Goal: Task Accomplishment & Management: Complete application form

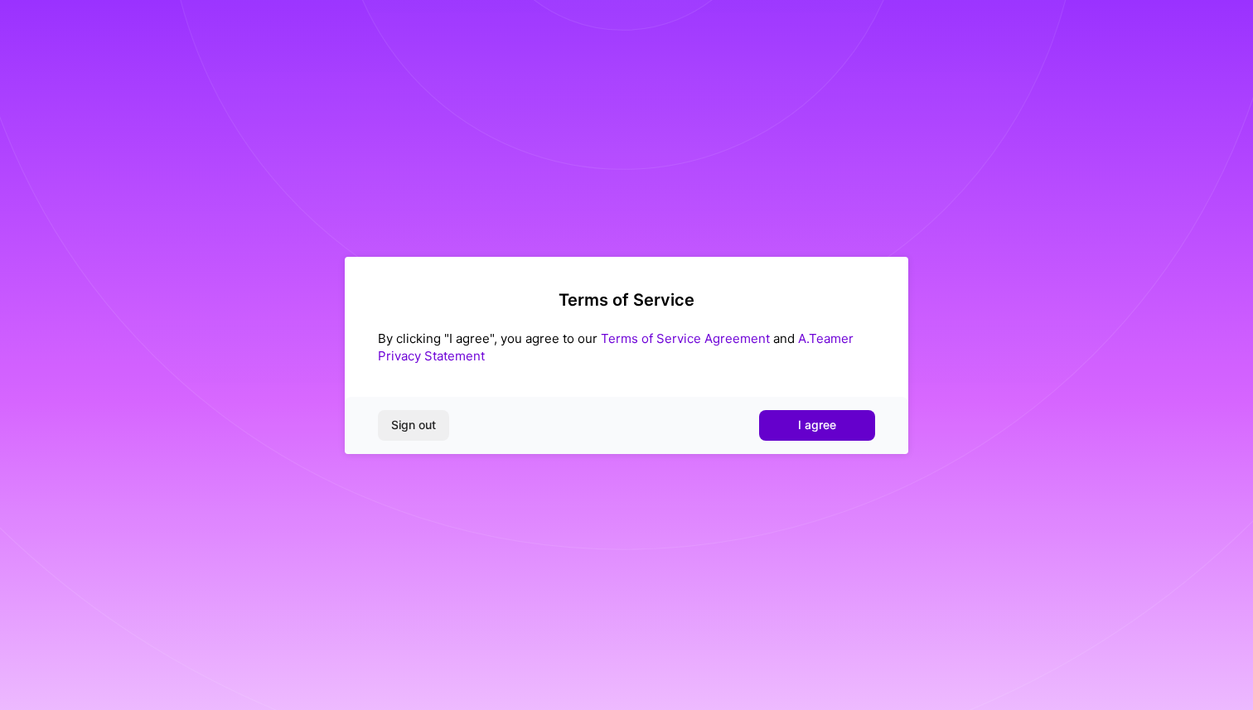
click at [793, 431] on button "I agree" at bounding box center [817, 425] width 116 height 30
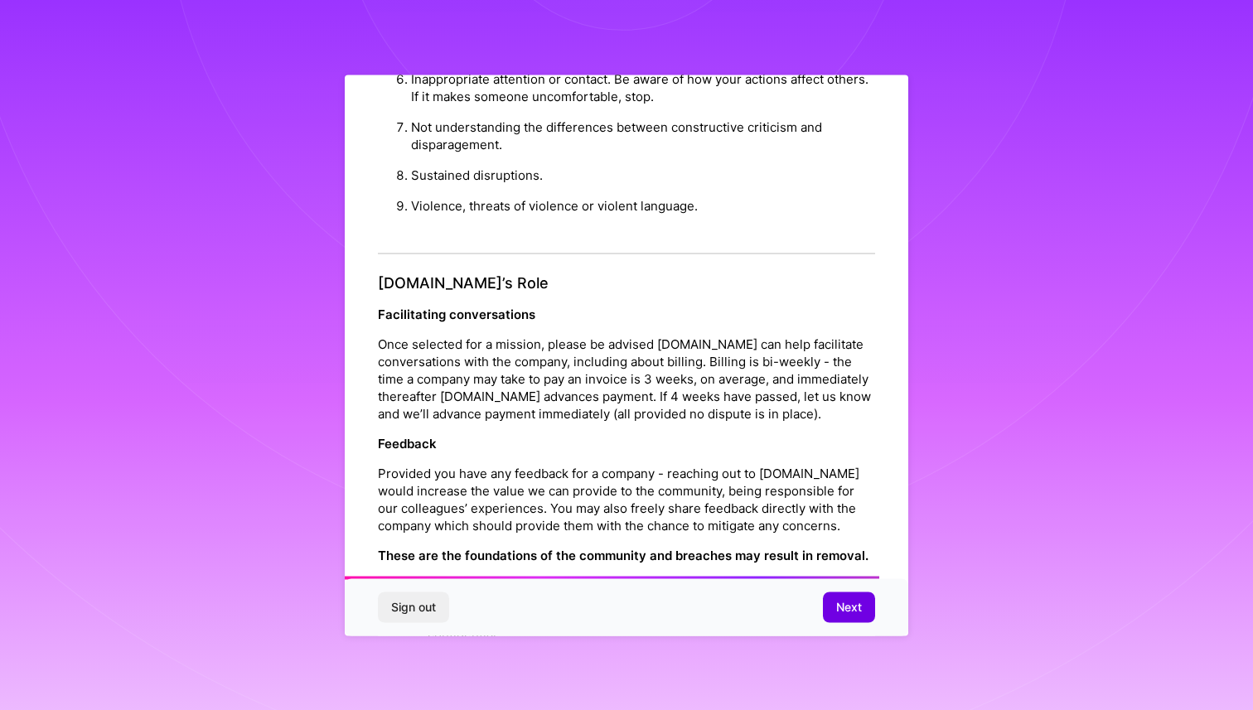
scroll to position [1719, 0]
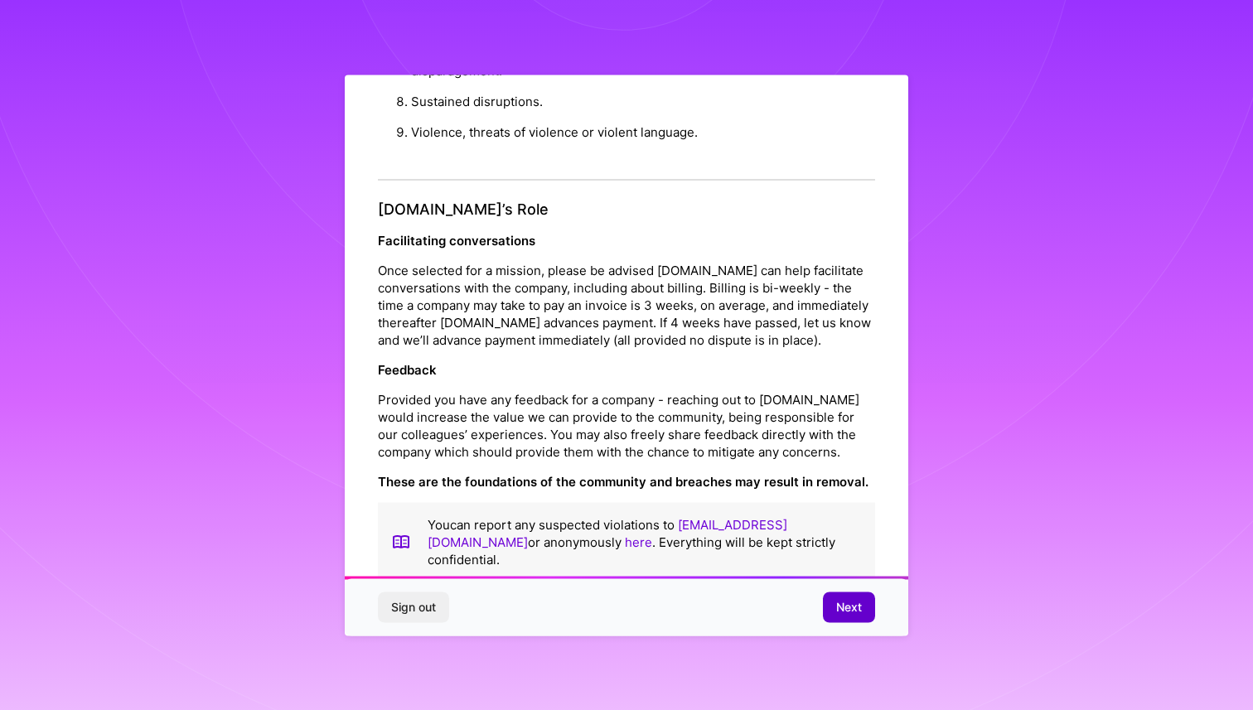
click at [869, 604] on button "Next" at bounding box center [849, 608] width 52 height 30
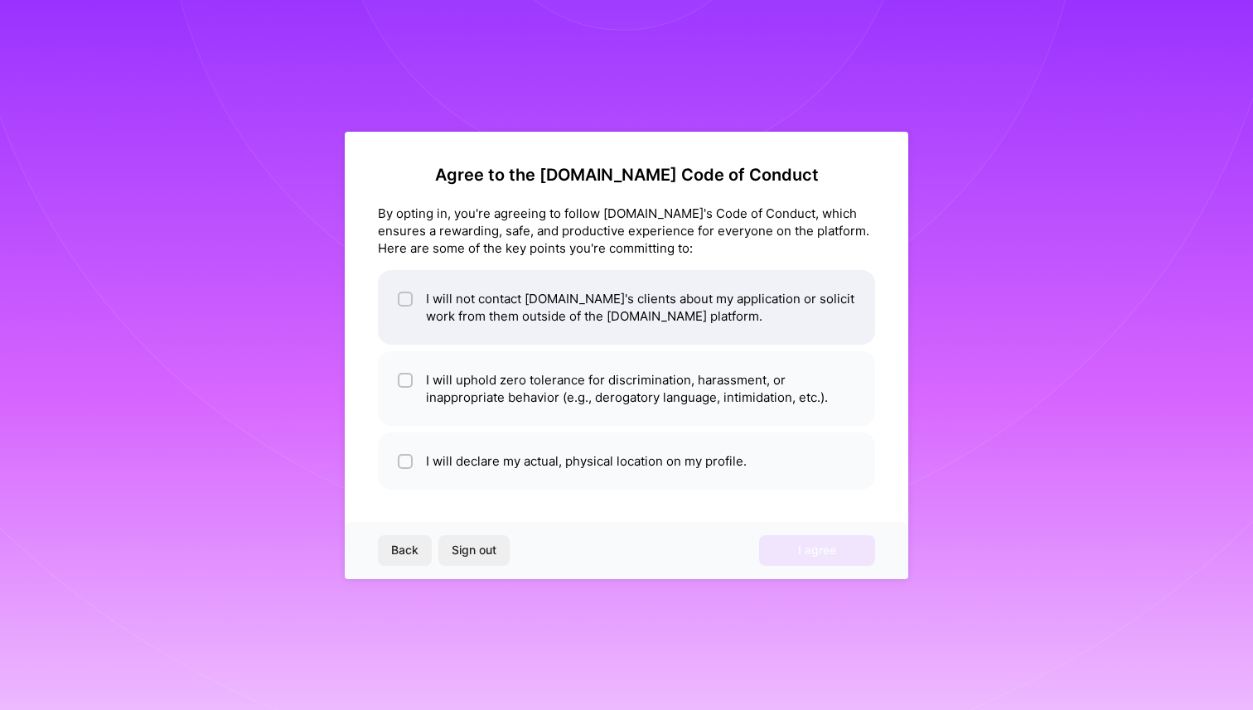
click at [585, 339] on li "I will not contact [DOMAIN_NAME]'s clients about my application or solicit work…" at bounding box center [626, 307] width 497 height 75
checkbox input "true"
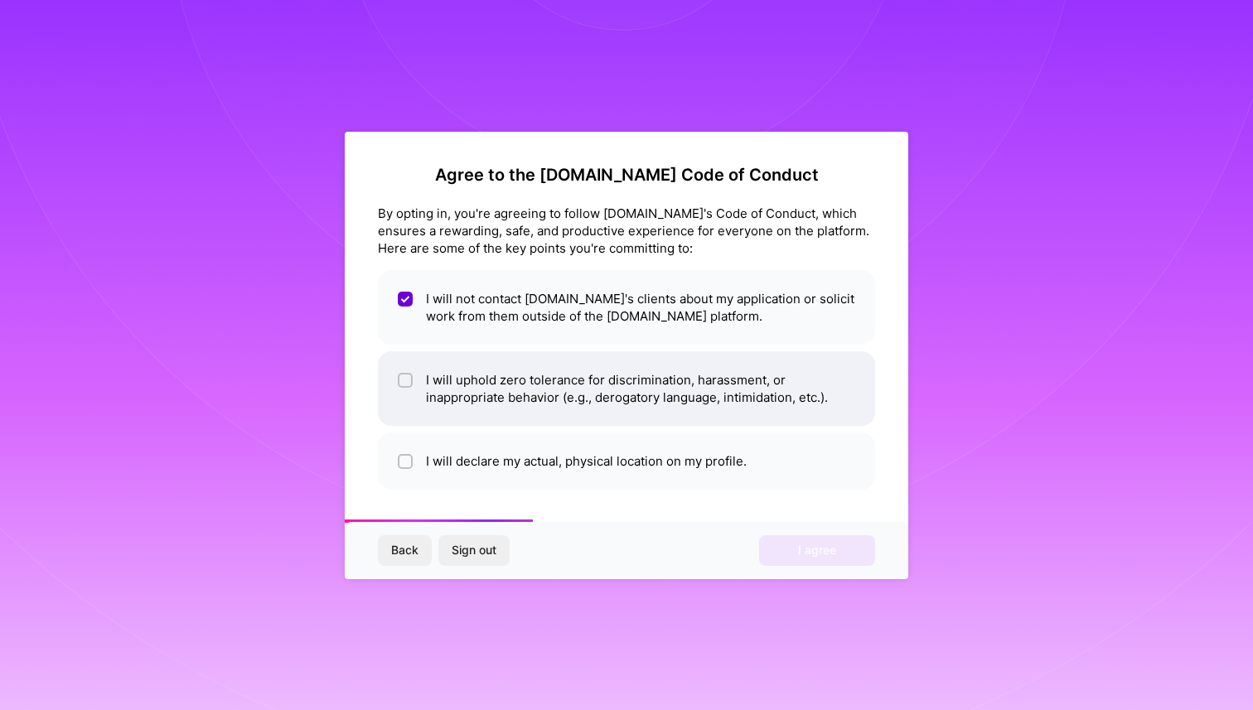
click at [584, 391] on li "I will uphold zero tolerance for discrimination, harassment, or inappropriate b…" at bounding box center [626, 389] width 497 height 75
checkbox input "true"
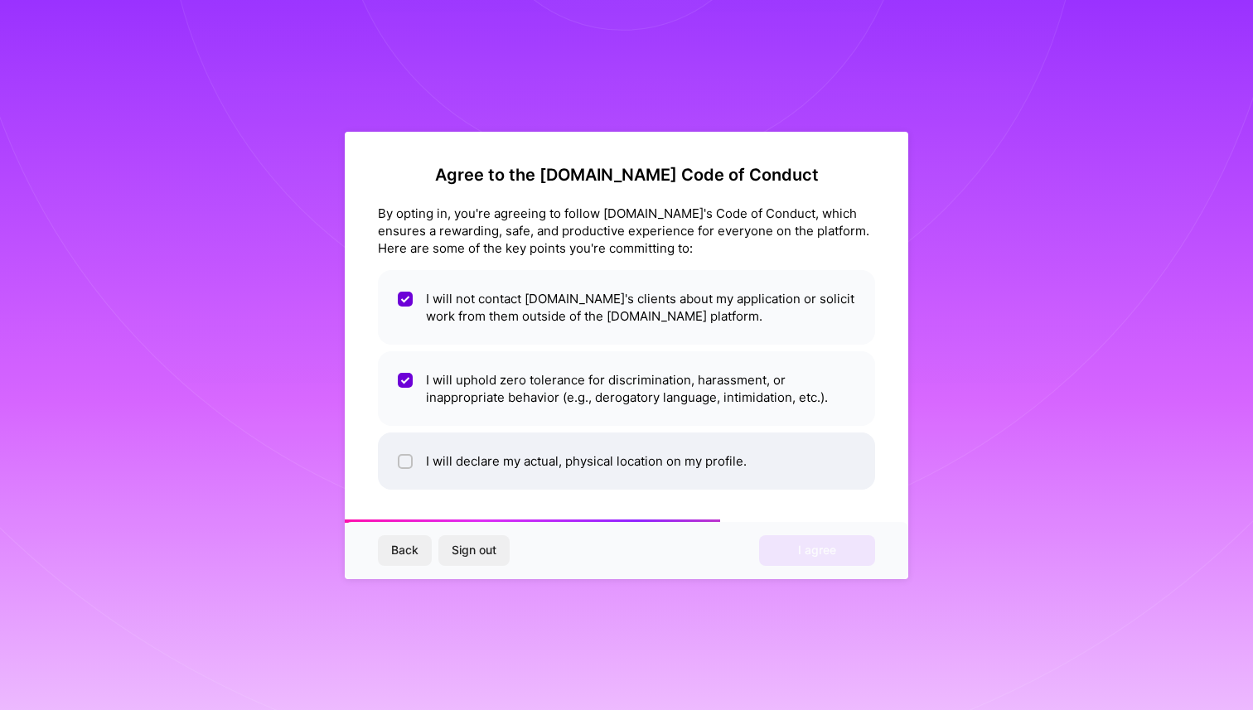
click at [595, 468] on li "I will declare my actual, physical location on my profile." at bounding box center [626, 461] width 497 height 57
checkbox input "true"
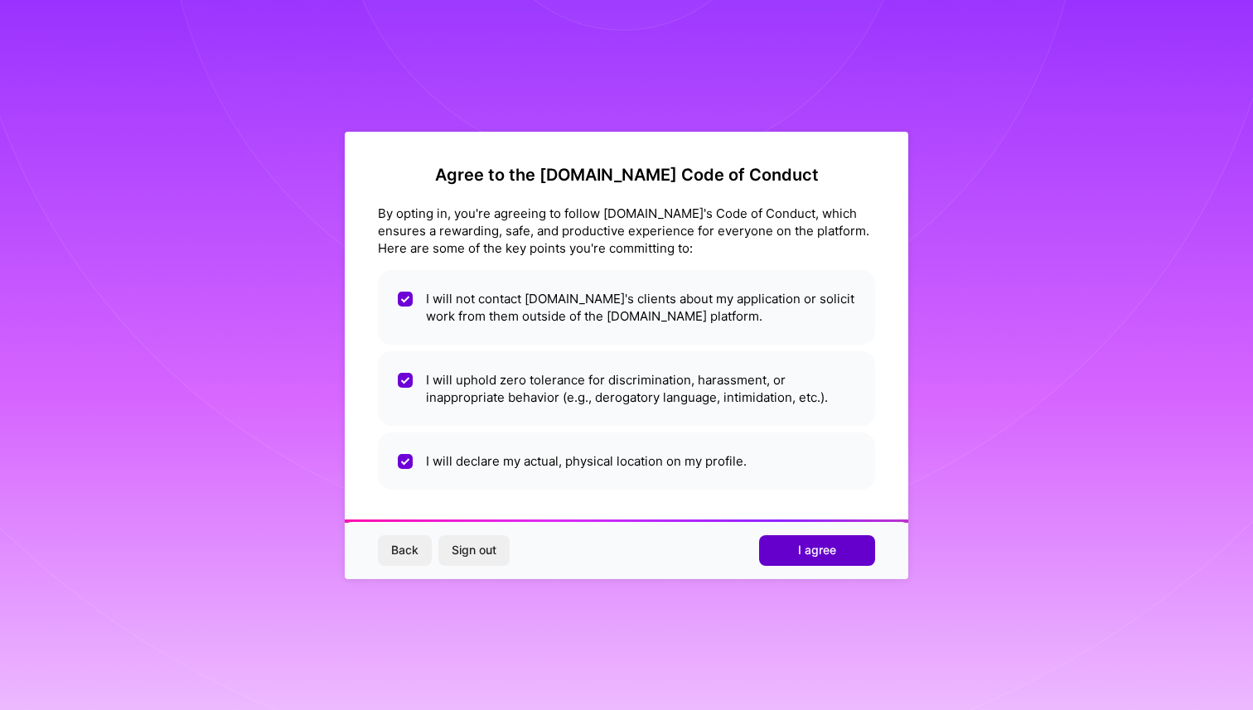
click at [825, 553] on span "I agree" at bounding box center [817, 550] width 38 height 17
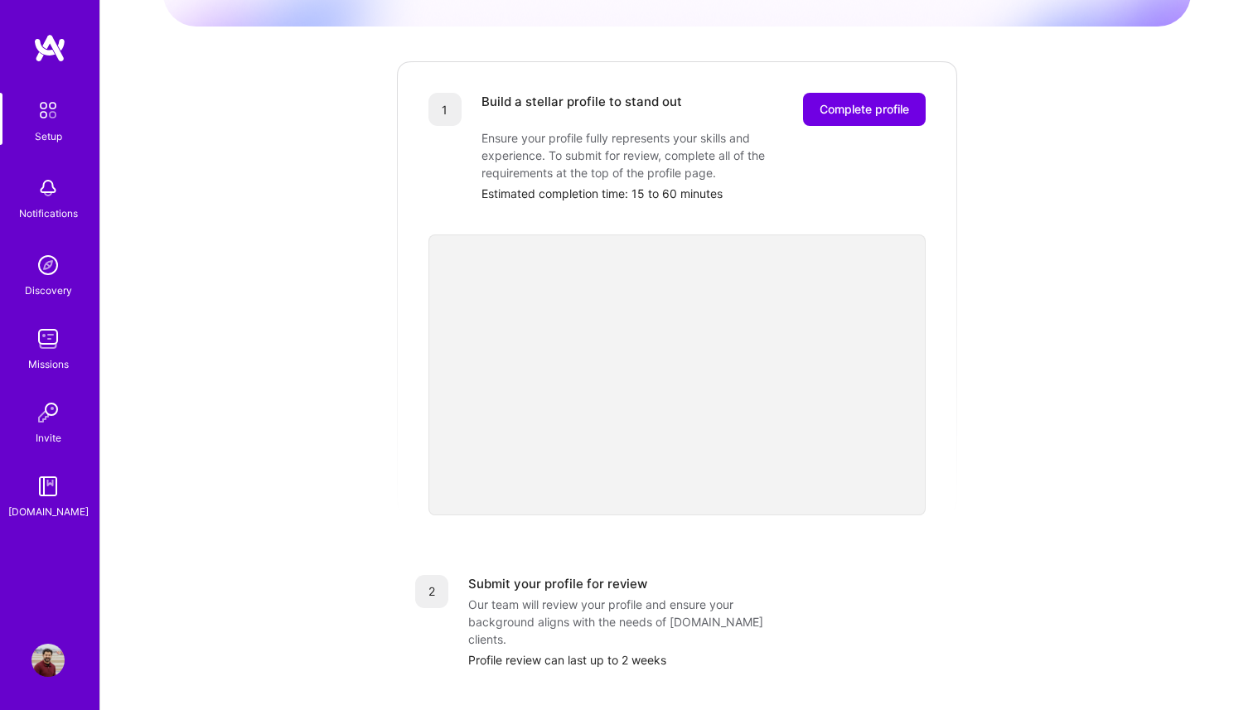
scroll to position [152, 0]
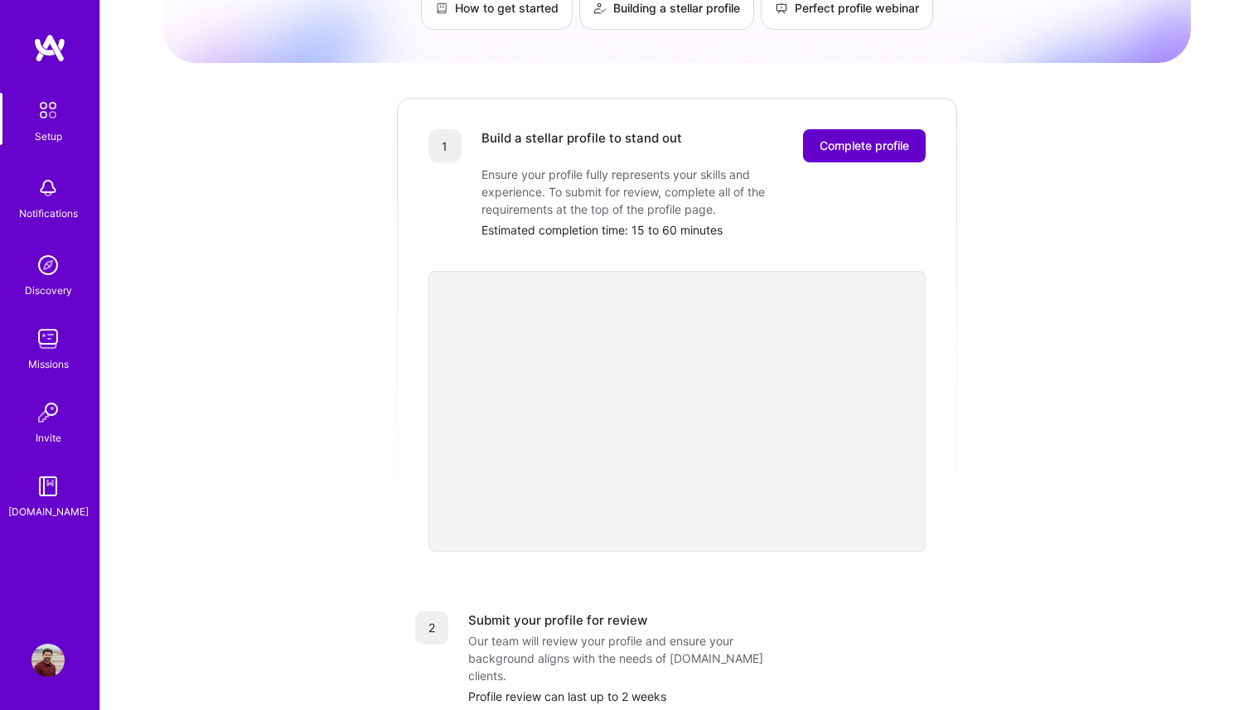
click at [836, 138] on span "Complete profile" at bounding box center [865, 146] width 90 height 17
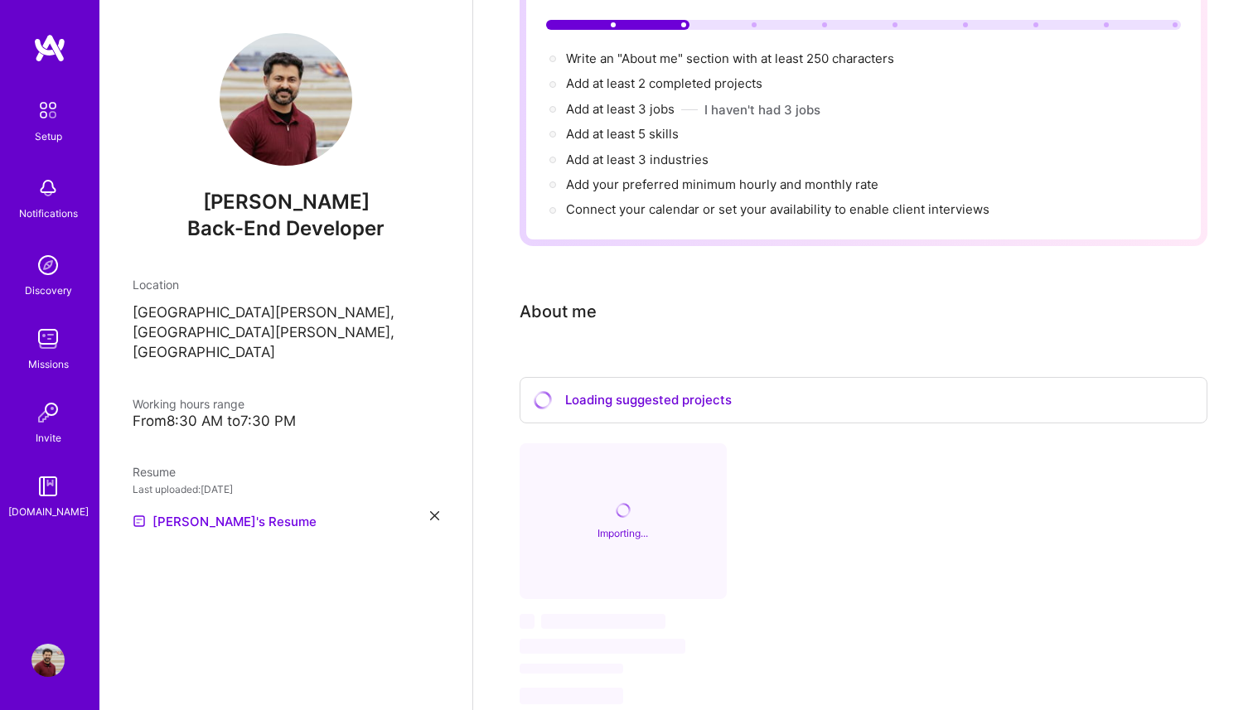
scroll to position [224, 0]
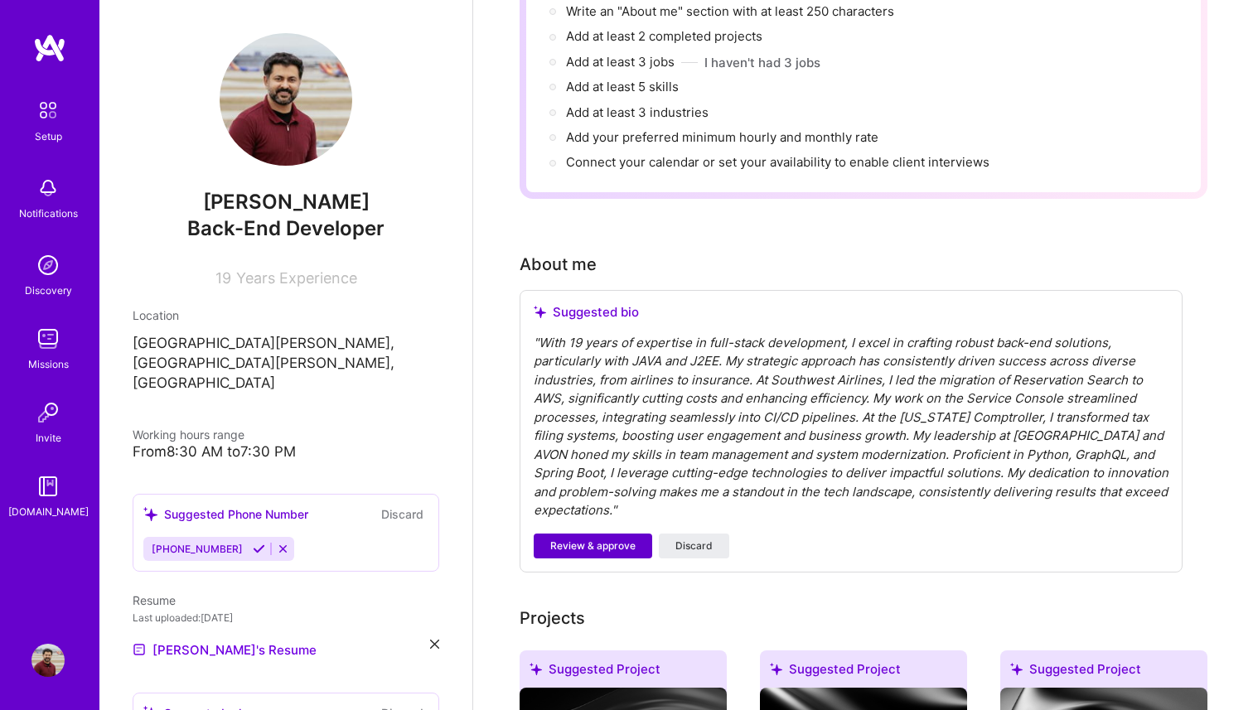
click at [599, 539] on span "Review & approve" at bounding box center [592, 546] width 85 height 15
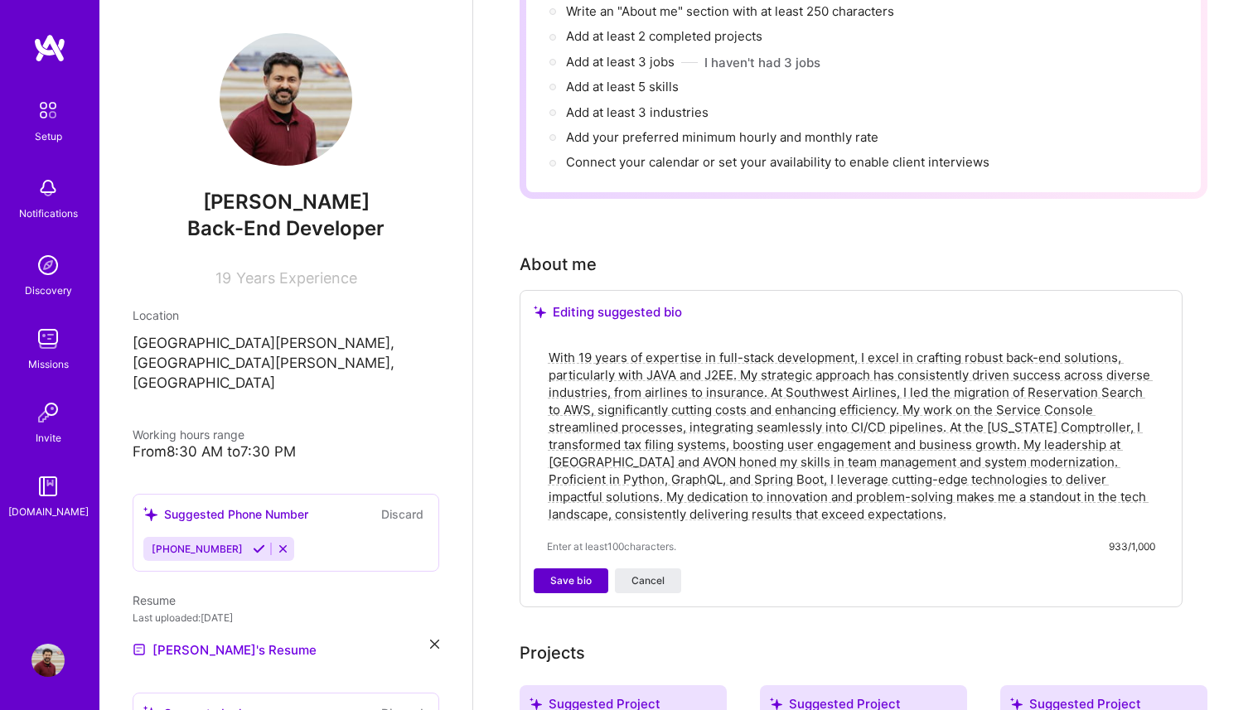
click at [579, 574] on span "Save bio" at bounding box center [570, 581] width 41 height 15
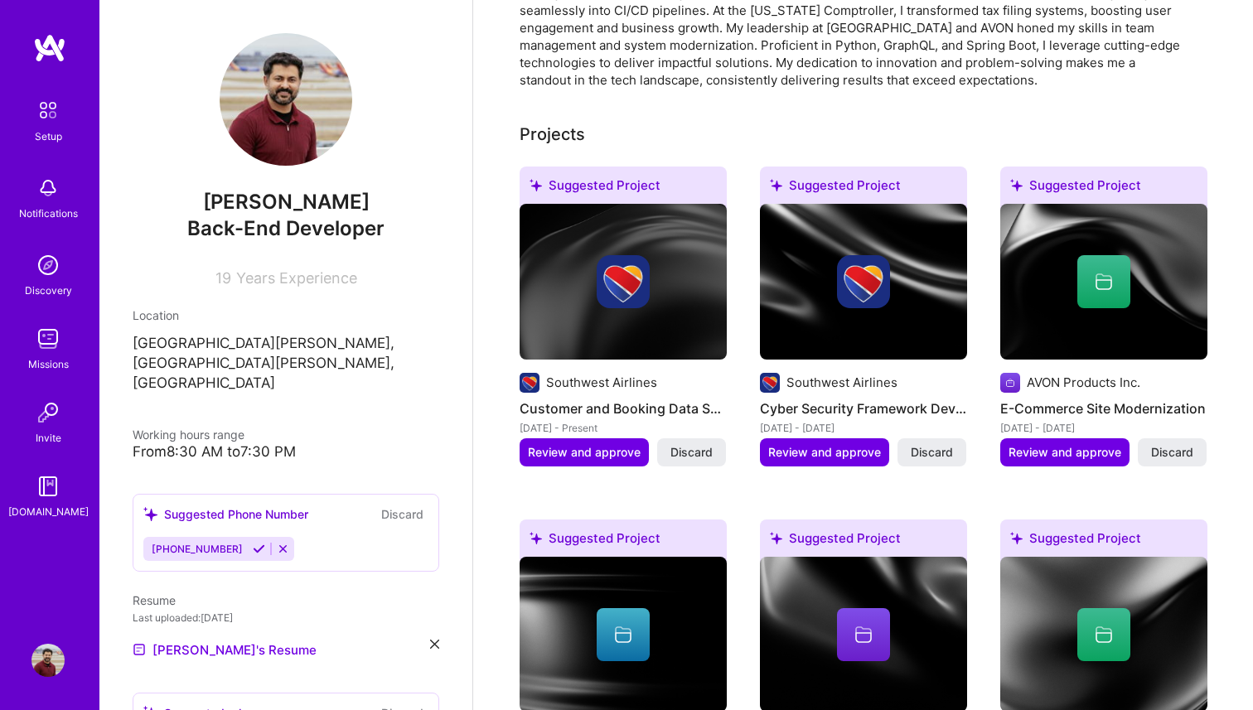
scroll to position [555, 0]
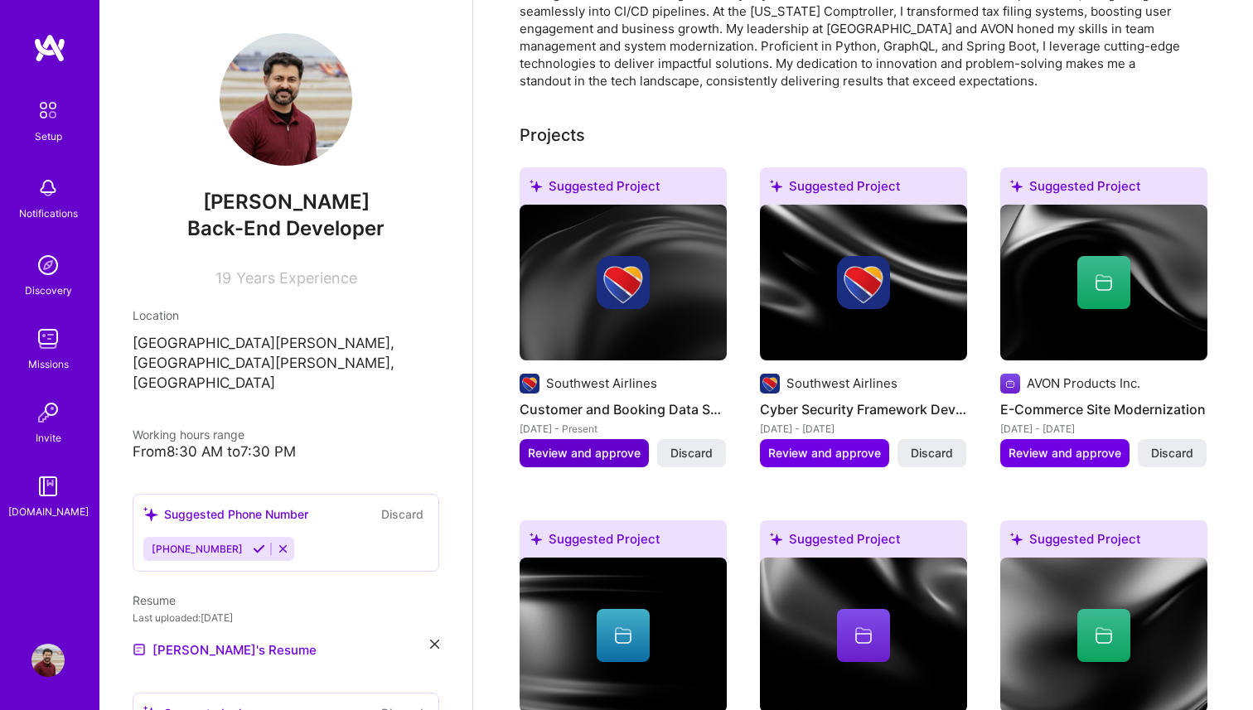
click at [618, 445] on span "Review and approve" at bounding box center [584, 453] width 113 height 17
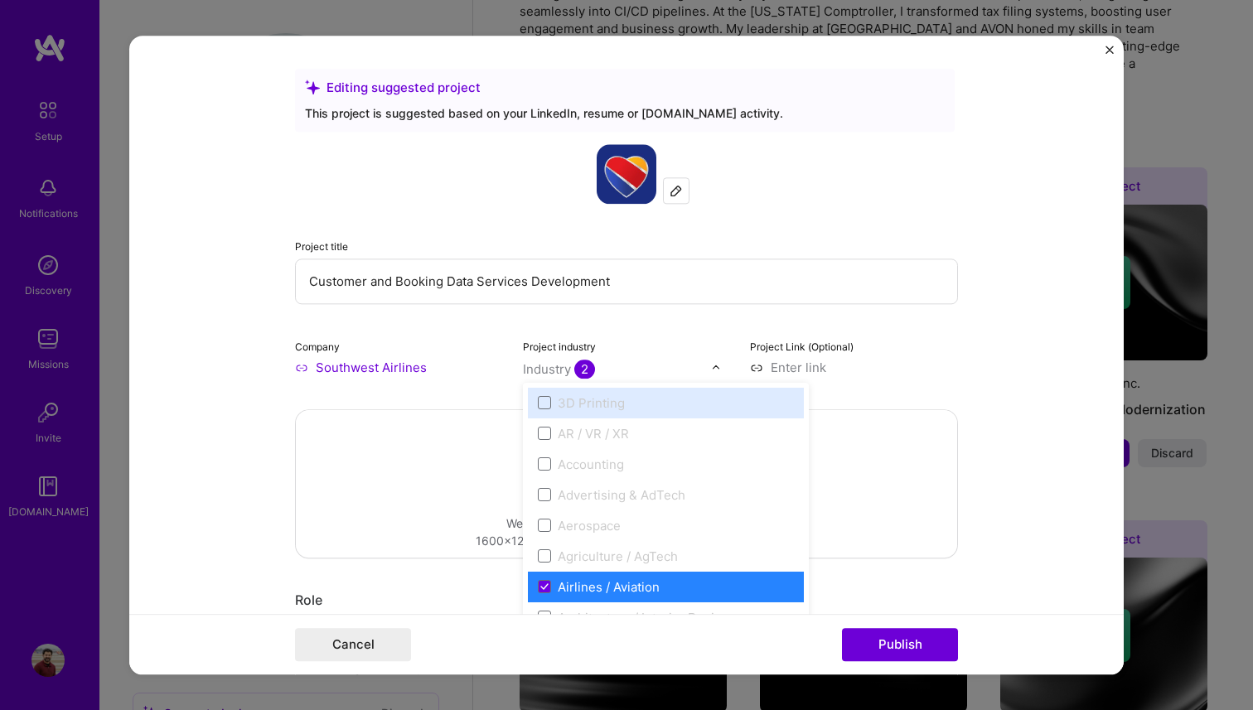
click at [629, 367] on input "text" at bounding box center [617, 369] width 189 height 17
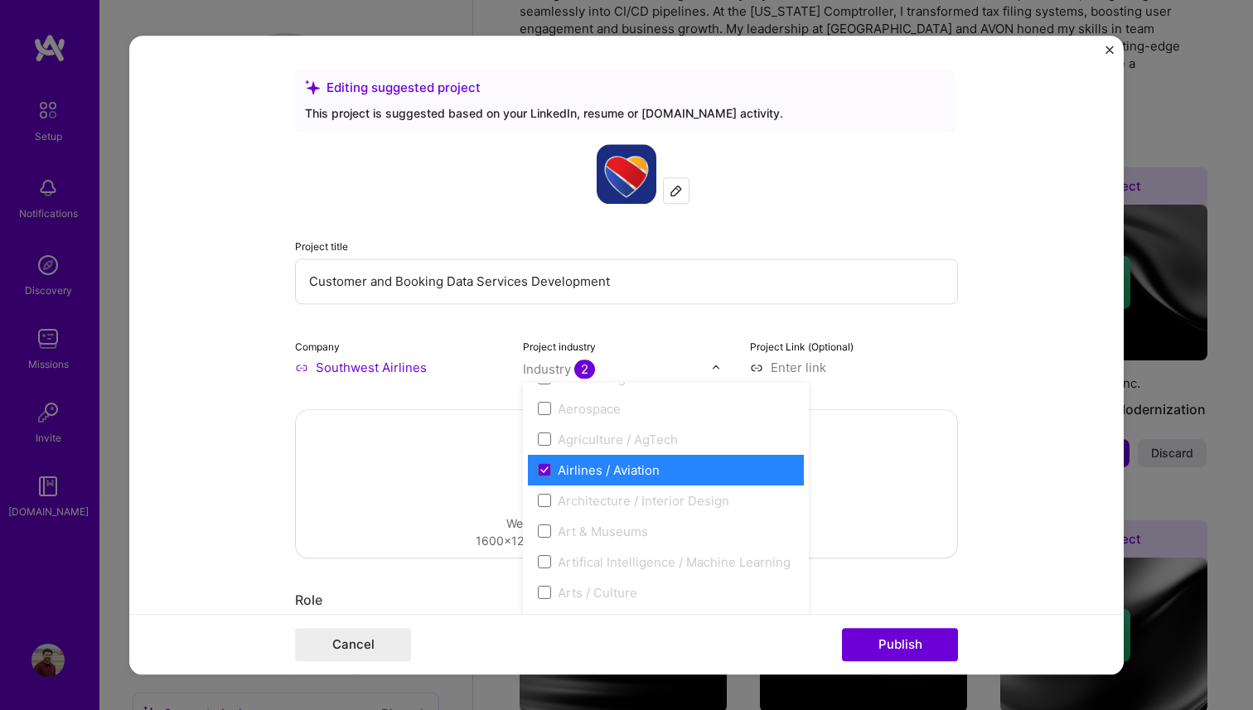
scroll to position [122, 0]
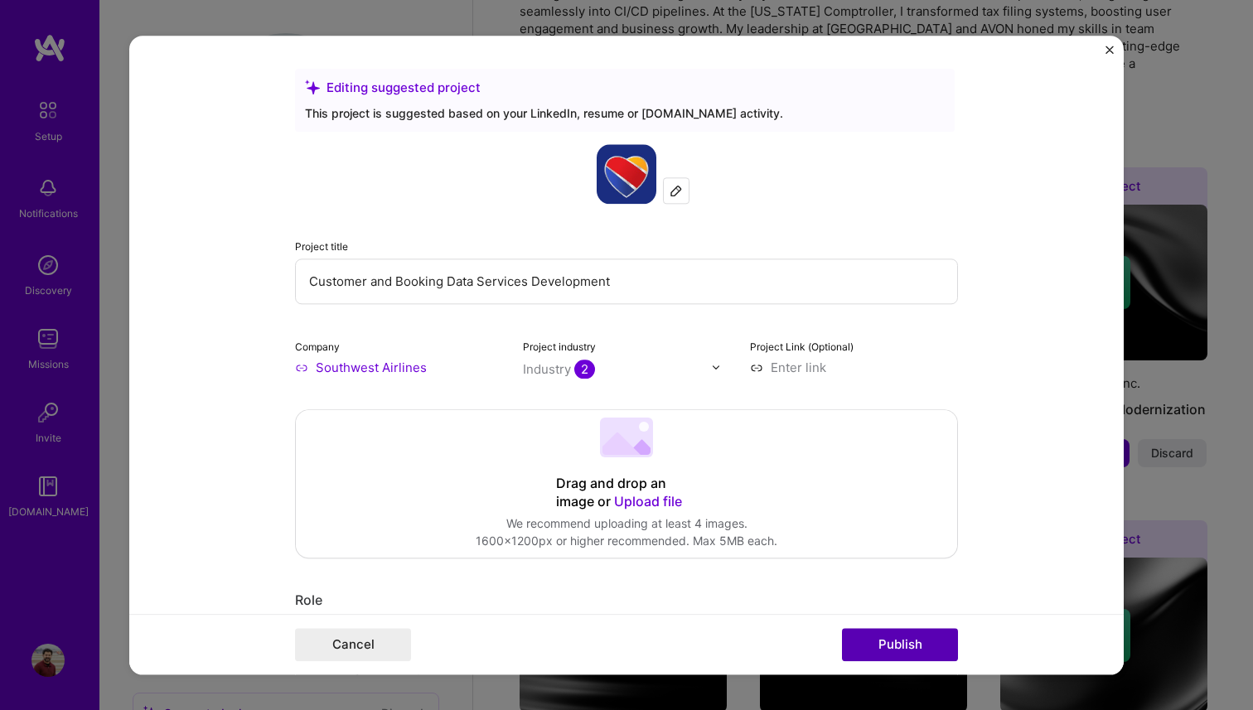
click at [903, 633] on button "Publish" at bounding box center [900, 644] width 116 height 33
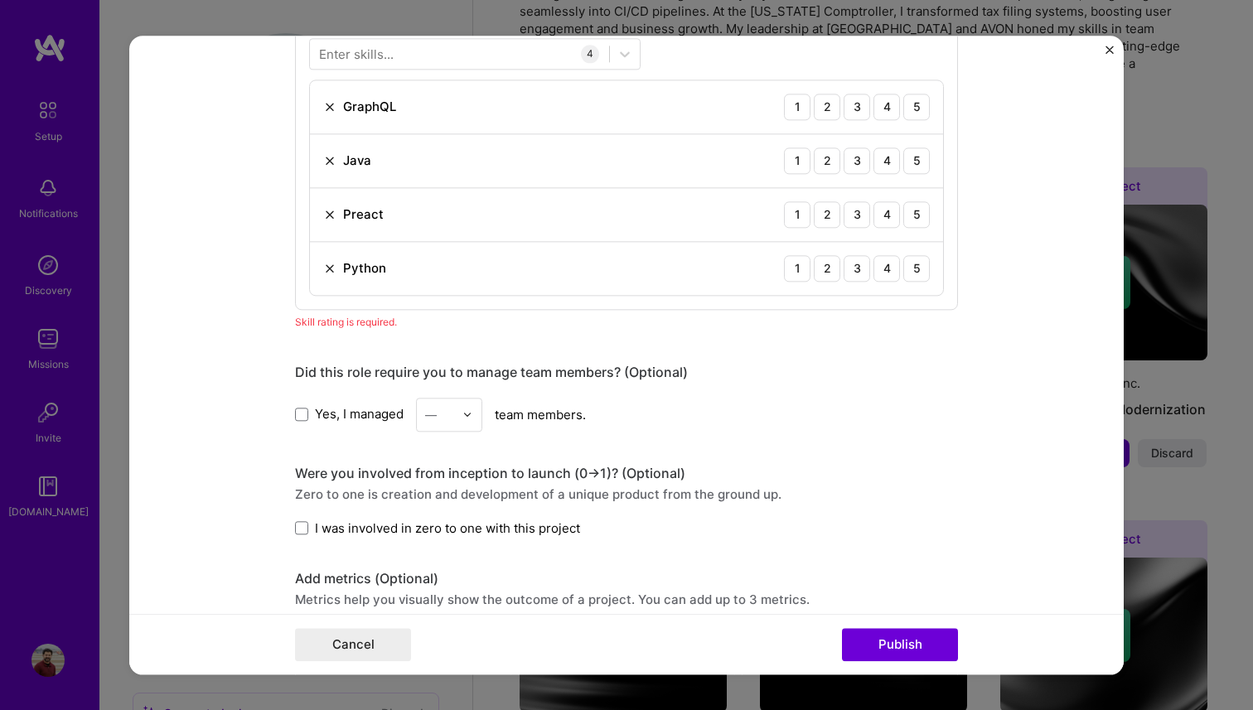
scroll to position [904, 0]
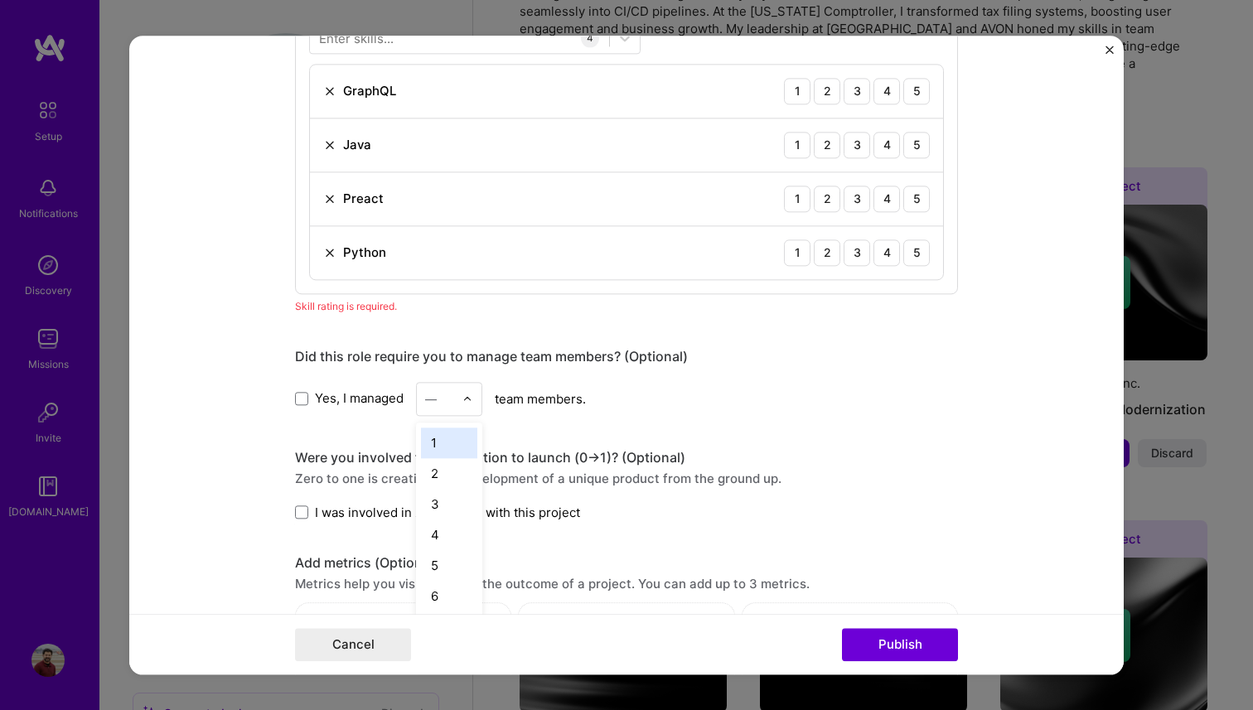
click at [475, 402] on div at bounding box center [472, 399] width 19 height 32
click at [439, 474] on div "2" at bounding box center [449, 473] width 56 height 31
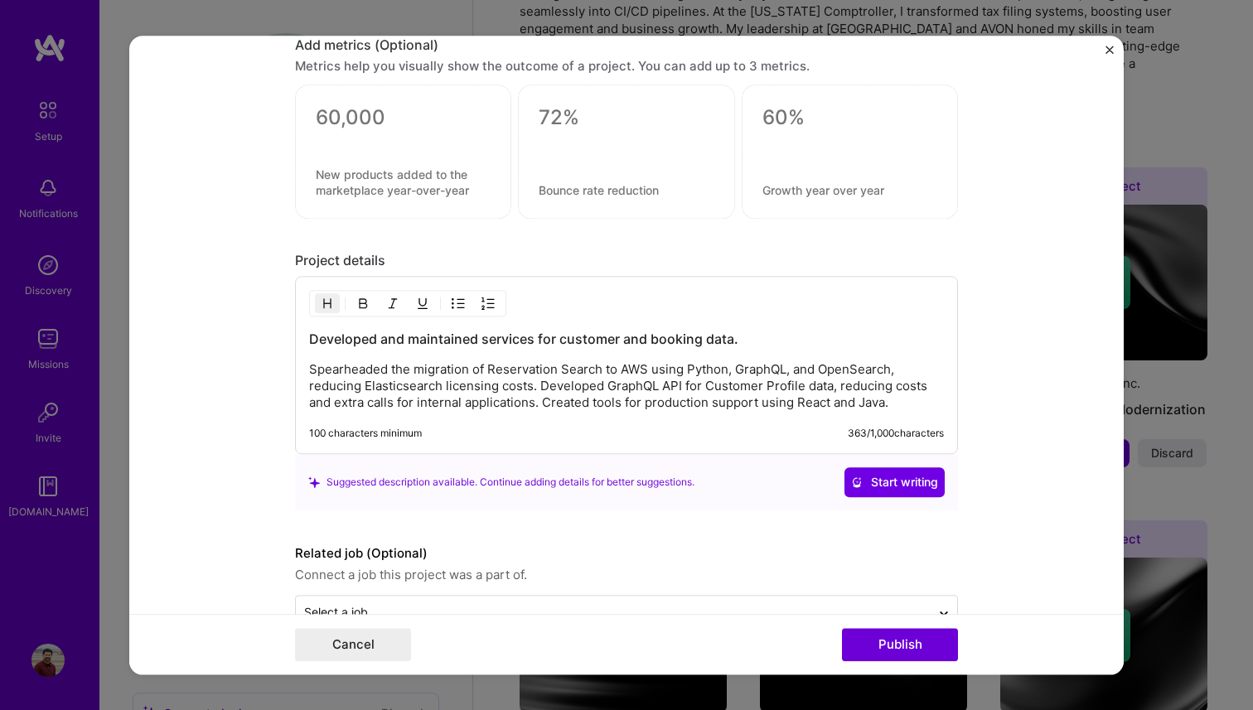
scroll to position [1469, 0]
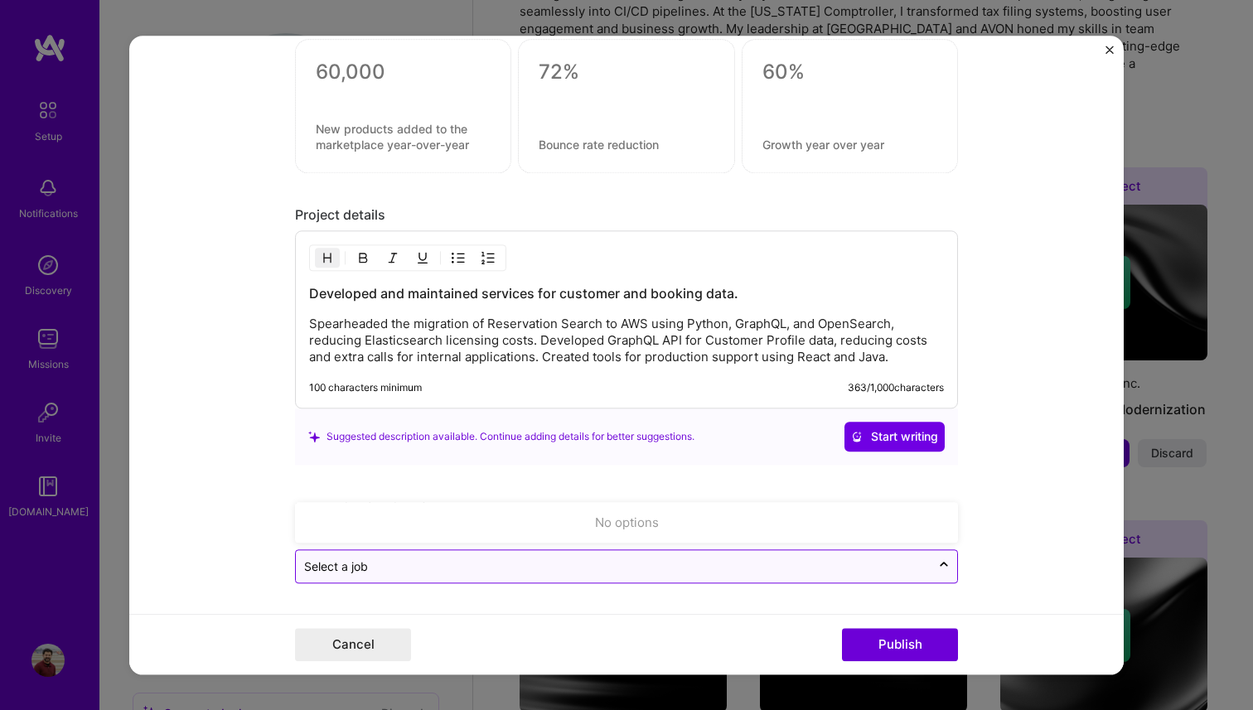
click at [657, 569] on input "text" at bounding box center [613, 566] width 618 height 17
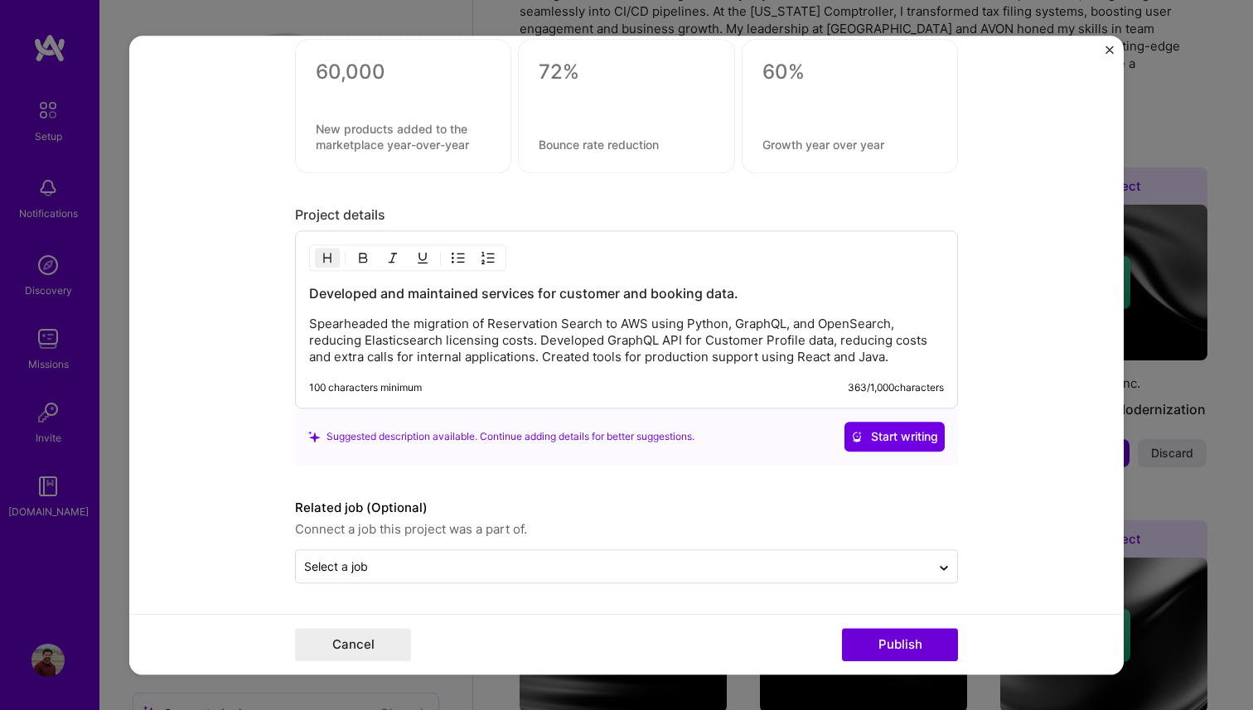
click at [1108, 540] on form "Editing suggested project This project is suggested based on your LinkedIn, res…" at bounding box center [626, 355] width 995 height 639
click at [899, 642] on button "Publish" at bounding box center [900, 644] width 116 height 33
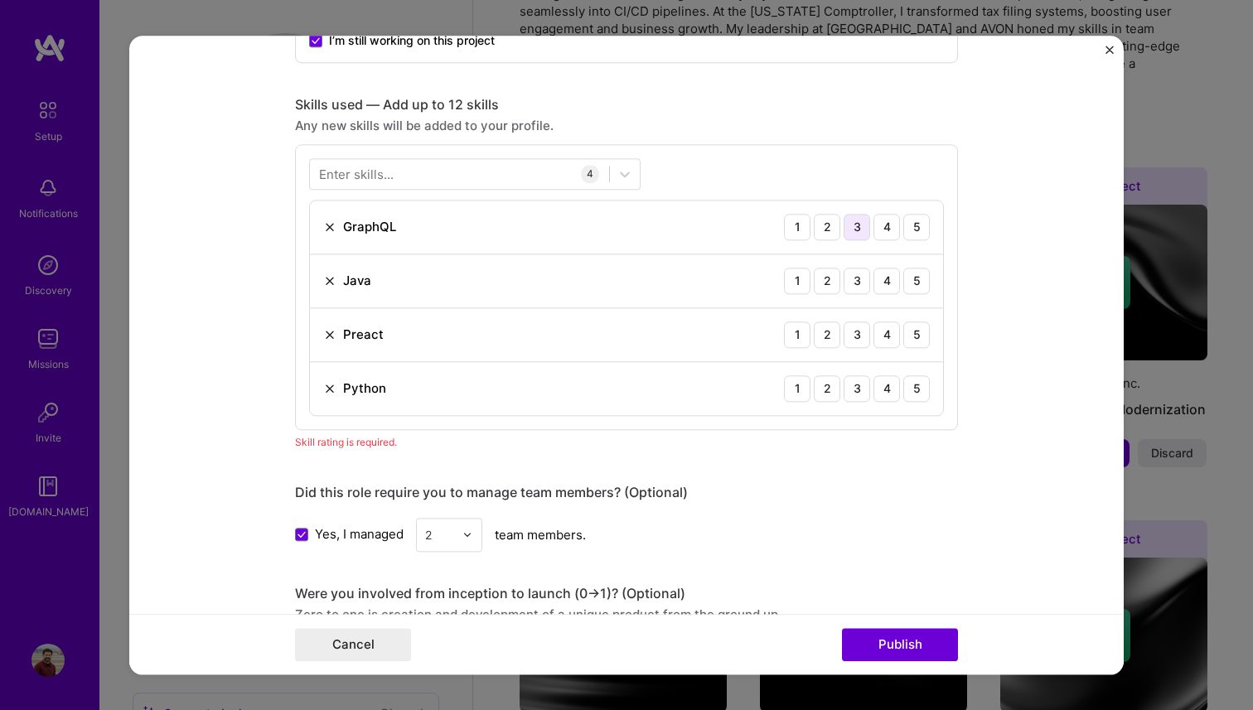
scroll to position [762, 0]
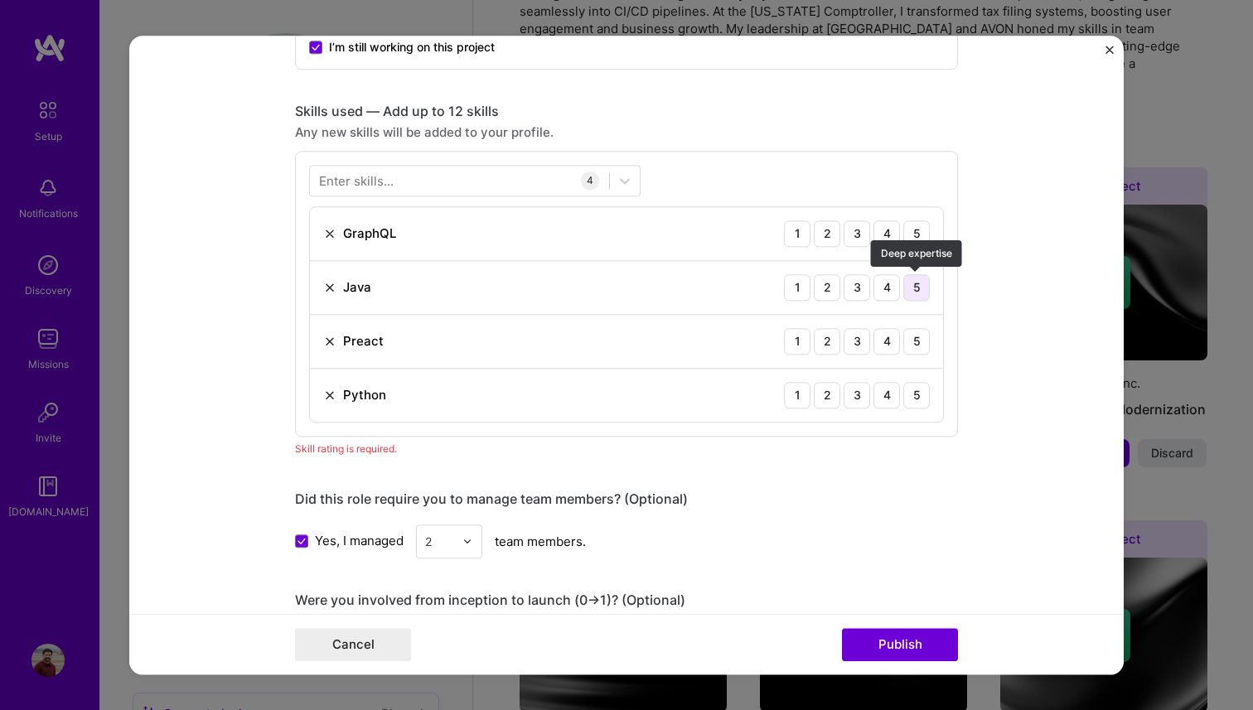
click at [914, 288] on div "5" at bounding box center [917, 287] width 27 height 27
click at [890, 337] on div "4" at bounding box center [887, 341] width 27 height 27
click at [917, 235] on div "5" at bounding box center [917, 234] width 27 height 27
click at [895, 397] on div "4" at bounding box center [887, 395] width 27 height 27
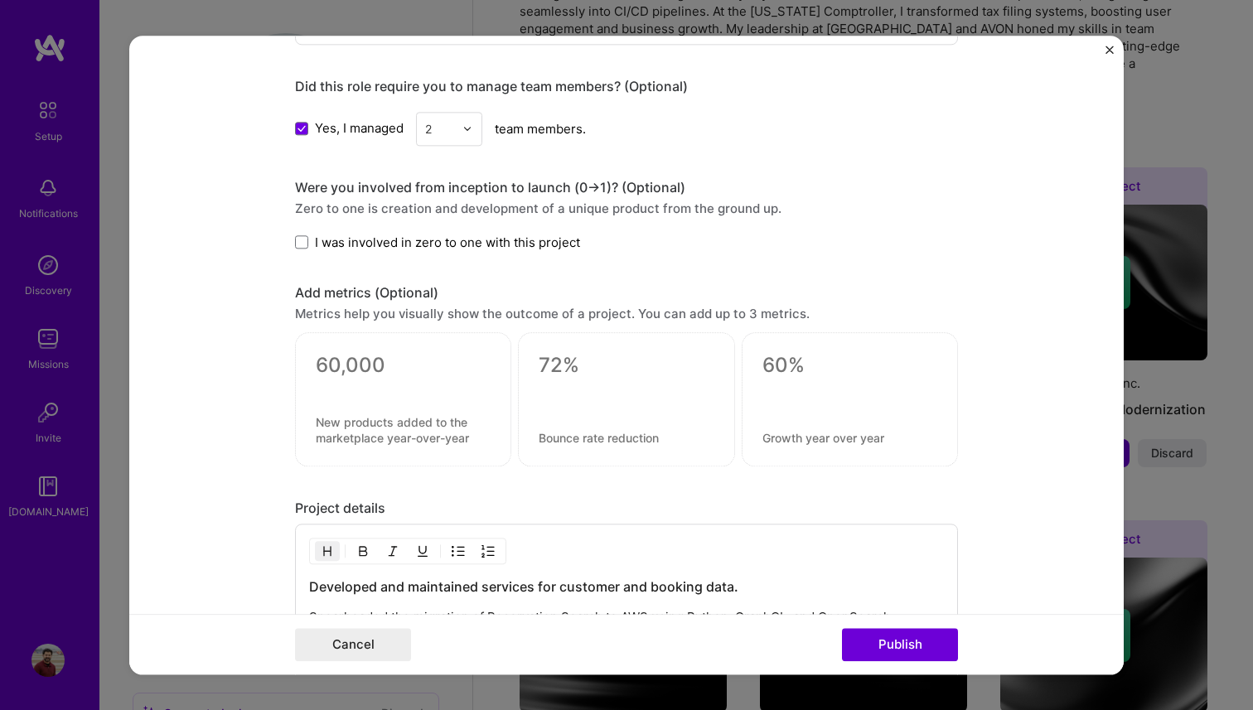
scroll to position [1200, 0]
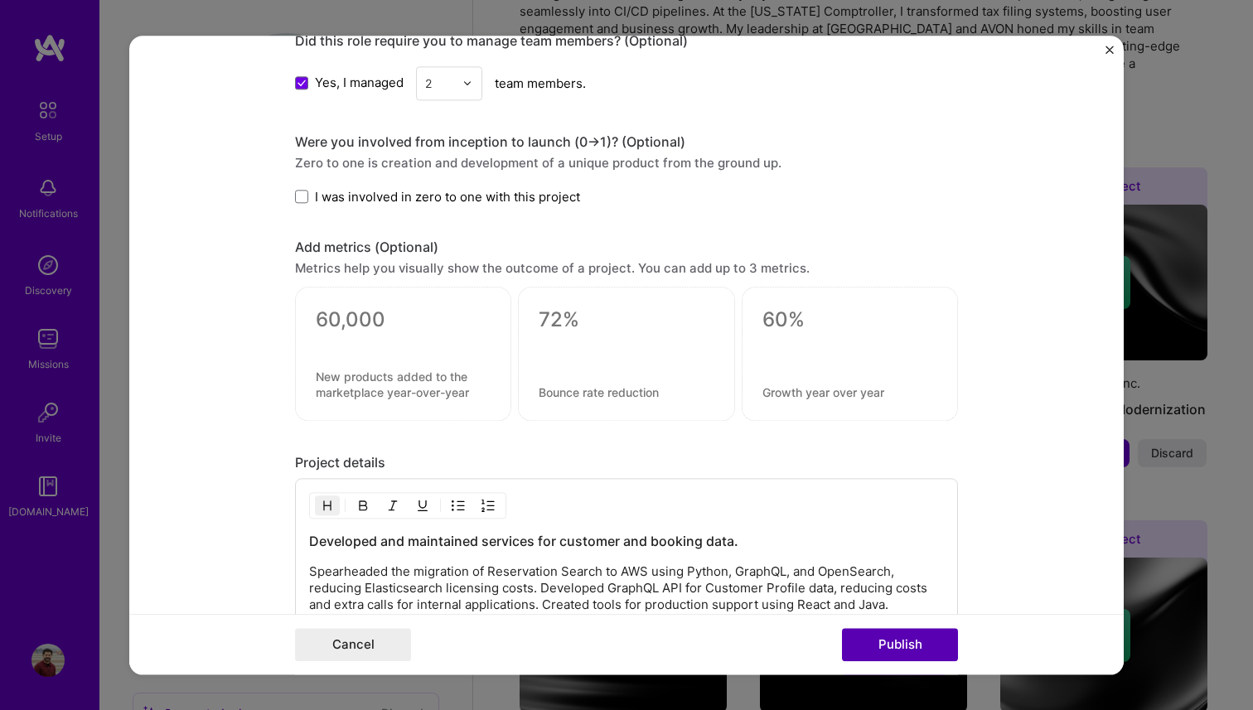
click at [867, 647] on button "Publish" at bounding box center [900, 644] width 116 height 33
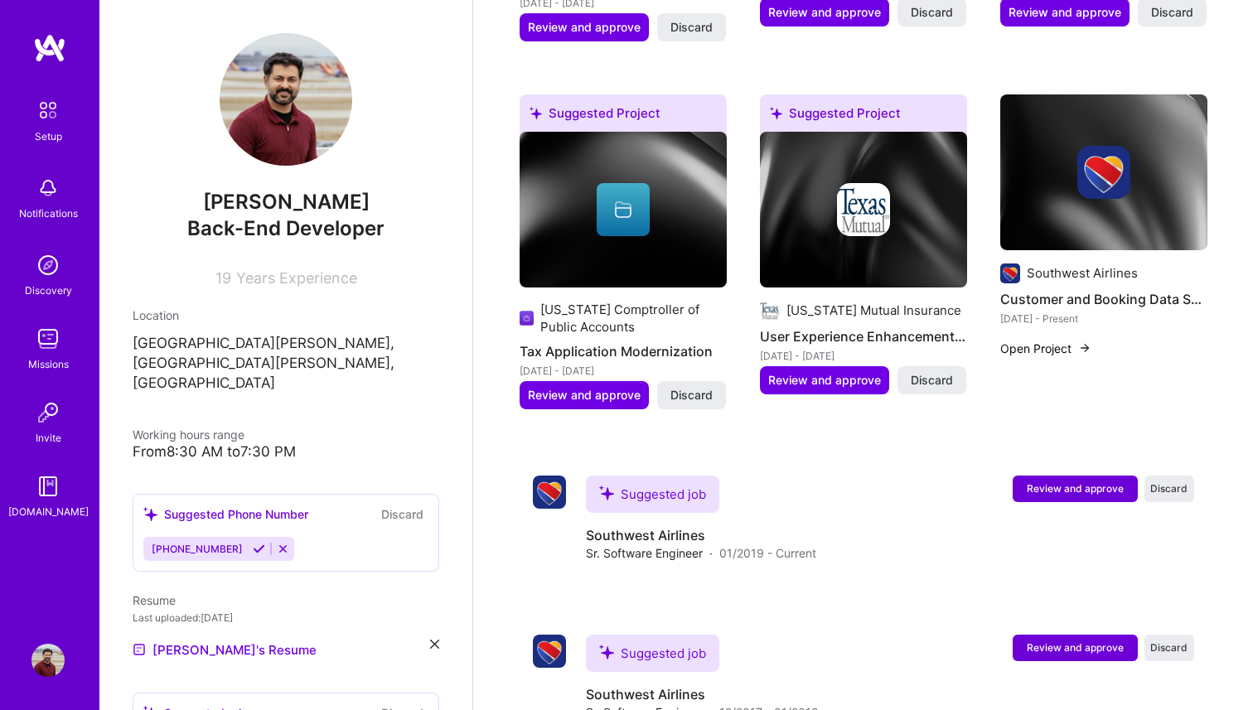
scroll to position [1420, 0]
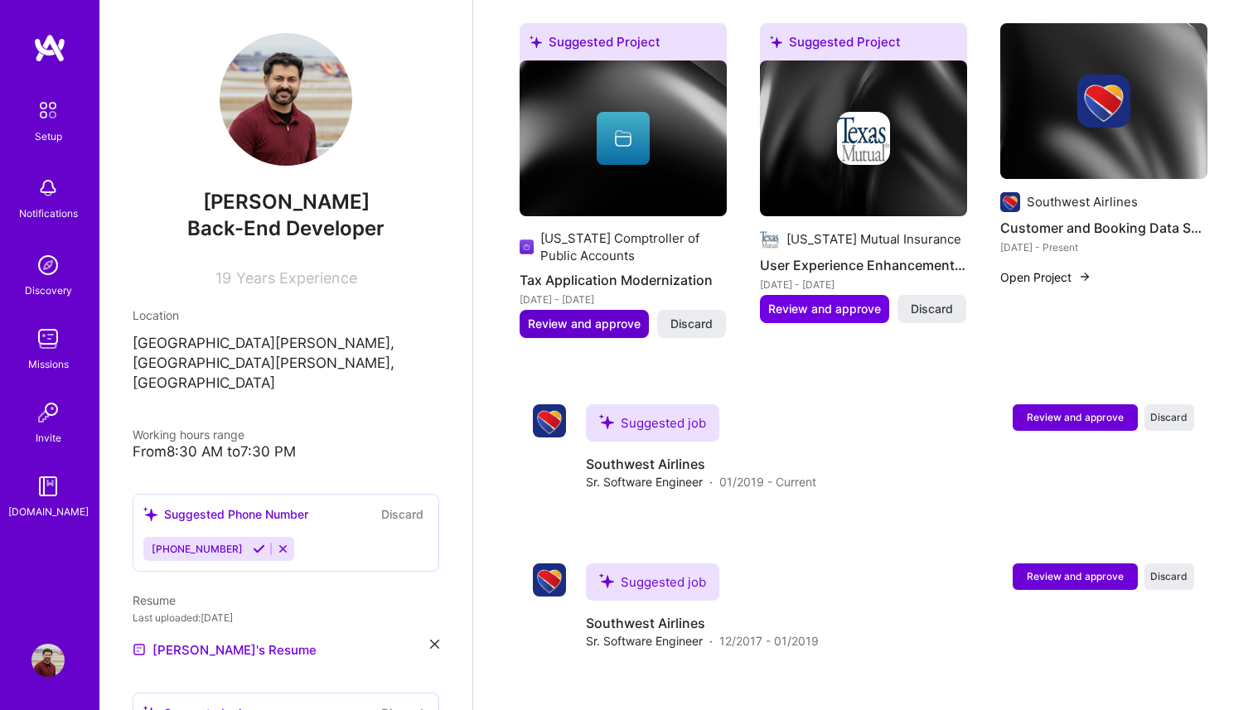
click at [604, 313] on button "Review and approve" at bounding box center [584, 324] width 129 height 28
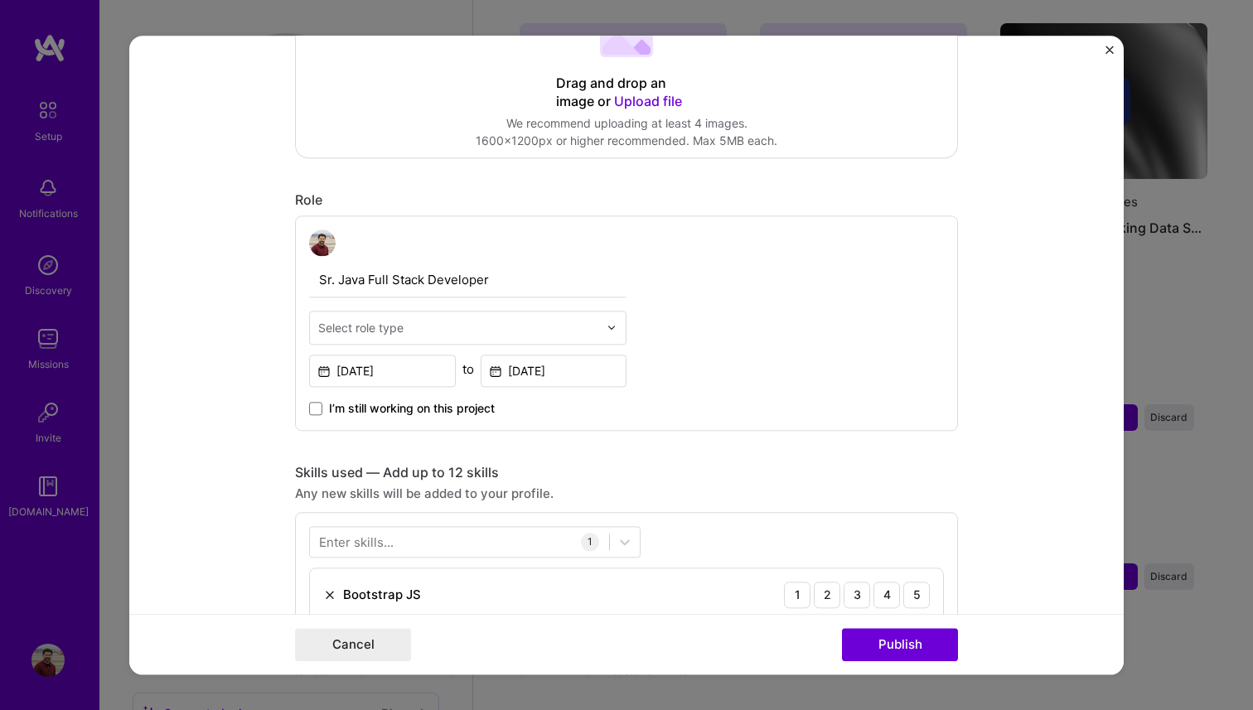
scroll to position [402, 0]
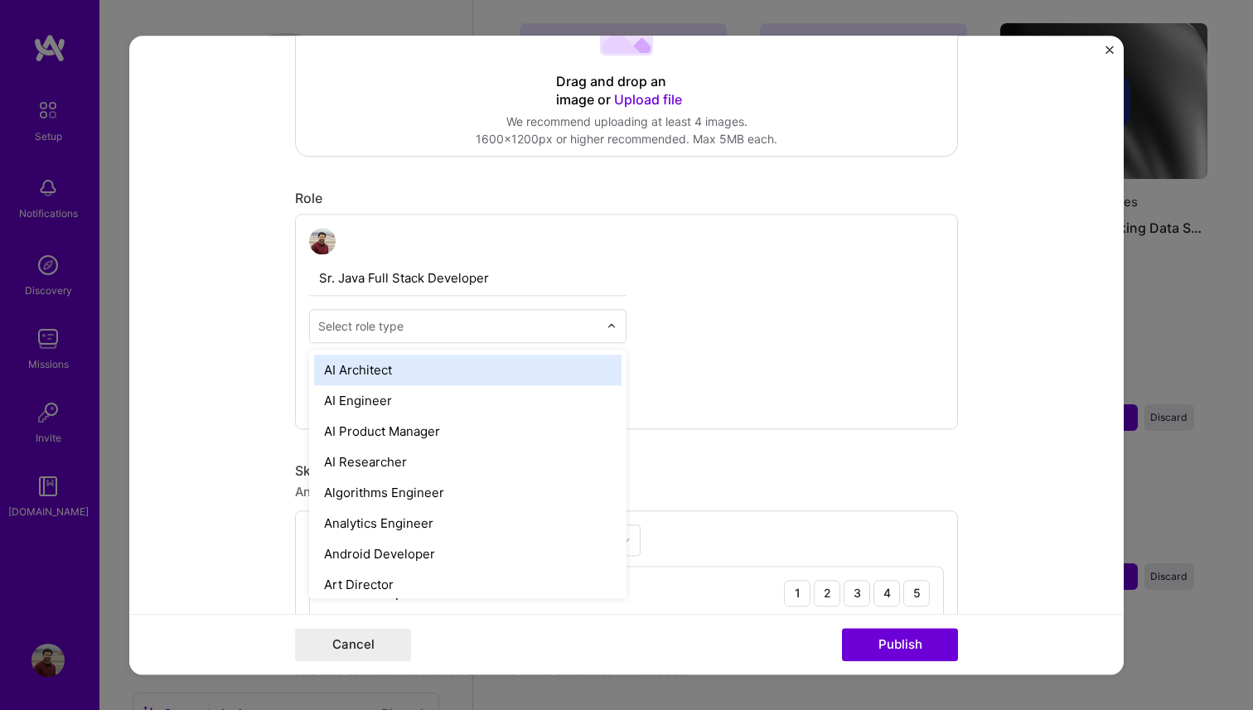
click at [621, 337] on div at bounding box center [616, 326] width 19 height 32
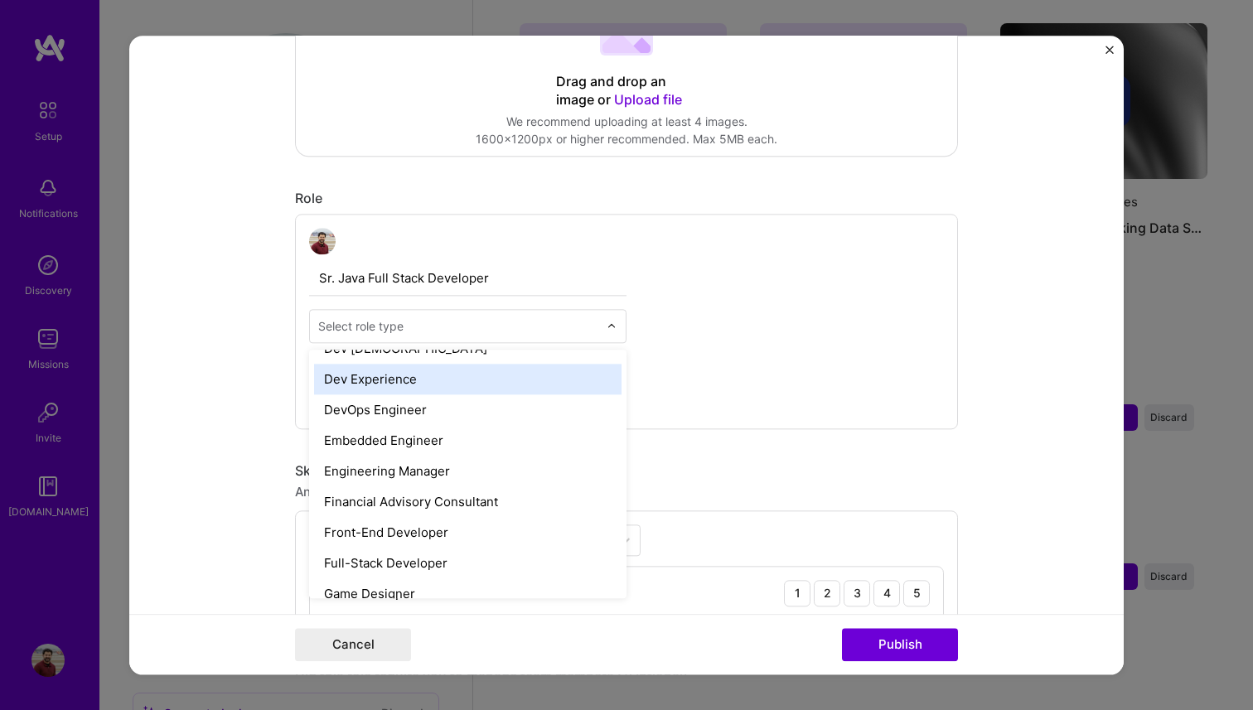
scroll to position [801, 0]
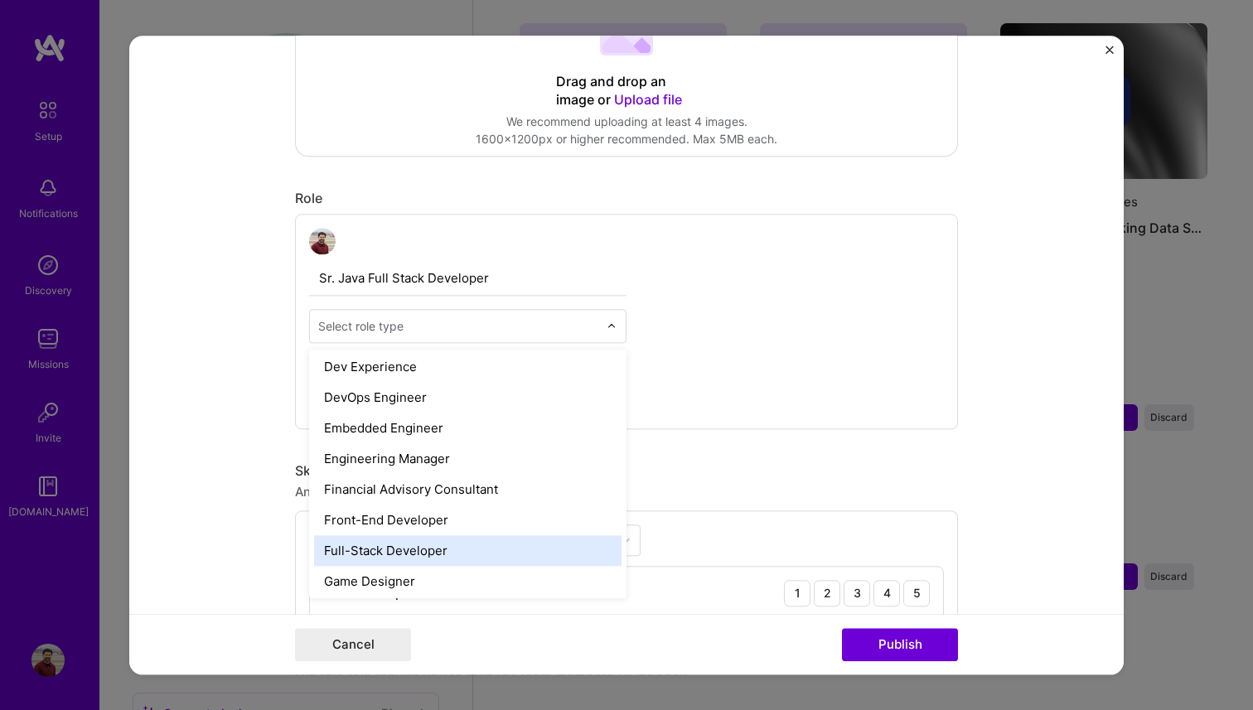
click at [439, 549] on div "Full-Stack Developer" at bounding box center [468, 551] width 308 height 31
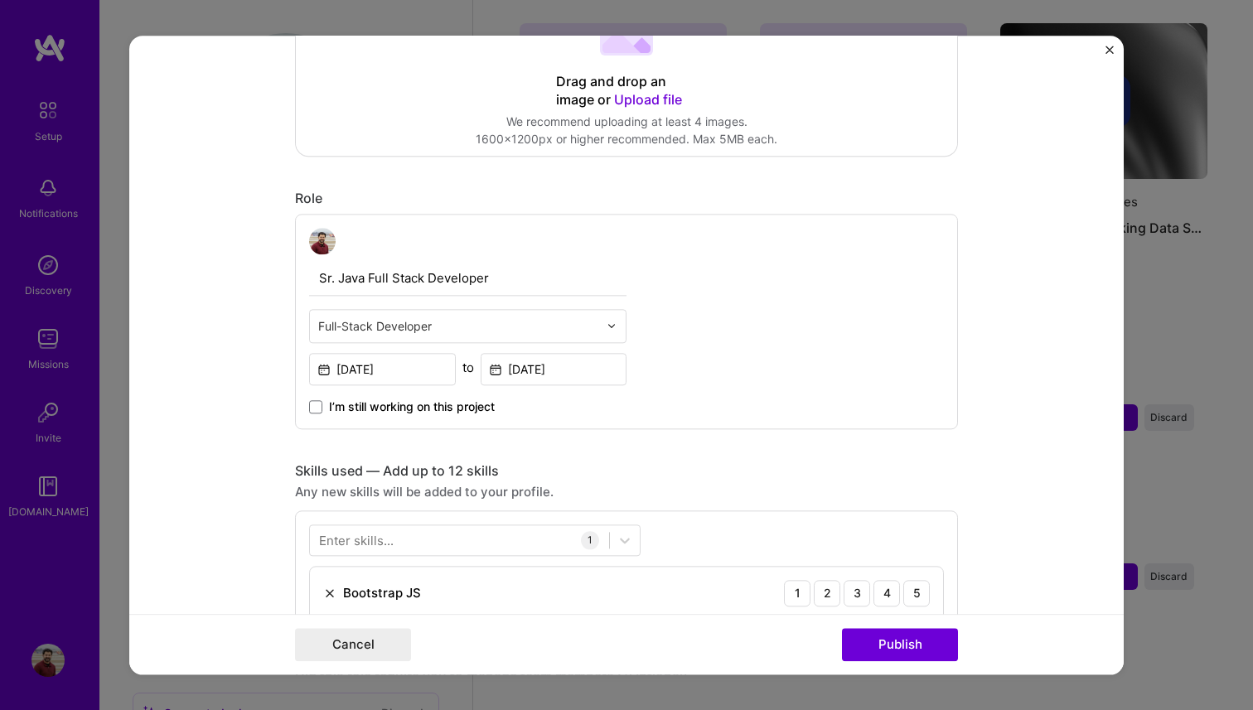
click at [155, 343] on form "Editing suggested project This project is suggested based on your LinkedIn, res…" at bounding box center [626, 355] width 995 height 639
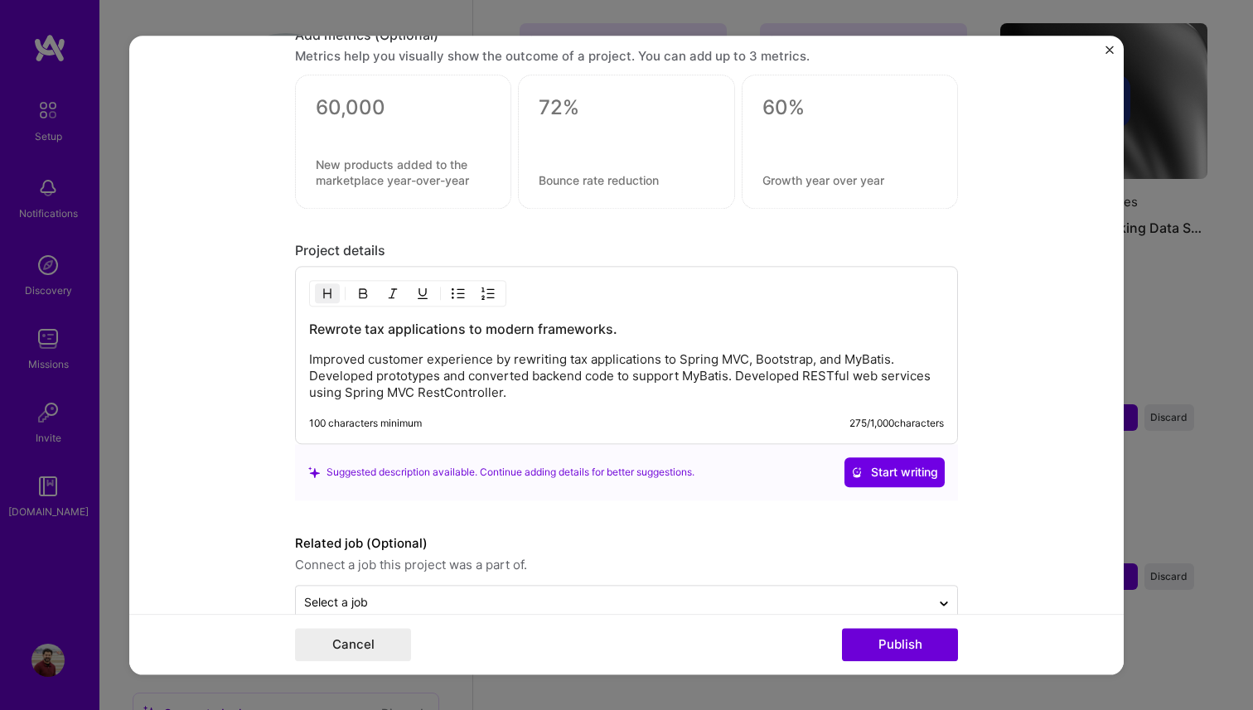
scroll to position [1287, 0]
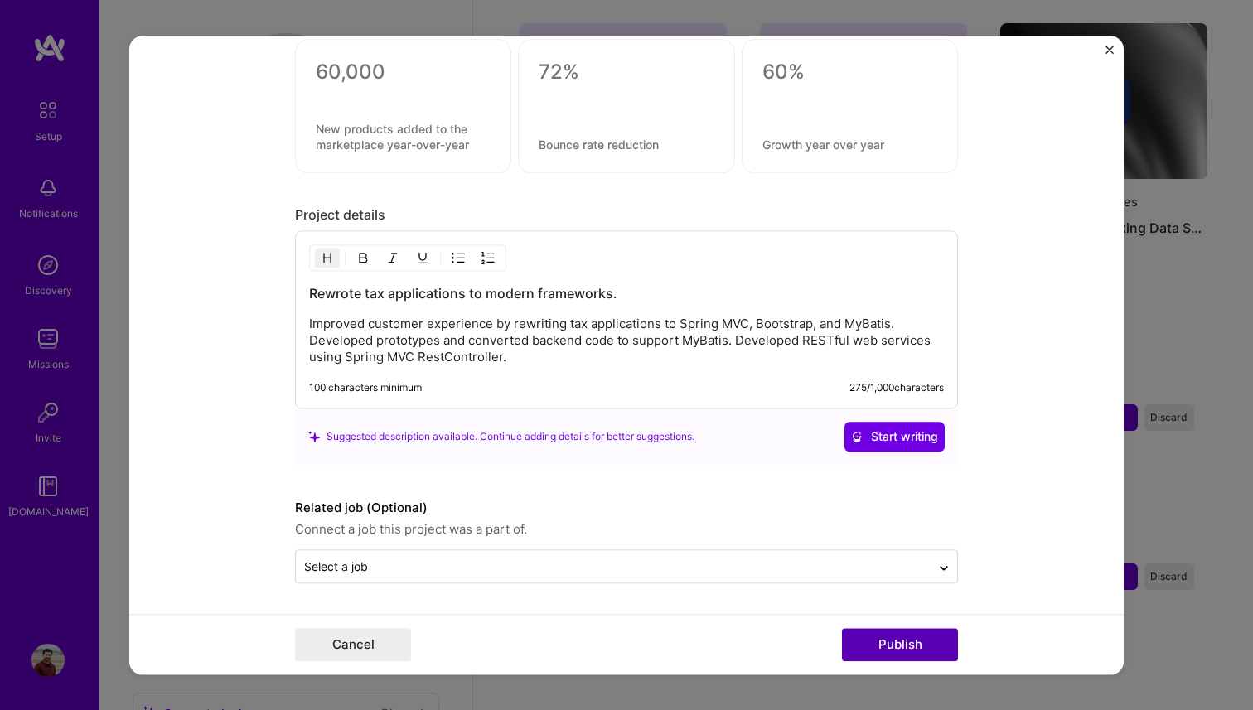
click at [879, 652] on button "Publish" at bounding box center [900, 644] width 116 height 33
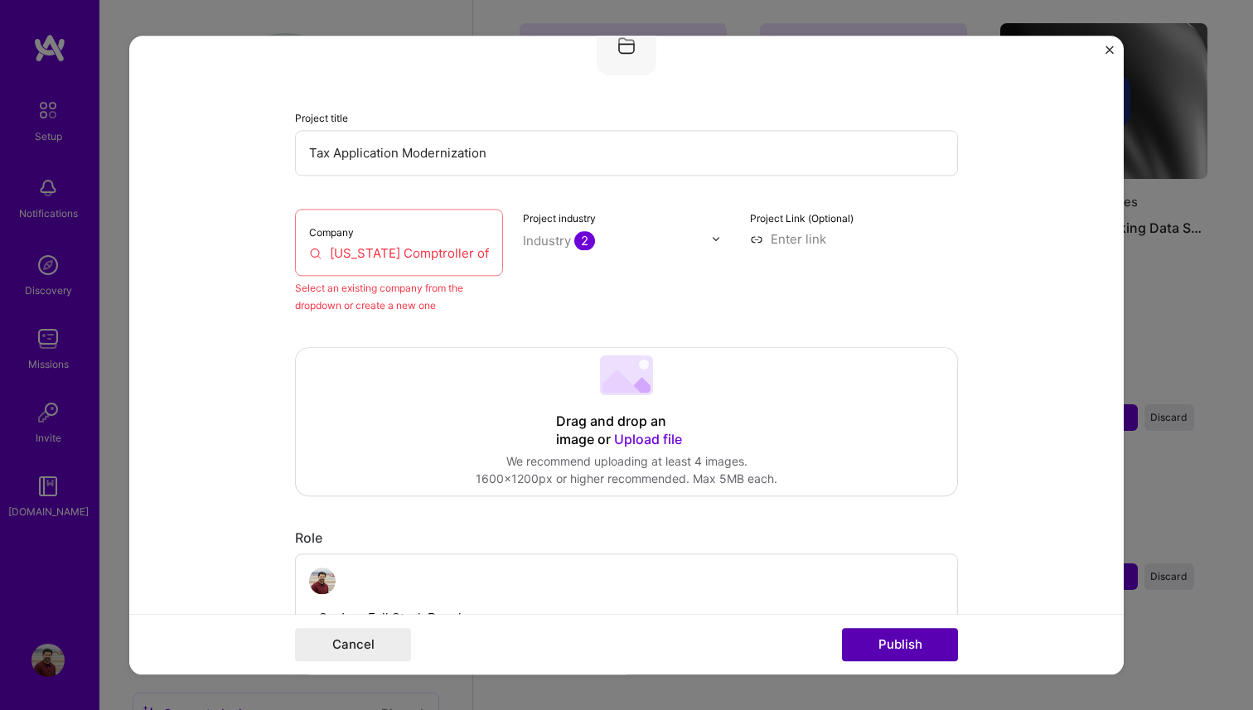
scroll to position [109, 0]
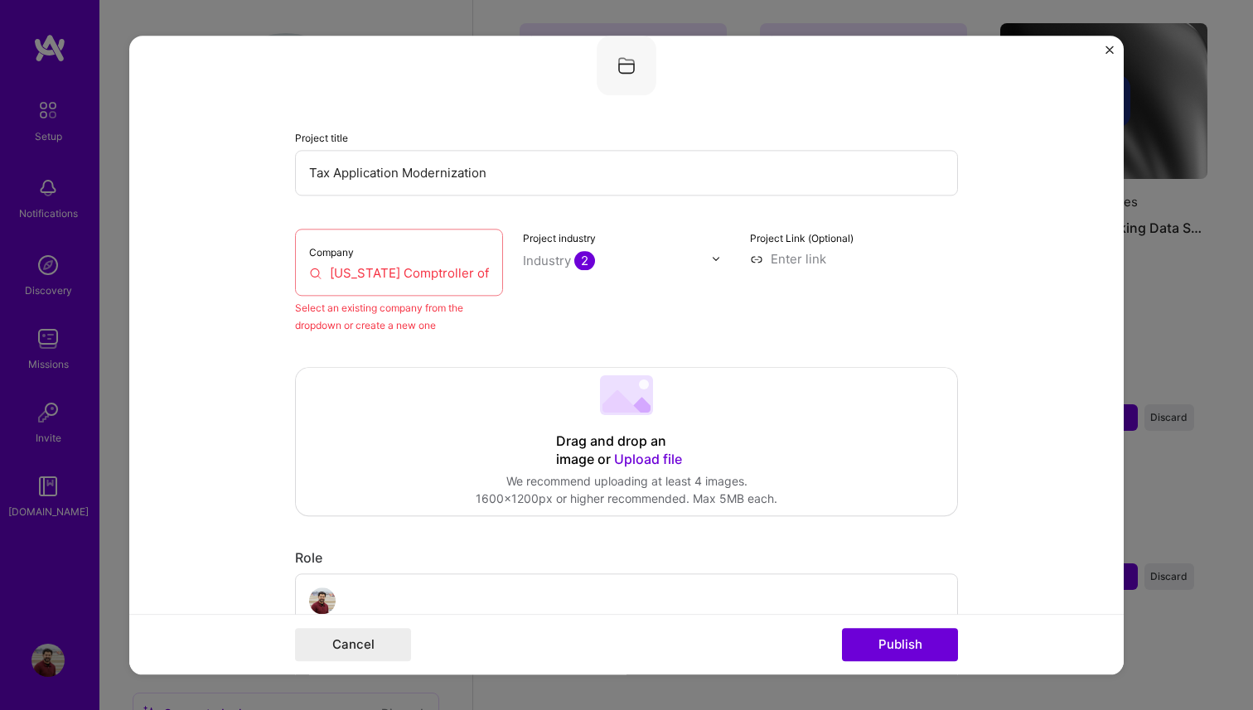
click at [401, 291] on div "Company [US_STATE] Comptroller of Public Accounts" at bounding box center [399, 262] width 208 height 67
click at [419, 282] on input "[US_STATE] Comptroller of Public Accounts" at bounding box center [399, 272] width 180 height 17
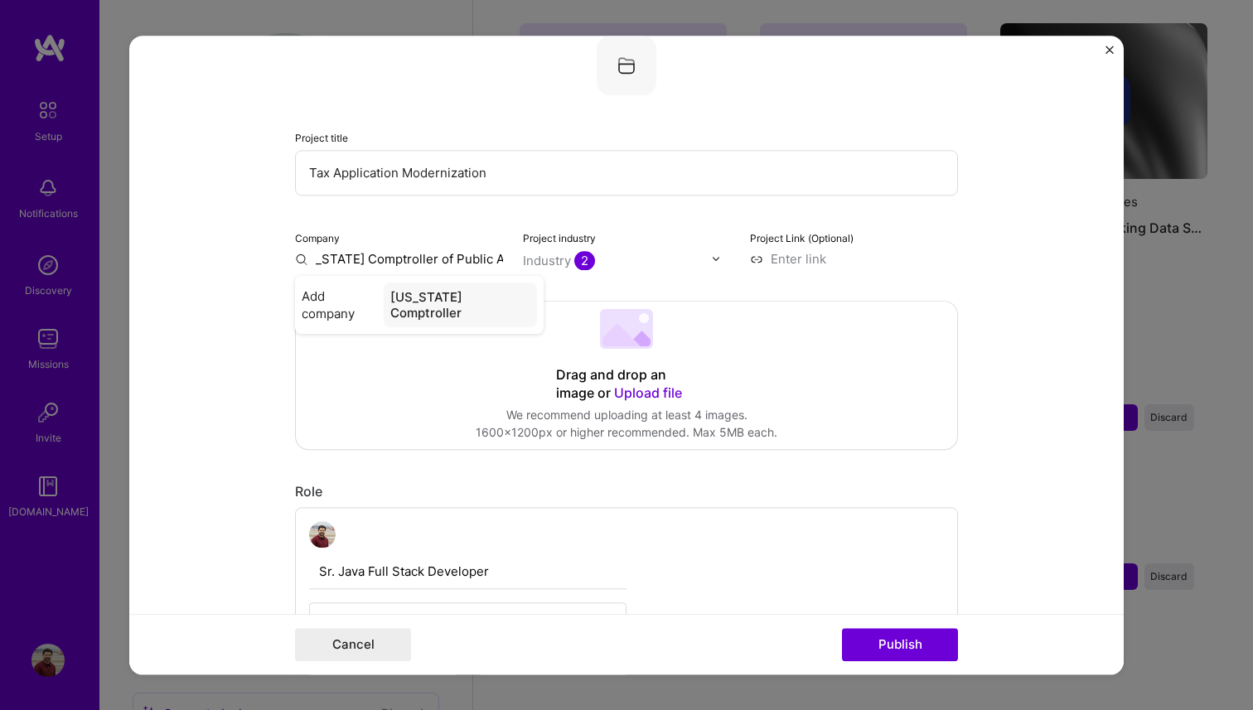
scroll to position [0, 32]
type input "[US_STATE] Comptroller of Public Accounts"
click at [509, 303] on div "[US_STATE] Comptroller of Public Accounts" at bounding box center [449, 305] width 176 height 45
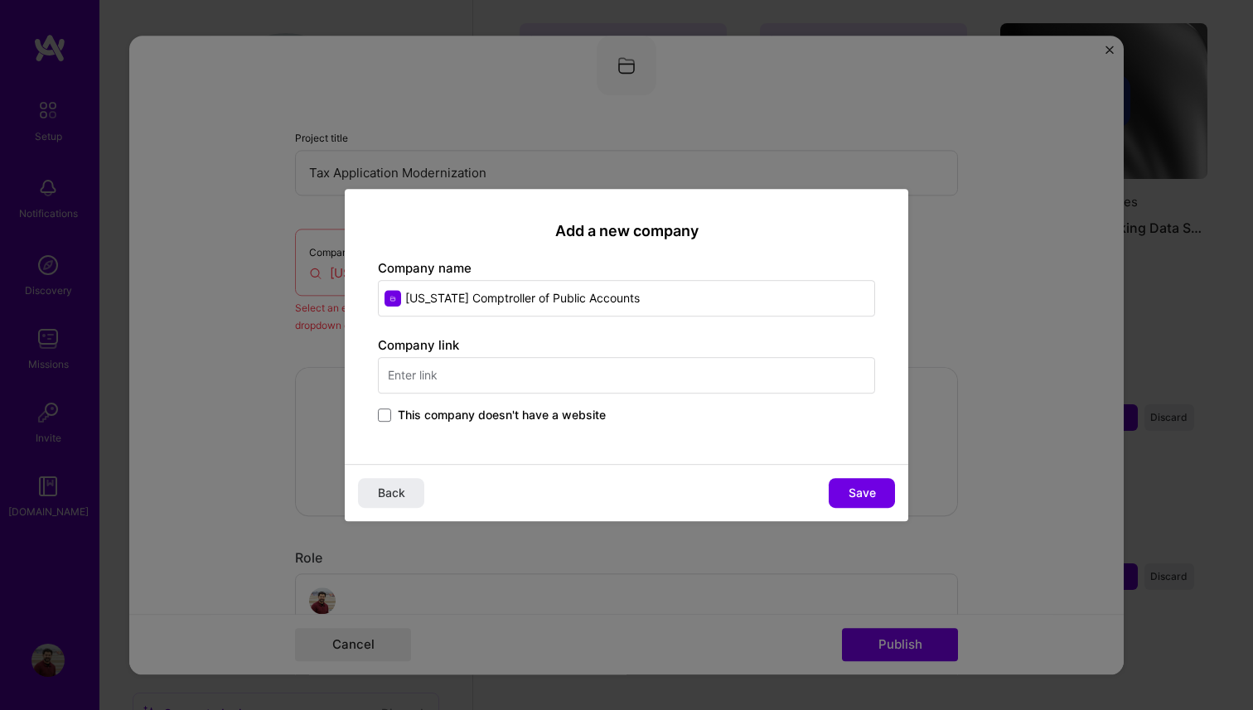
click at [867, 508] on div "Back Save" at bounding box center [627, 492] width 564 height 57
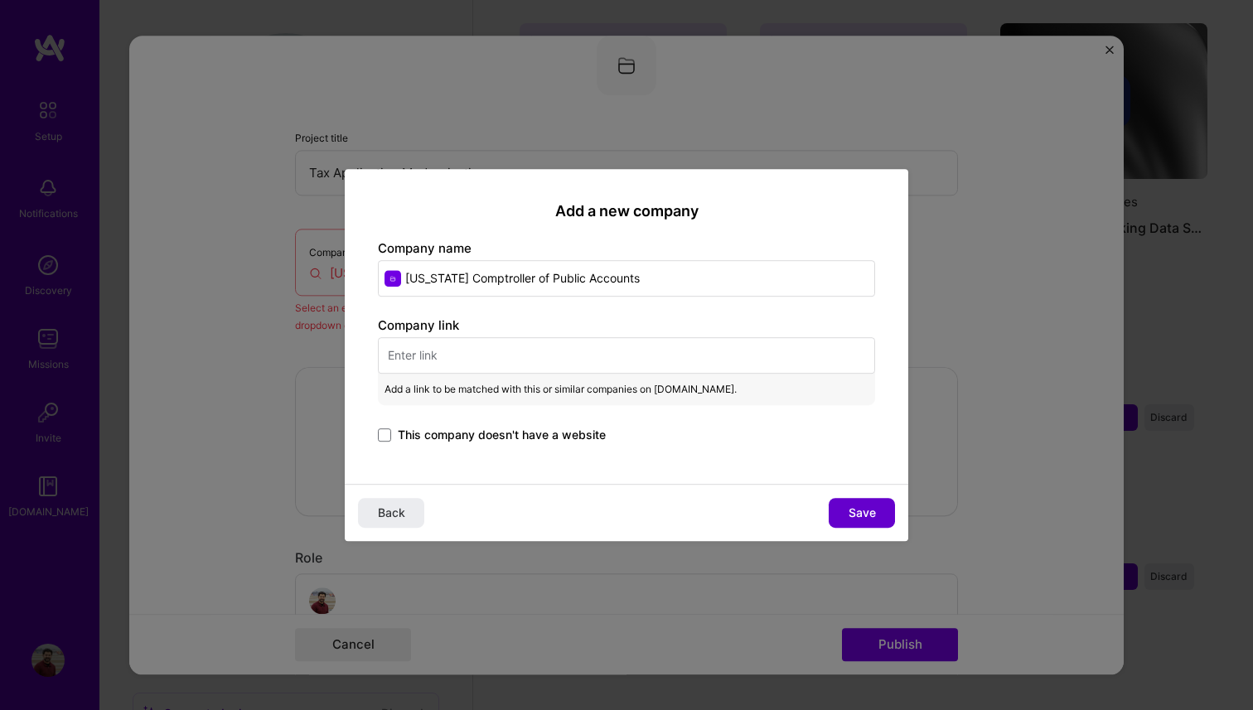
click at [867, 502] on button "Save" at bounding box center [862, 513] width 66 height 30
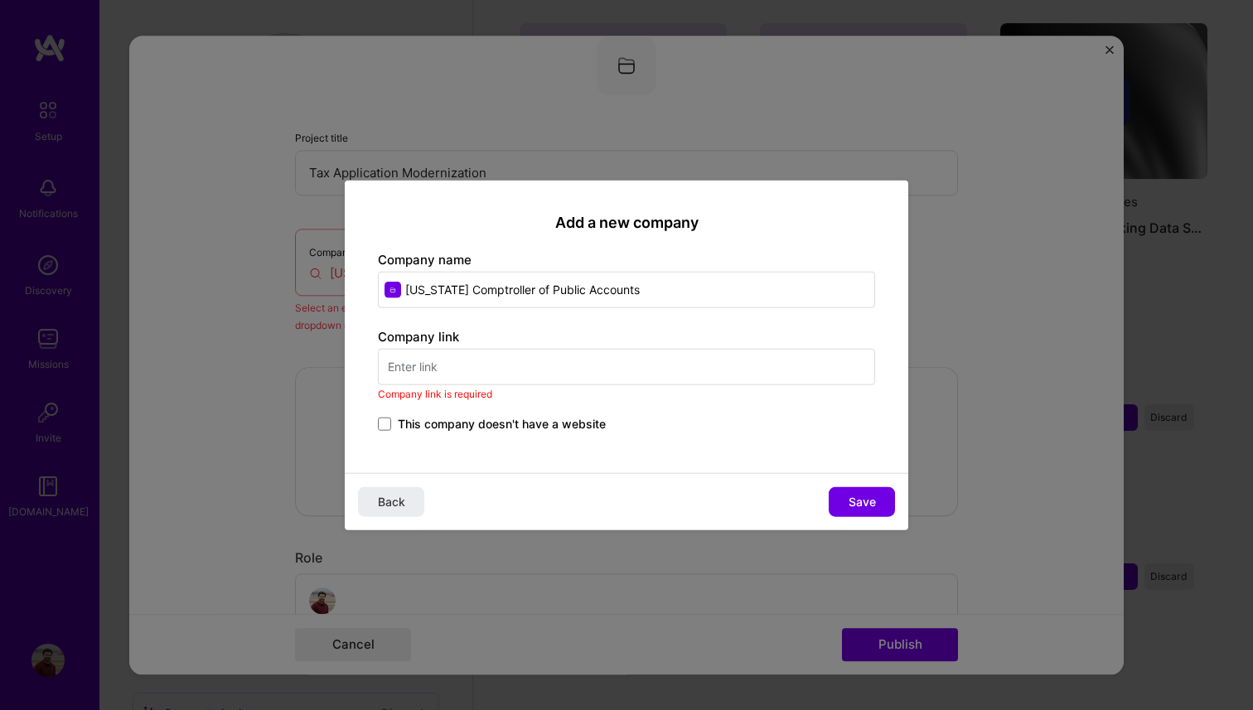
drag, startPoint x: 617, startPoint y: 291, endPoint x: 407, endPoint y: 284, distance: 209.8
click at [407, 284] on input "[US_STATE] Comptroller of Public Accounts" at bounding box center [626, 290] width 497 height 36
click at [575, 357] on input "text" at bounding box center [626, 367] width 497 height 36
paste input "[URL][DOMAIN_NAME][US_STATE]"
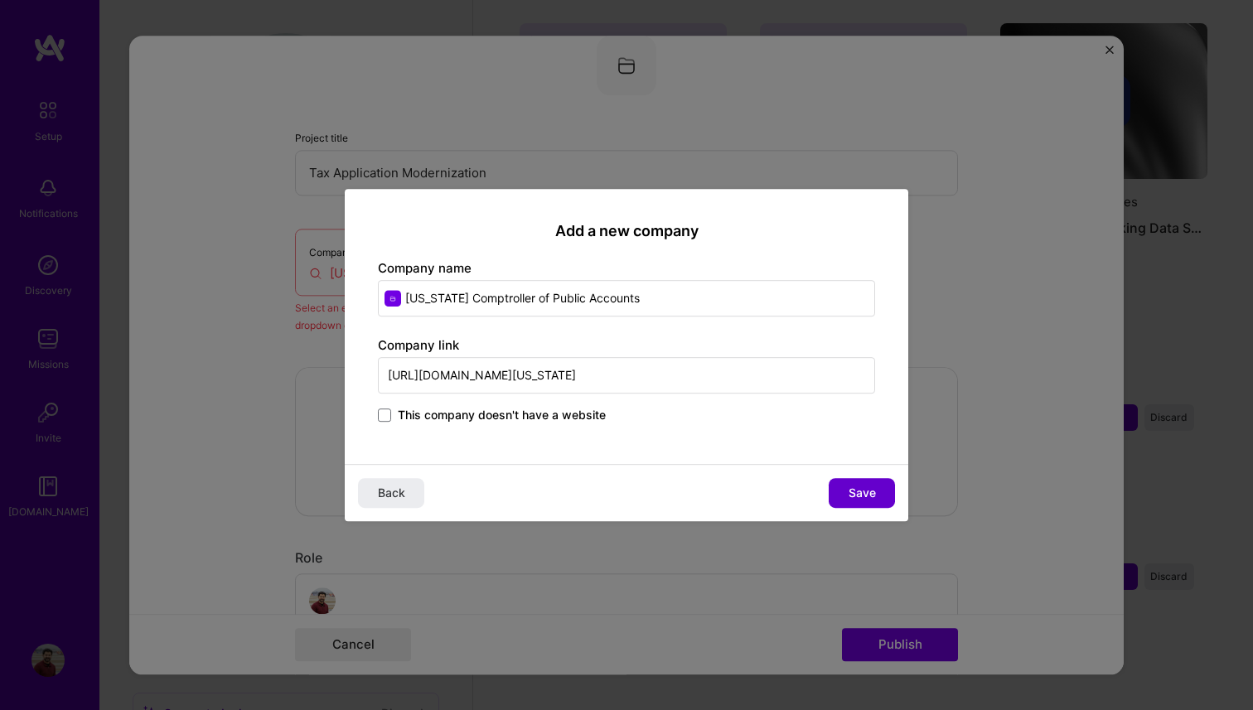
type input "[URL][DOMAIN_NAME][US_STATE]"
click at [861, 495] on span "Save" at bounding box center [862, 493] width 27 height 17
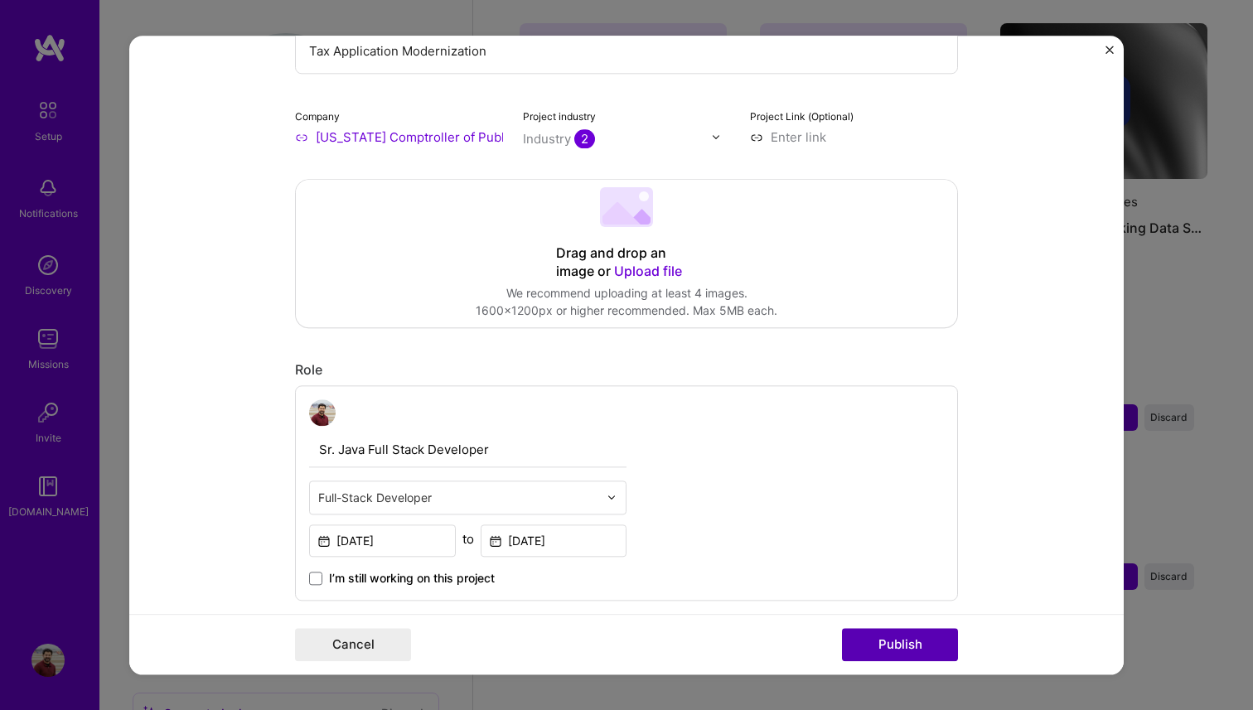
scroll to position [247, 0]
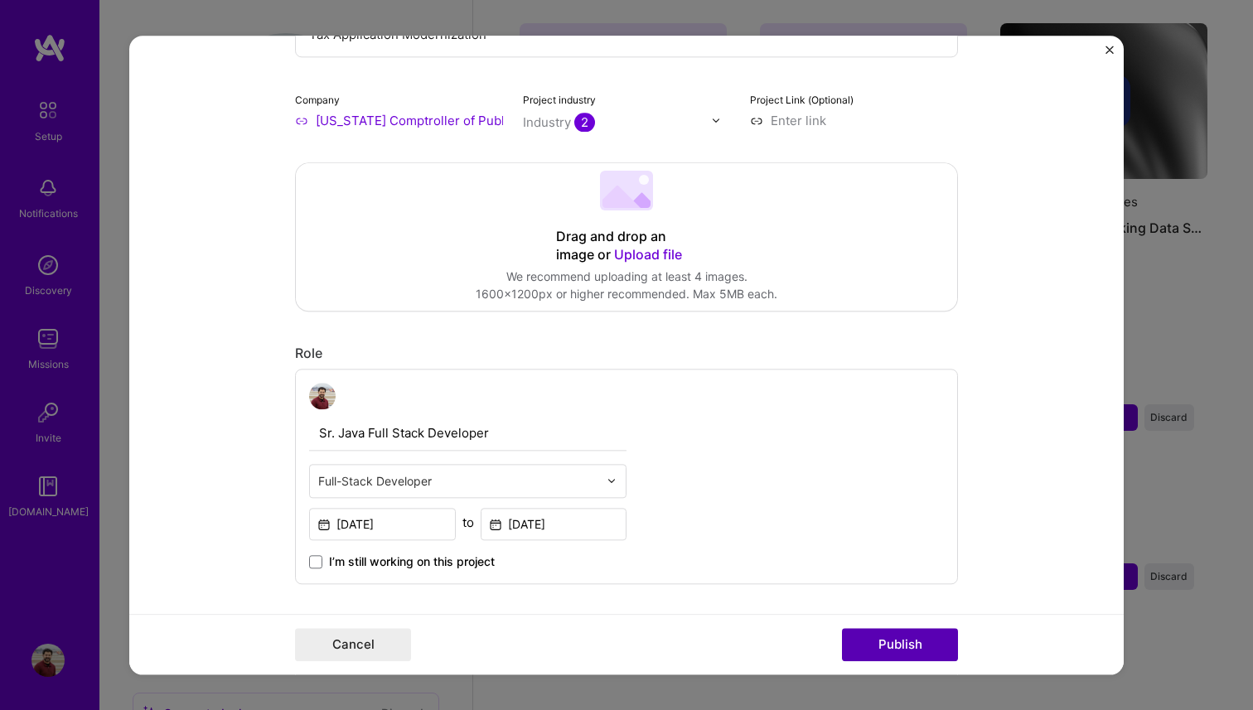
click at [929, 650] on button "Publish" at bounding box center [900, 644] width 116 height 33
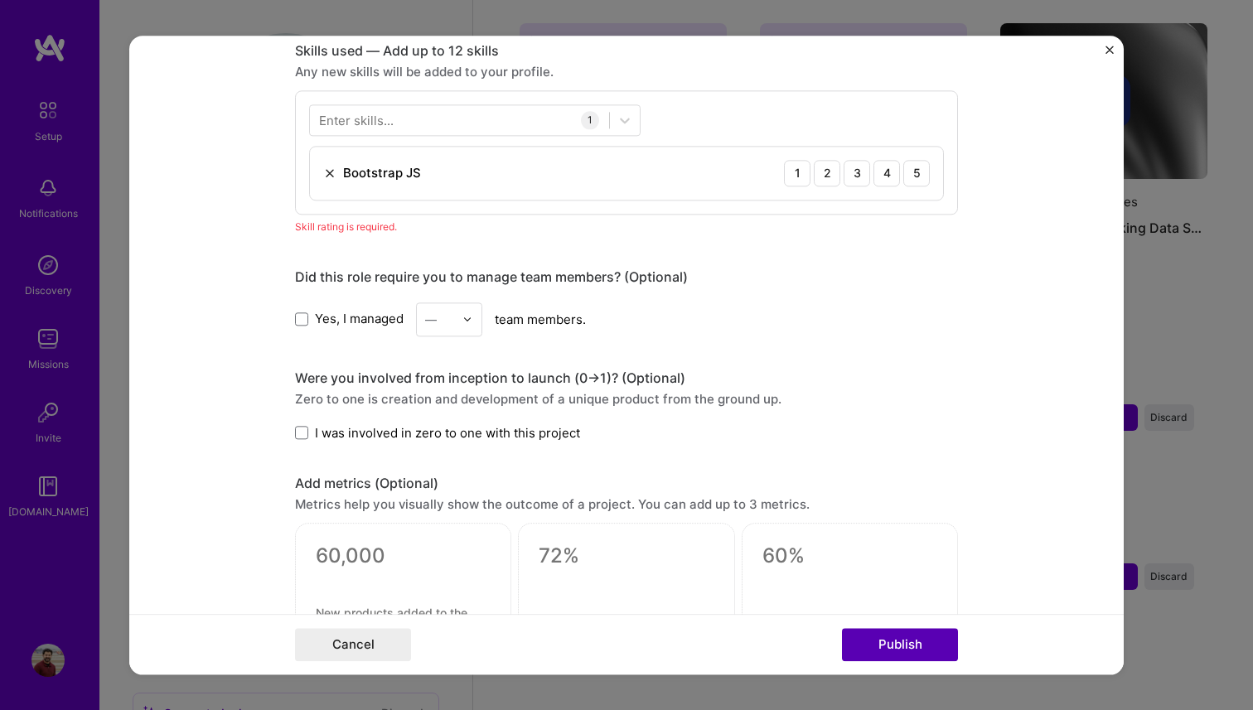
scroll to position [830, 0]
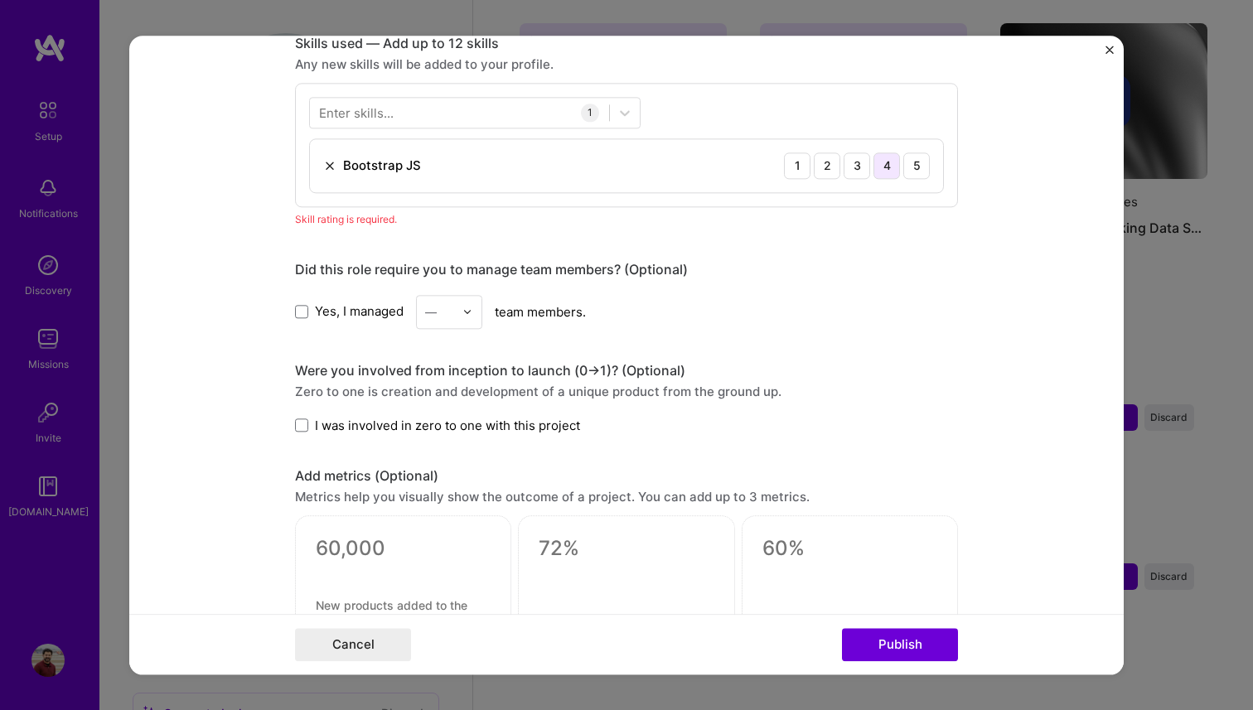
click at [883, 166] on div "4" at bounding box center [887, 166] width 27 height 27
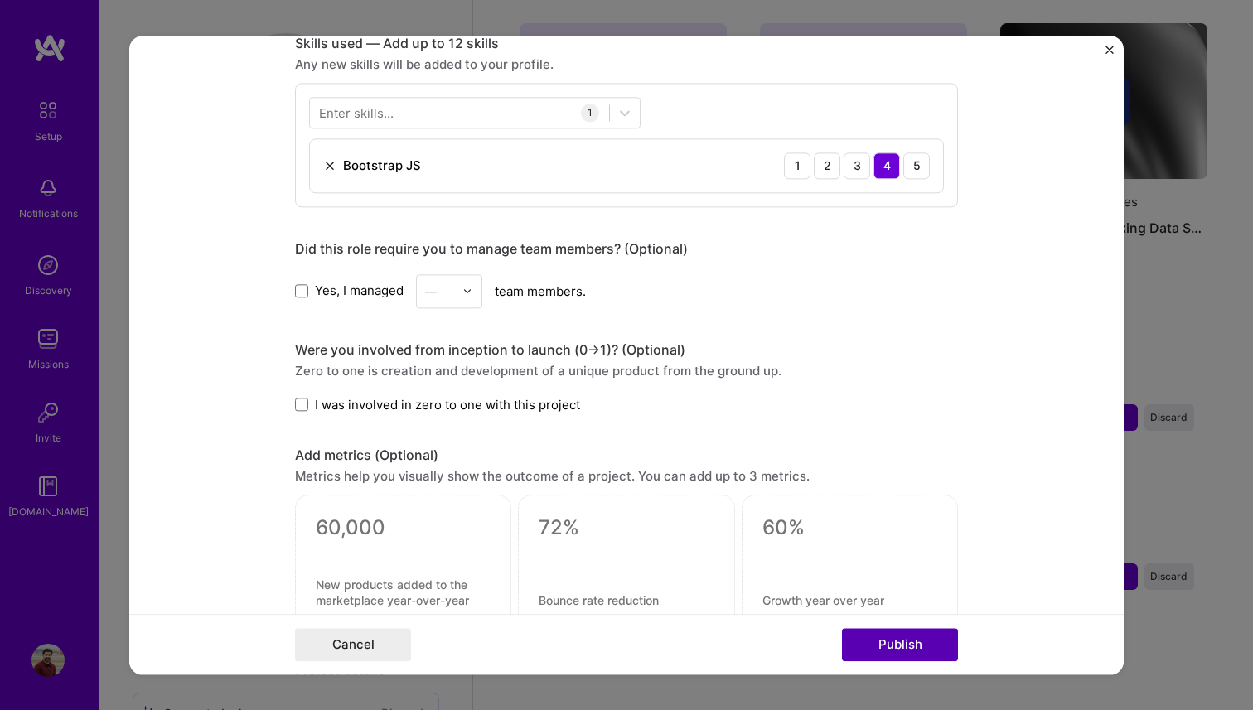
click at [880, 647] on button "Publish" at bounding box center [900, 644] width 116 height 33
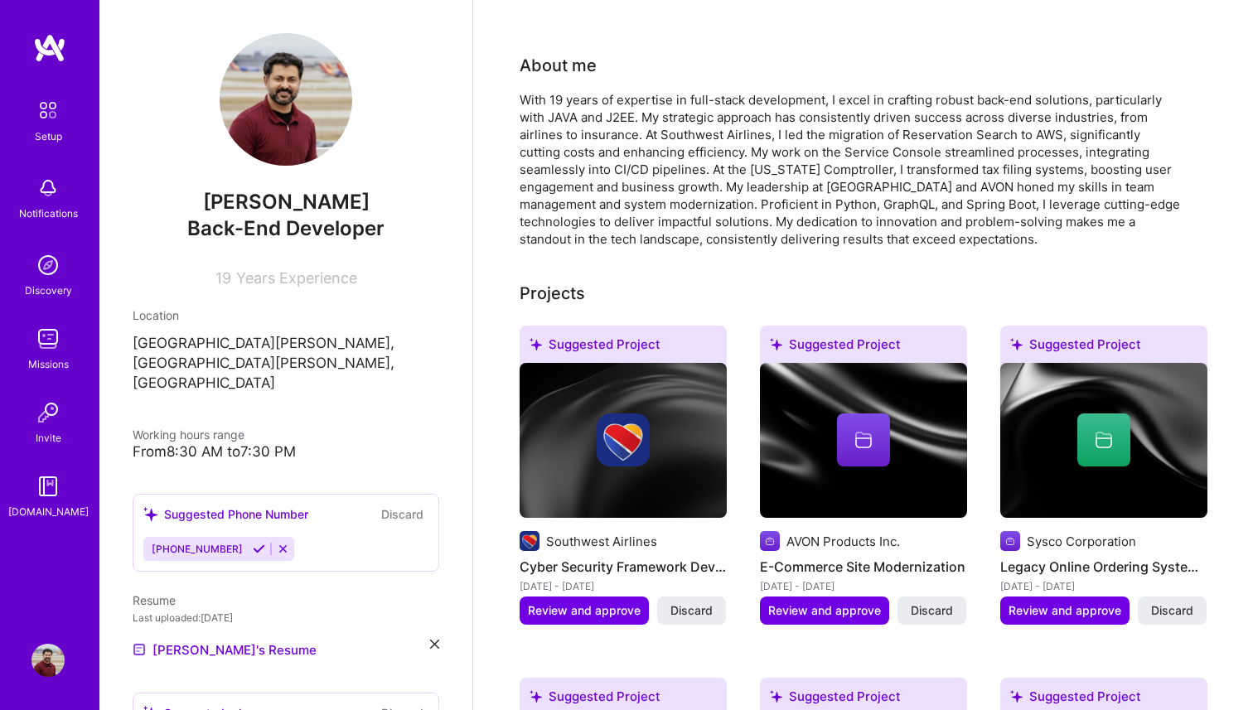
scroll to position [510, 0]
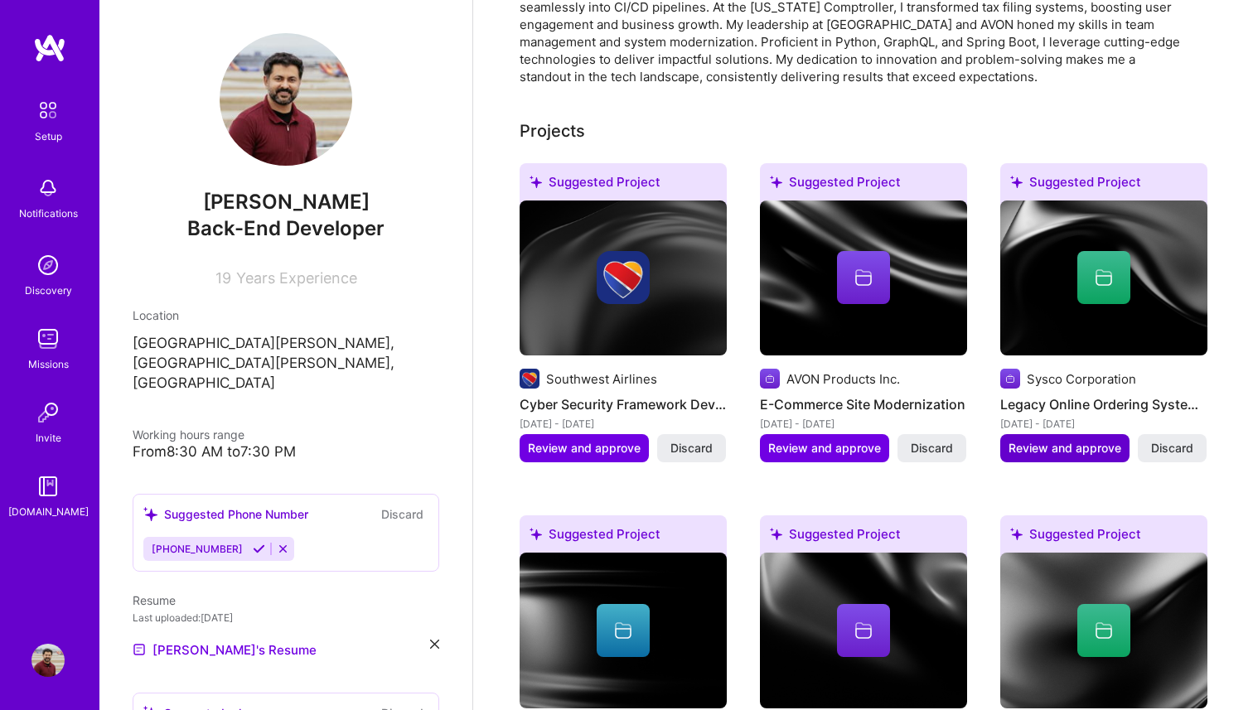
click at [1051, 440] on span "Review and approve" at bounding box center [1065, 448] width 113 height 17
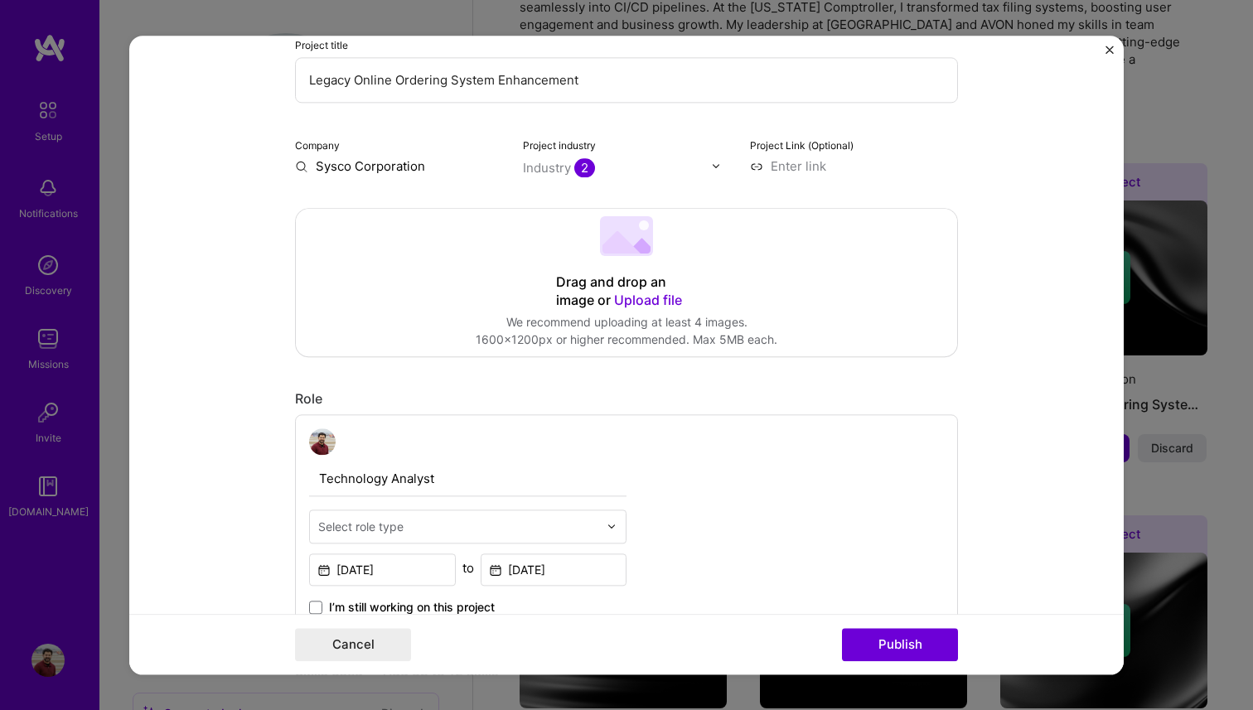
scroll to position [264, 0]
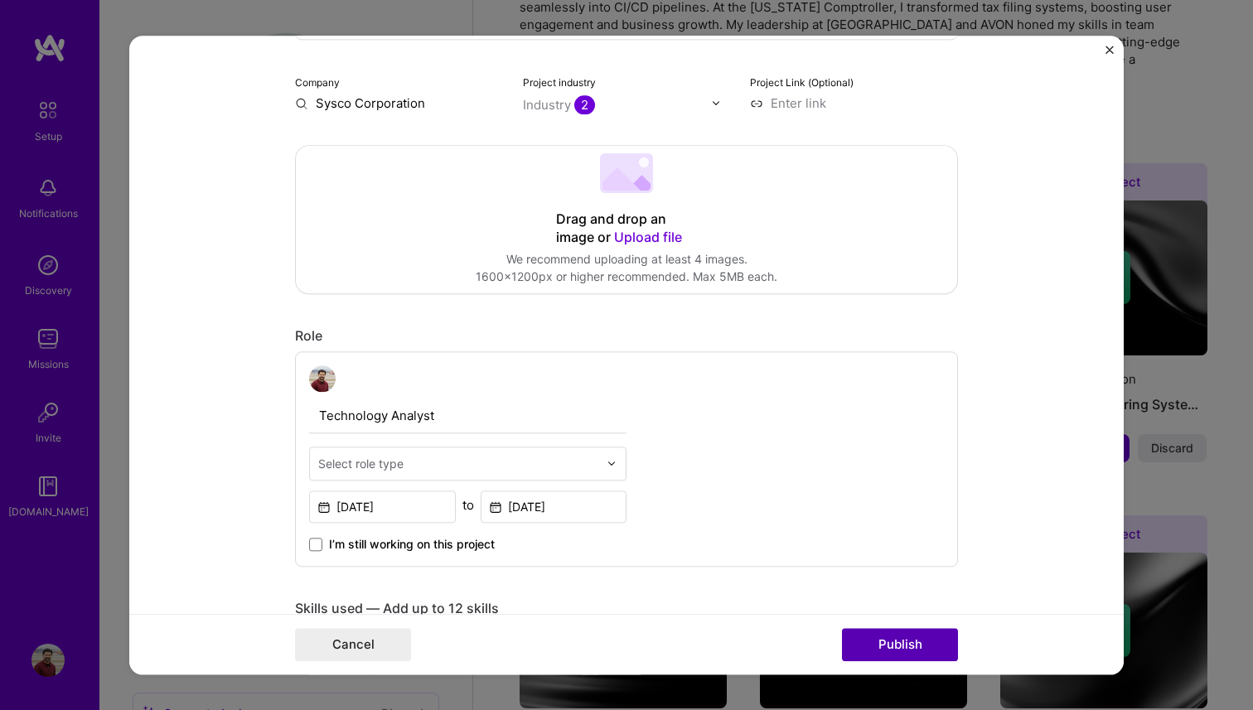
click at [871, 643] on button "Publish" at bounding box center [900, 644] width 116 height 33
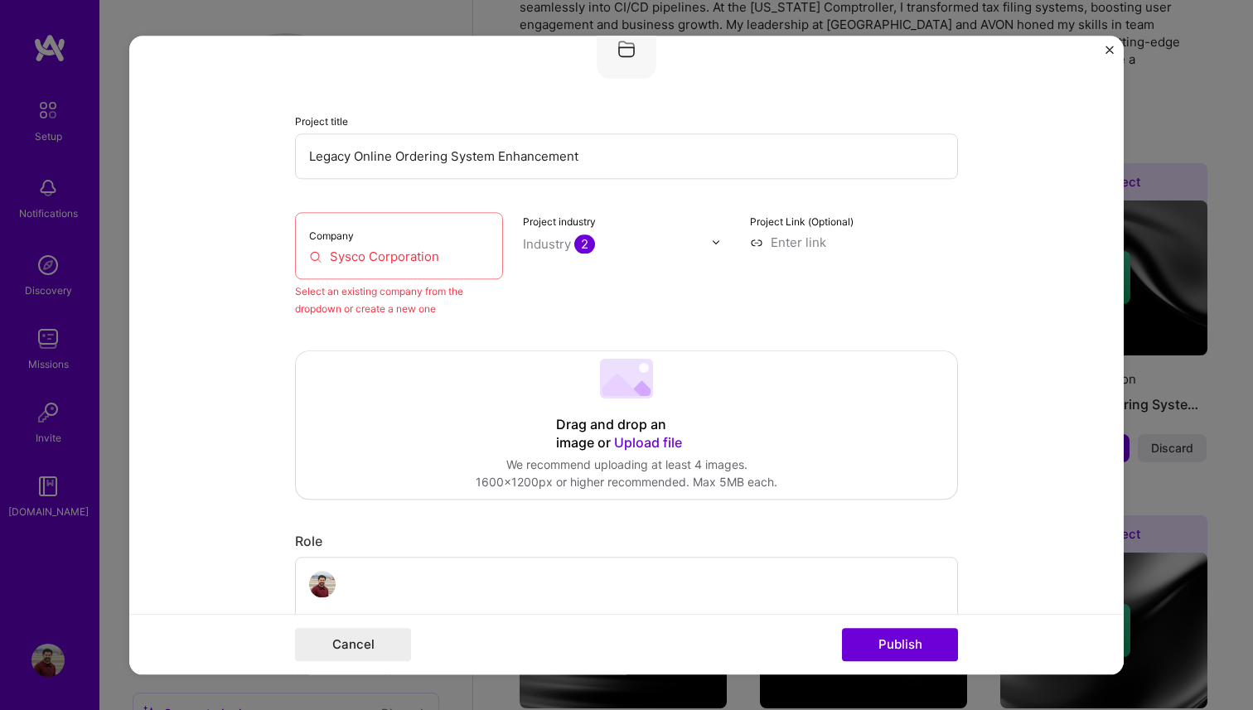
scroll to position [109, 0]
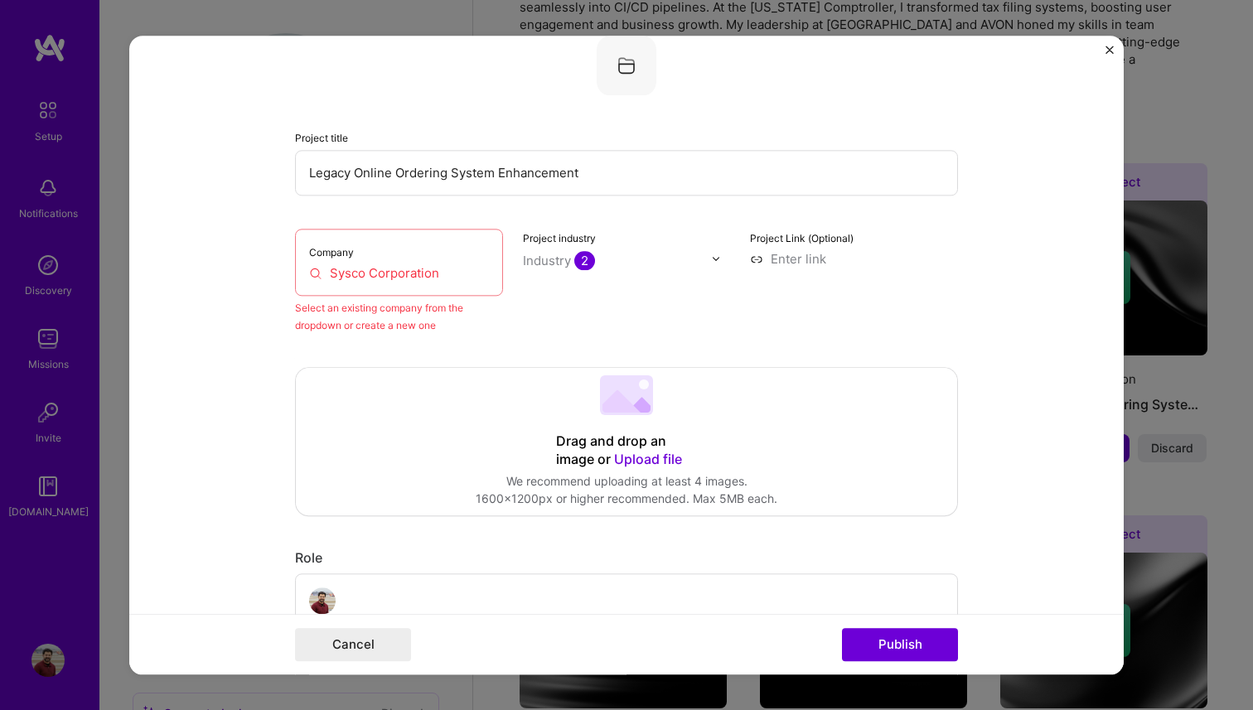
click at [447, 279] on input "Sysco Corporation" at bounding box center [399, 272] width 180 height 17
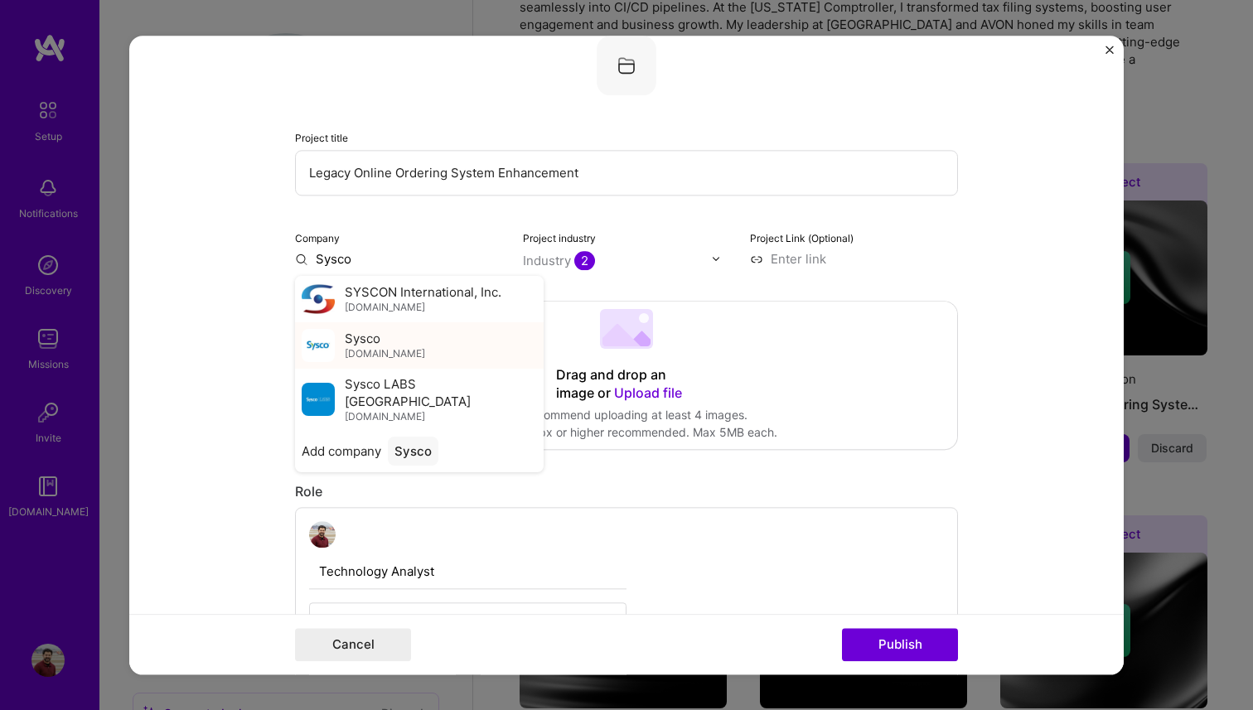
type input "Sysco"
click at [386, 350] on span "[DOMAIN_NAME]" at bounding box center [385, 353] width 80 height 13
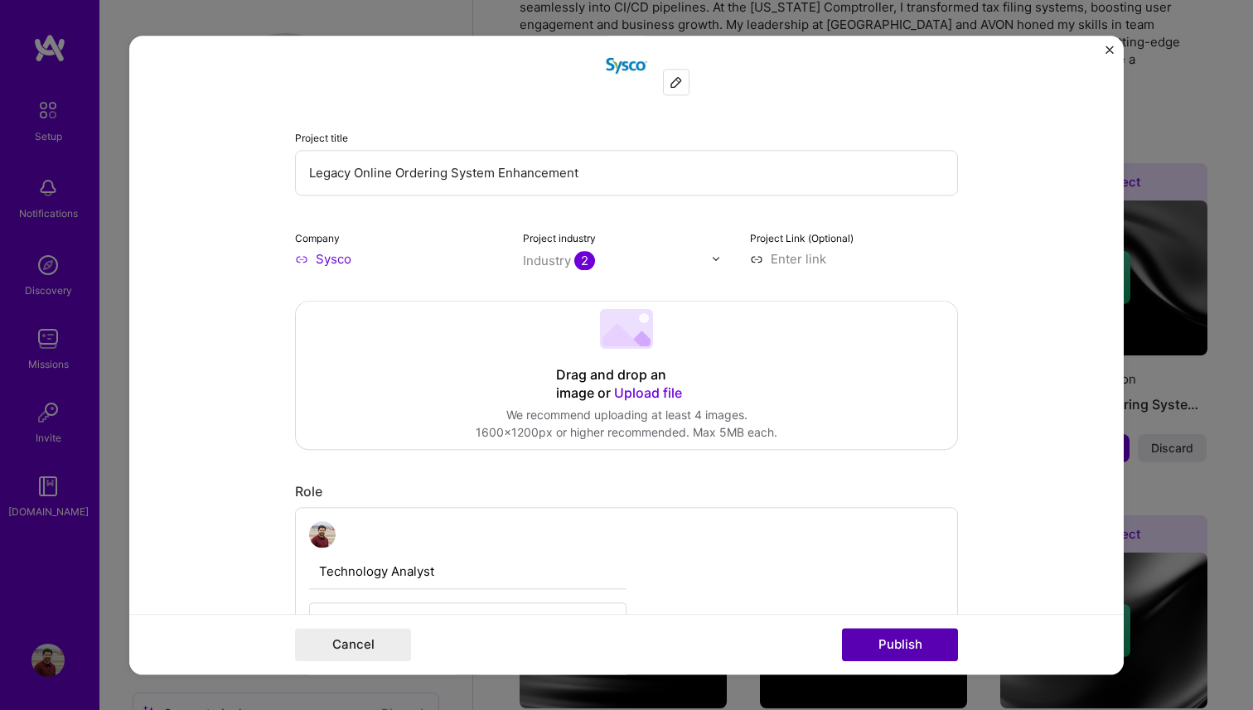
click at [924, 636] on button "Publish" at bounding box center [900, 644] width 116 height 33
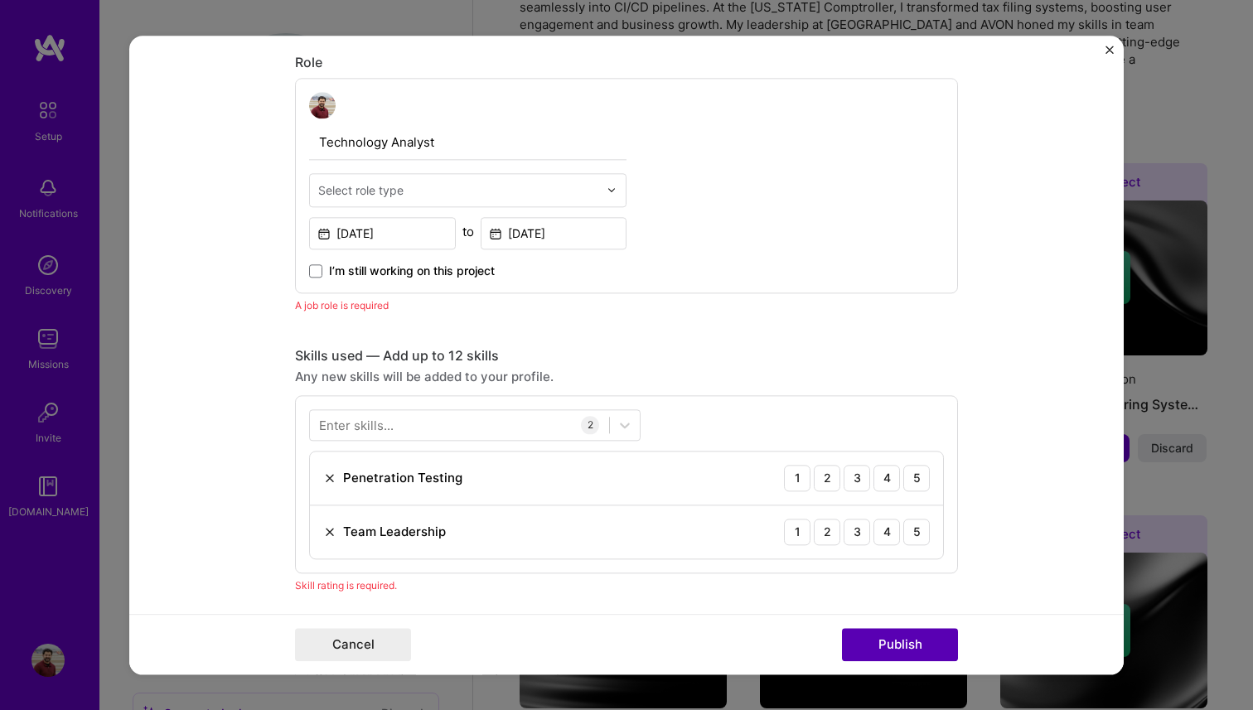
scroll to position [557, 0]
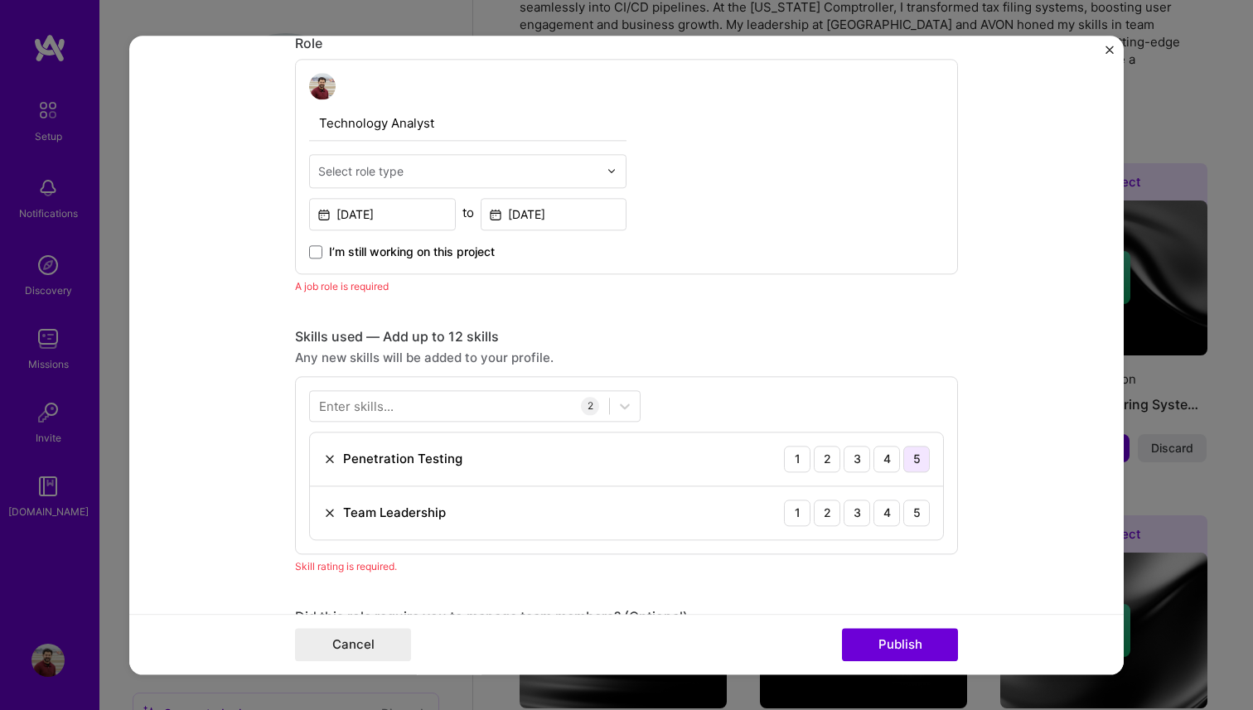
click at [918, 459] on div "5" at bounding box center [917, 459] width 27 height 27
click at [462, 167] on input "text" at bounding box center [458, 170] width 280 height 17
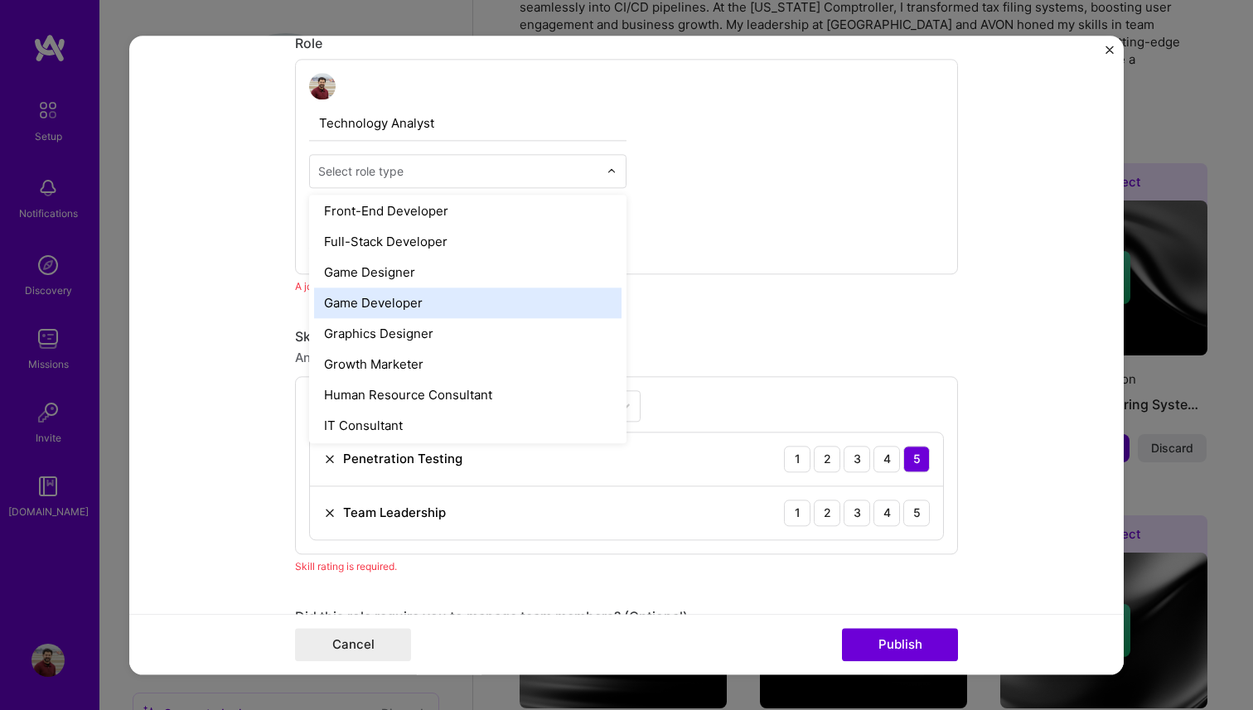
scroll to position [903, 0]
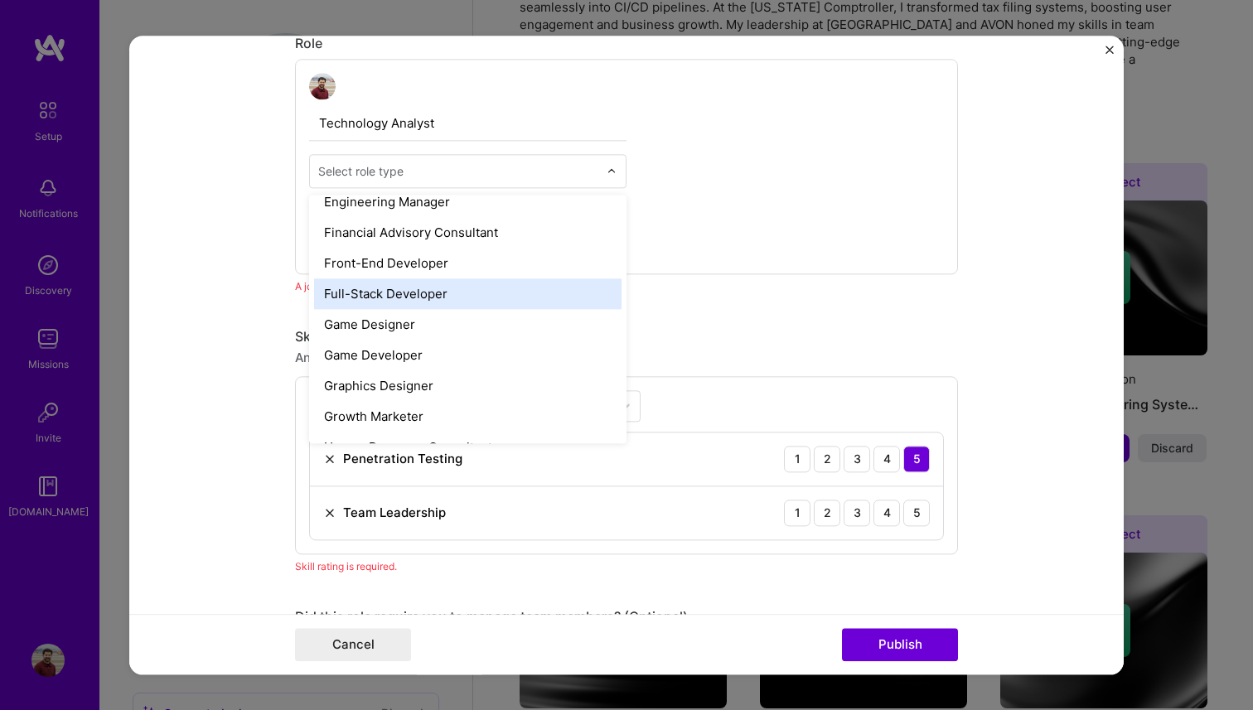
click at [433, 303] on div "Full-Stack Developer" at bounding box center [468, 294] width 308 height 31
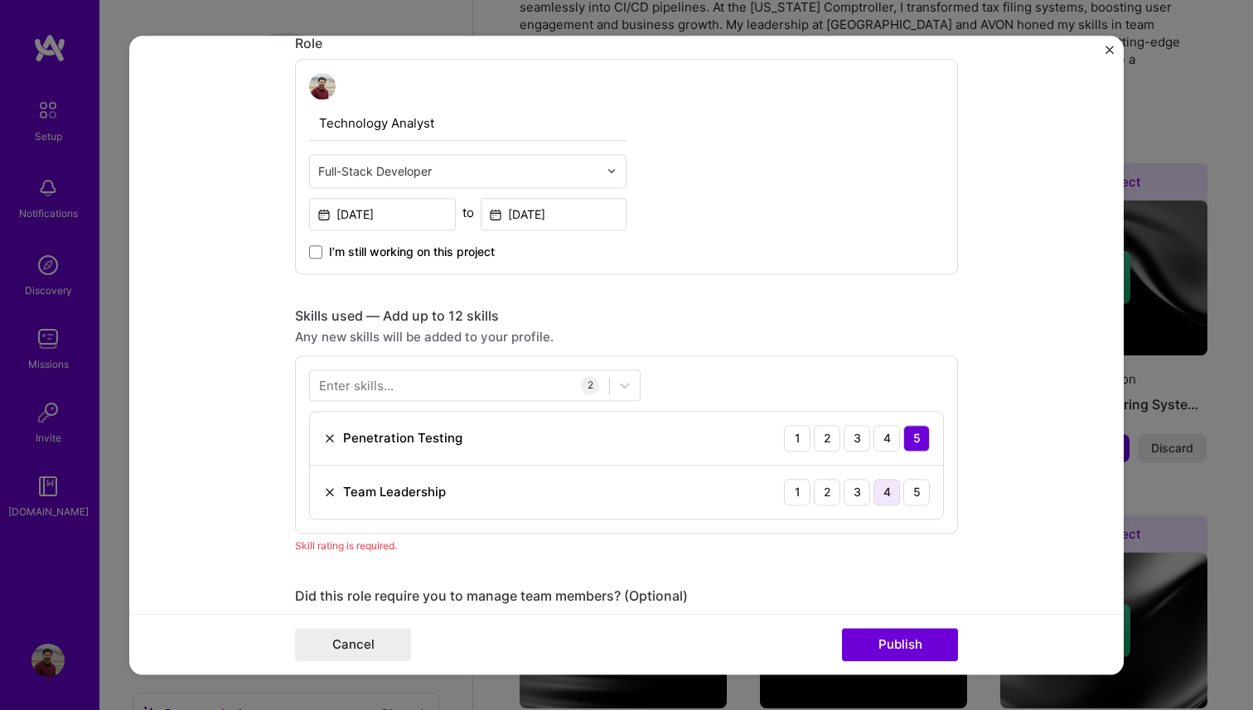
click at [881, 497] on div "4" at bounding box center [887, 492] width 27 height 27
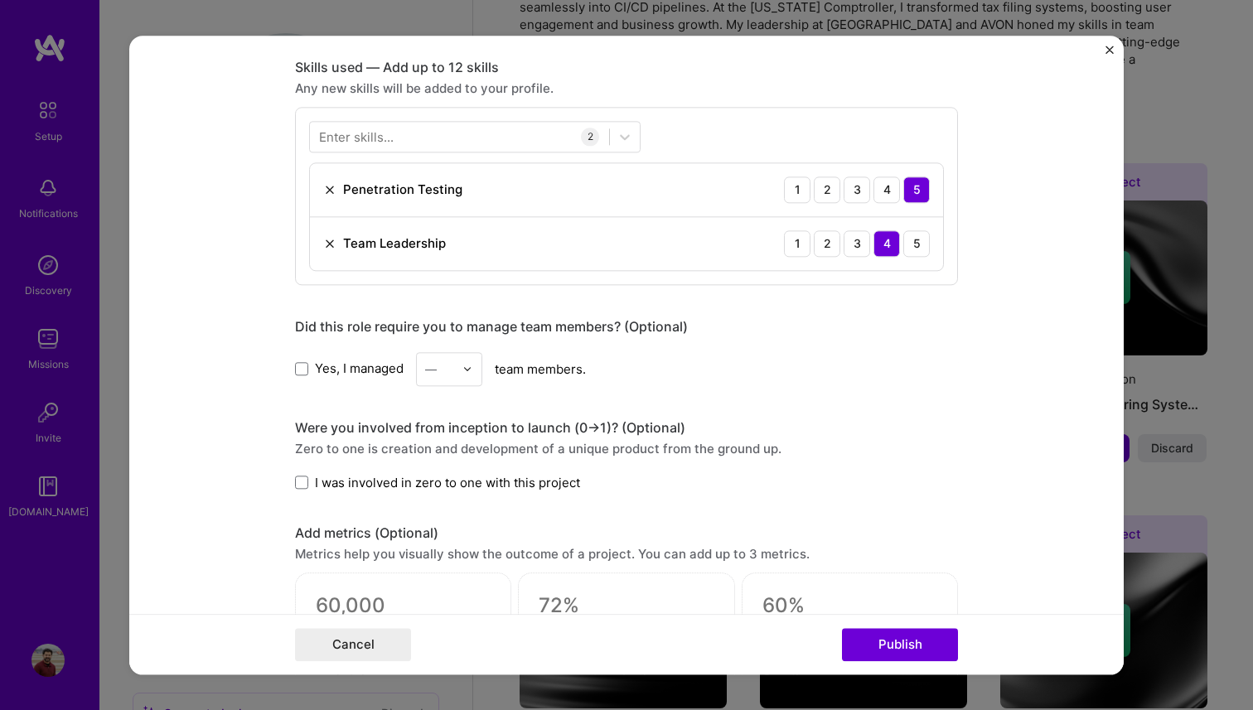
scroll to position [814, 0]
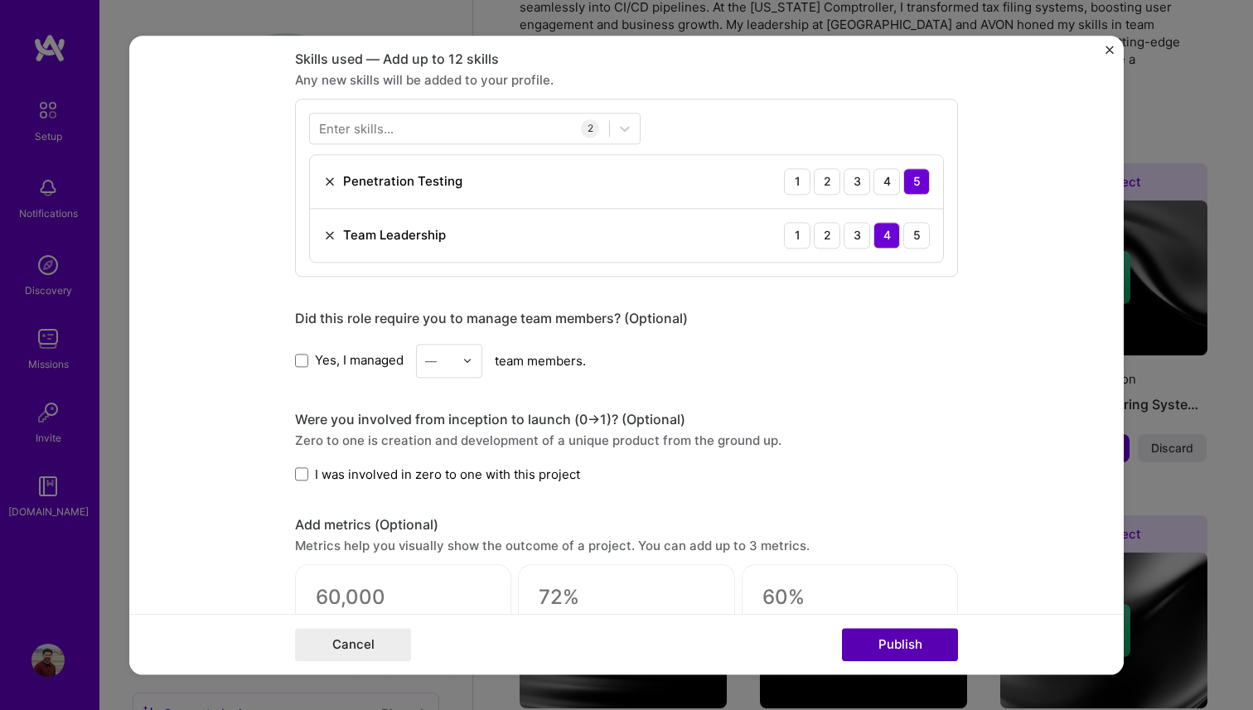
click at [903, 642] on button "Publish" at bounding box center [900, 644] width 116 height 33
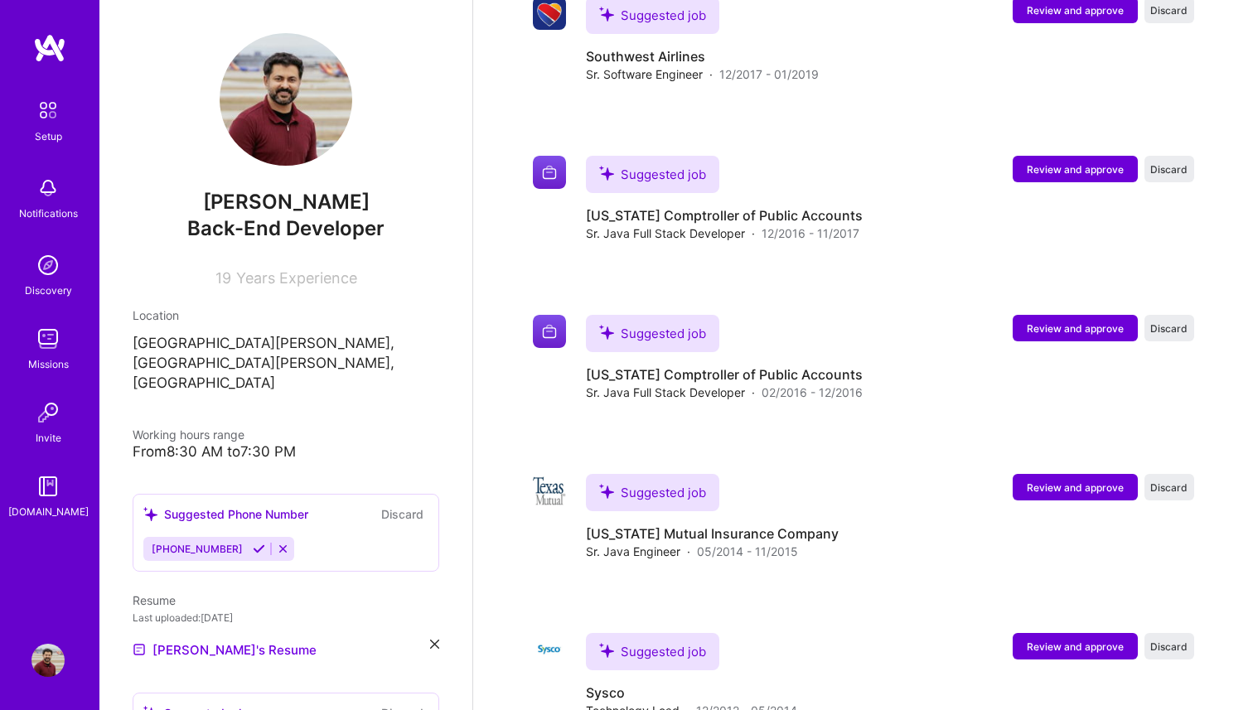
scroll to position [1903, 0]
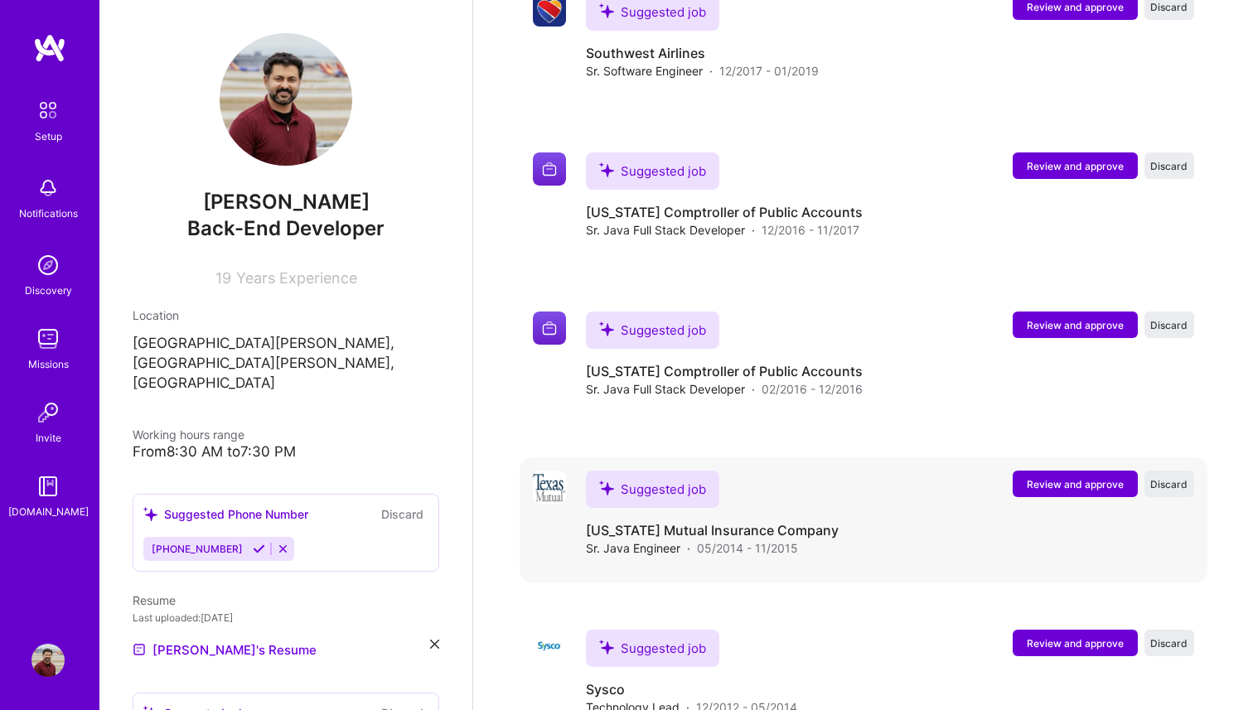
click at [1055, 478] on span "Review and approve" at bounding box center [1075, 485] width 97 height 14
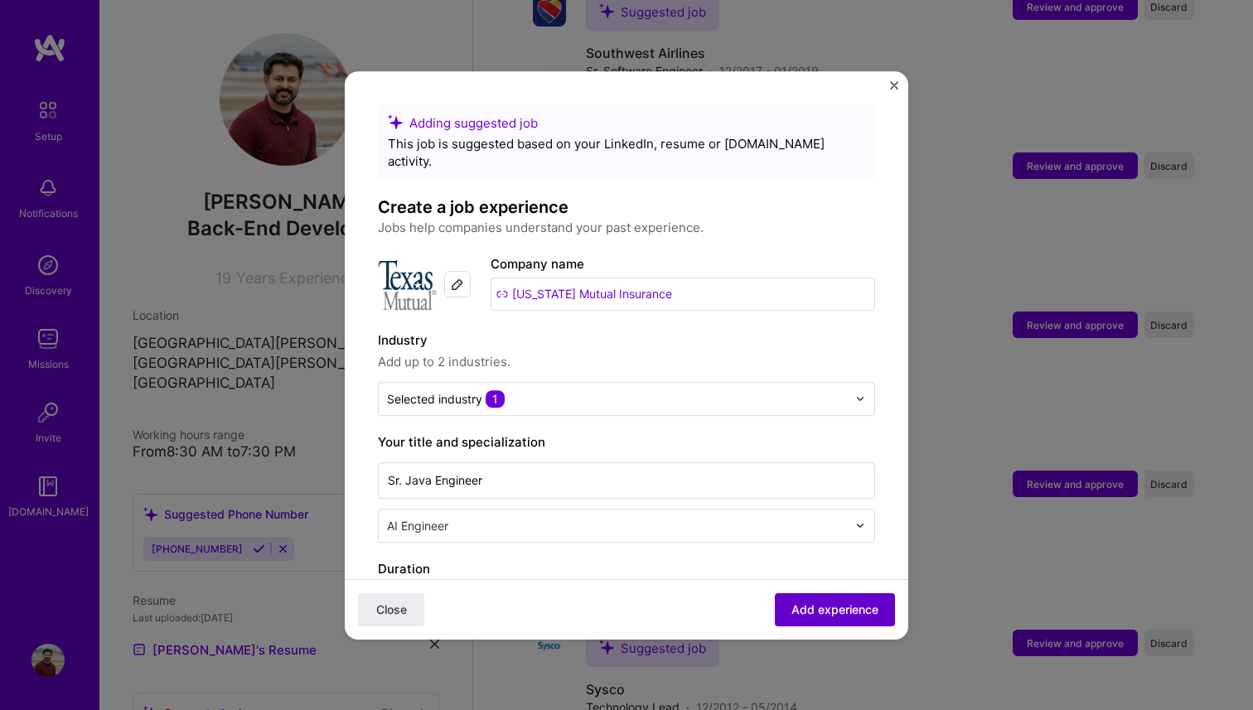
click at [807, 614] on span "Add experience" at bounding box center [835, 609] width 87 height 17
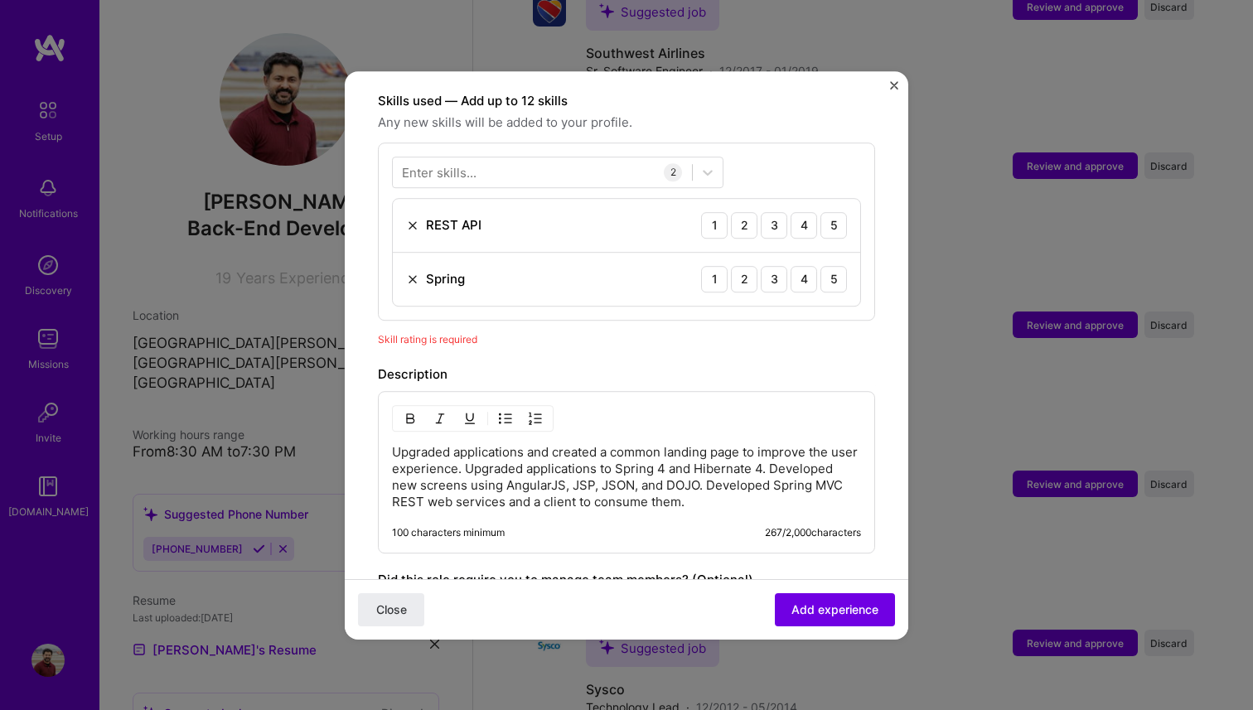
scroll to position [574, 0]
click at [832, 210] on div "5" at bounding box center [834, 223] width 27 height 27
click at [822, 264] on div "5" at bounding box center [834, 277] width 27 height 27
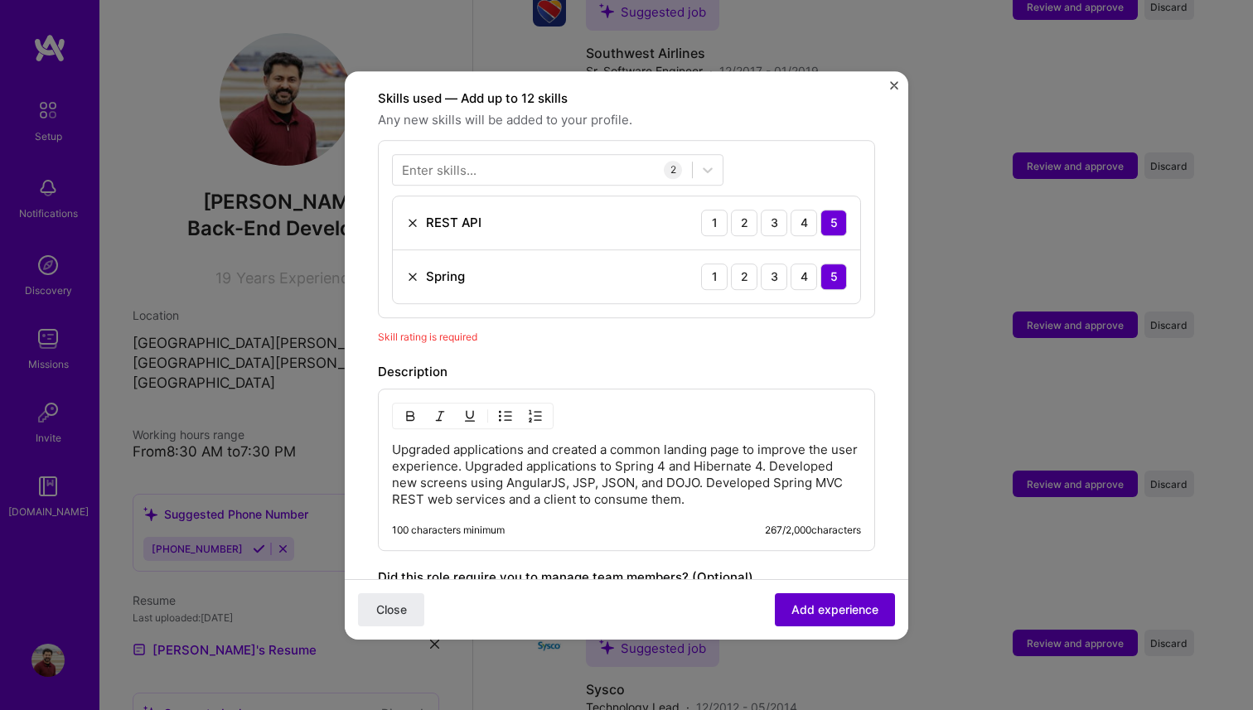
click at [842, 616] on span "Add experience" at bounding box center [835, 609] width 87 height 17
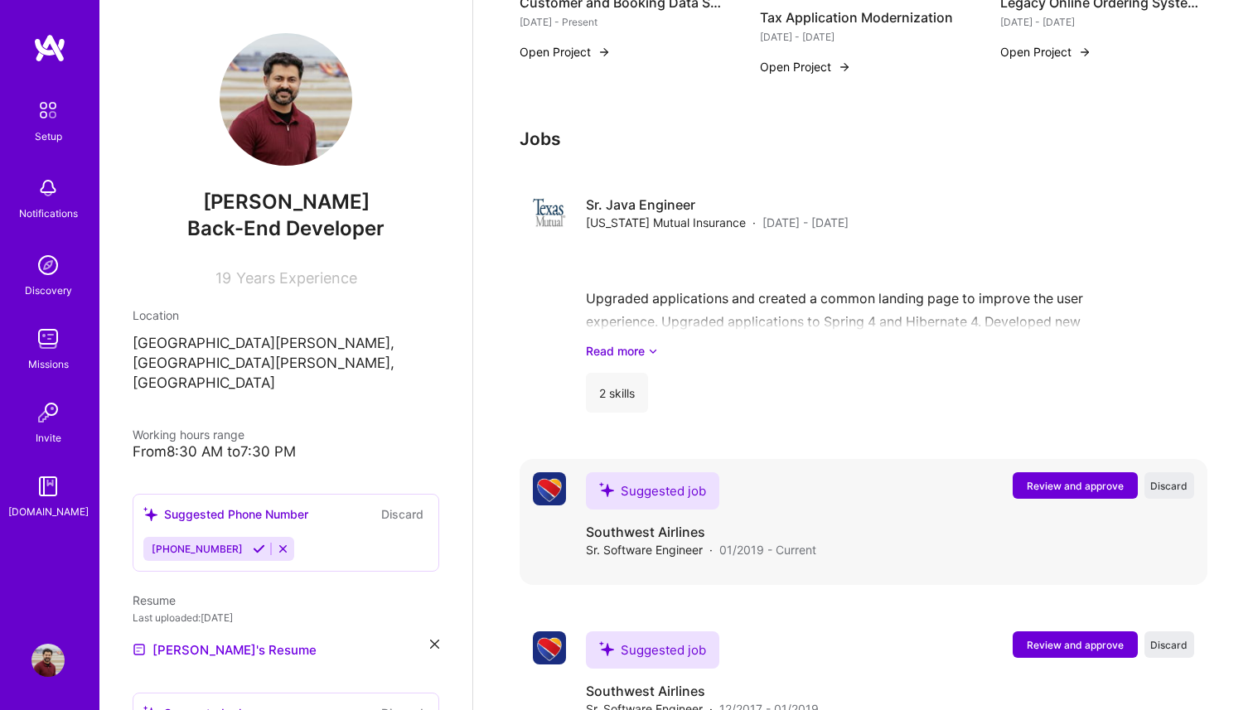
scroll to position [1638, 0]
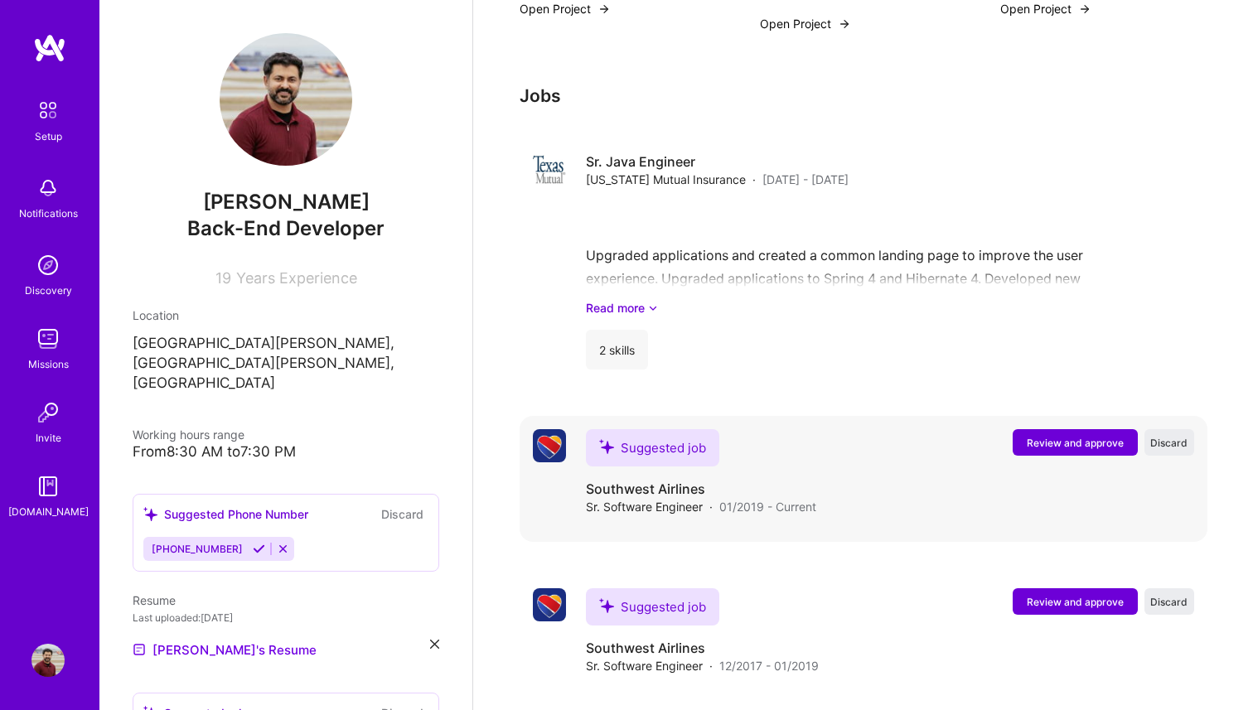
click at [1056, 436] on span "Review and approve" at bounding box center [1075, 443] width 97 height 14
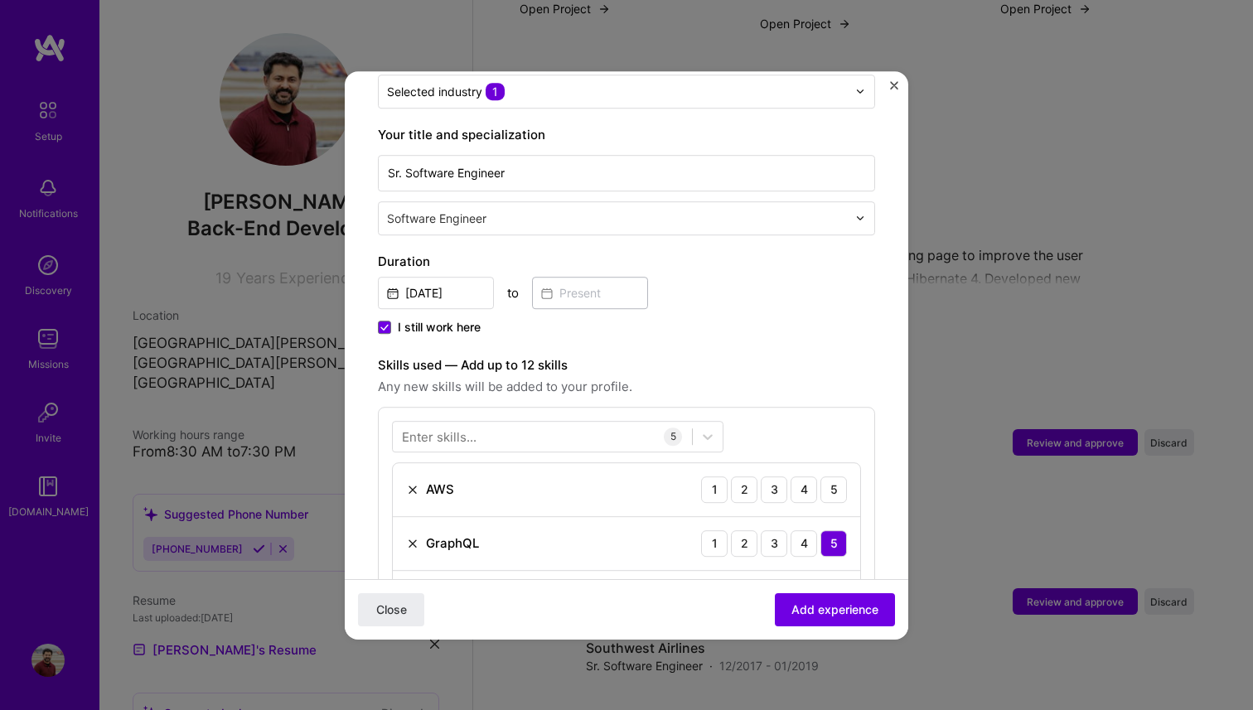
scroll to position [332, 0]
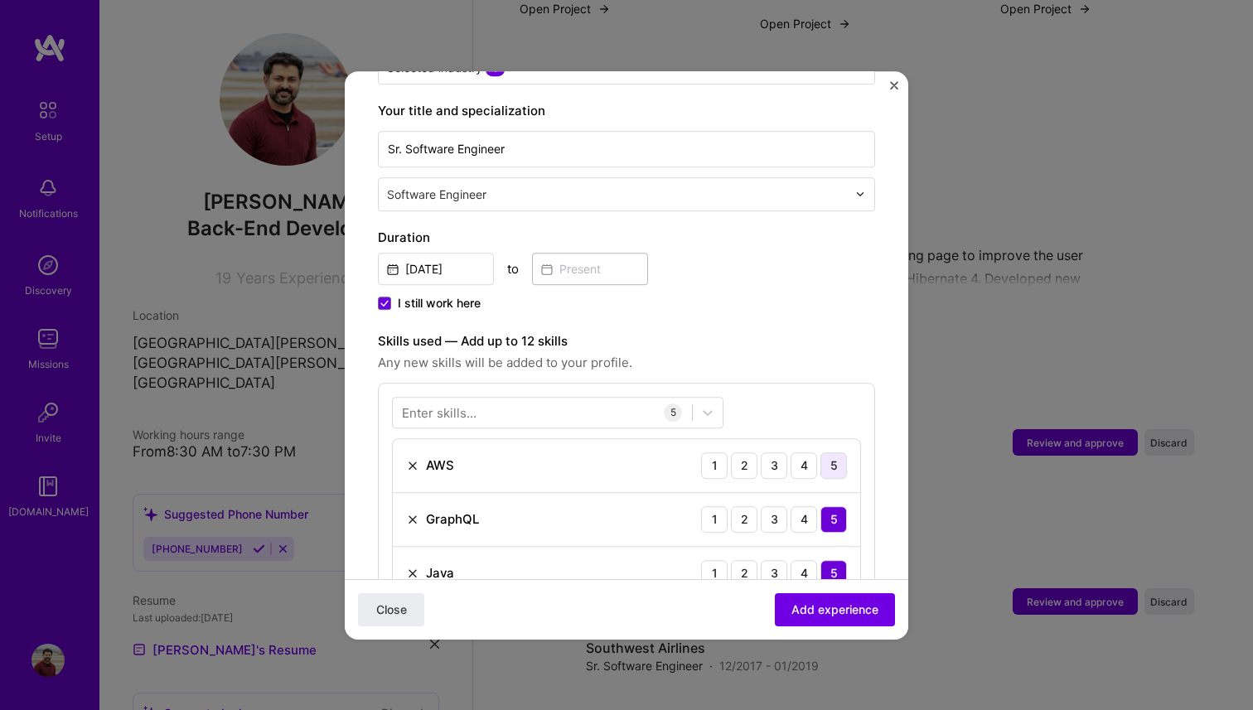
click at [836, 453] on div "5" at bounding box center [834, 466] width 27 height 27
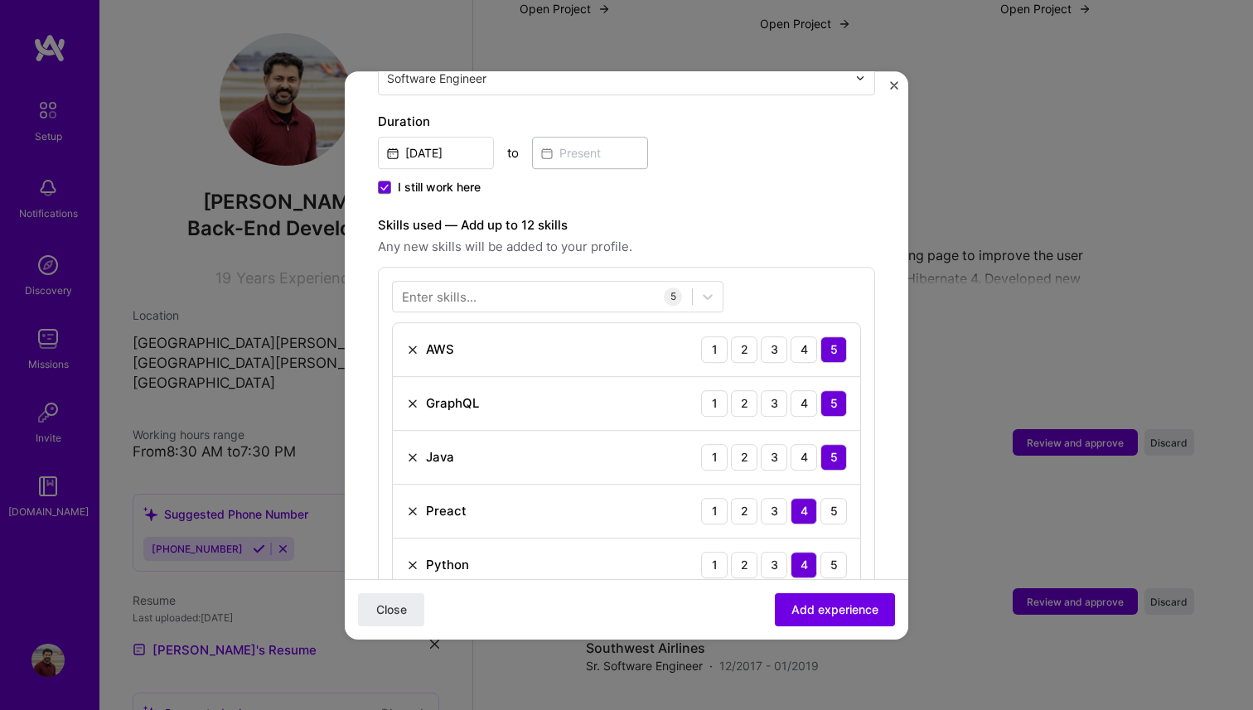
scroll to position [498, 0]
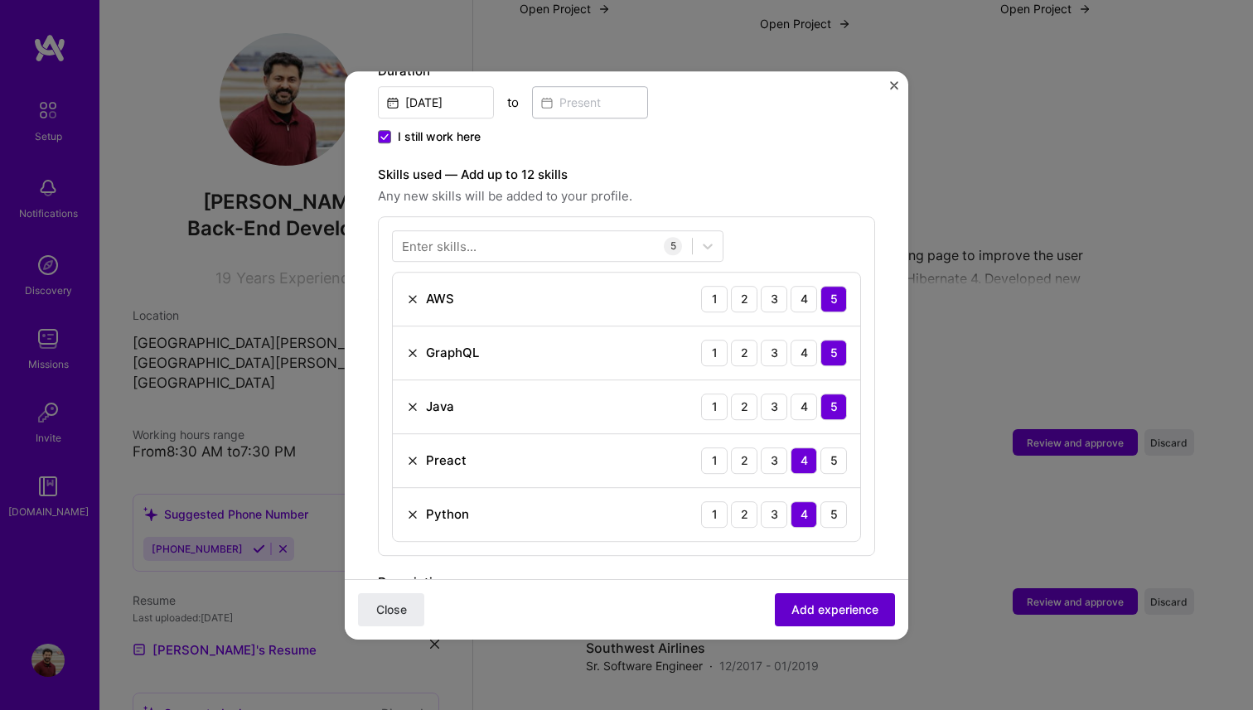
click at [844, 602] on span "Add experience" at bounding box center [835, 609] width 87 height 17
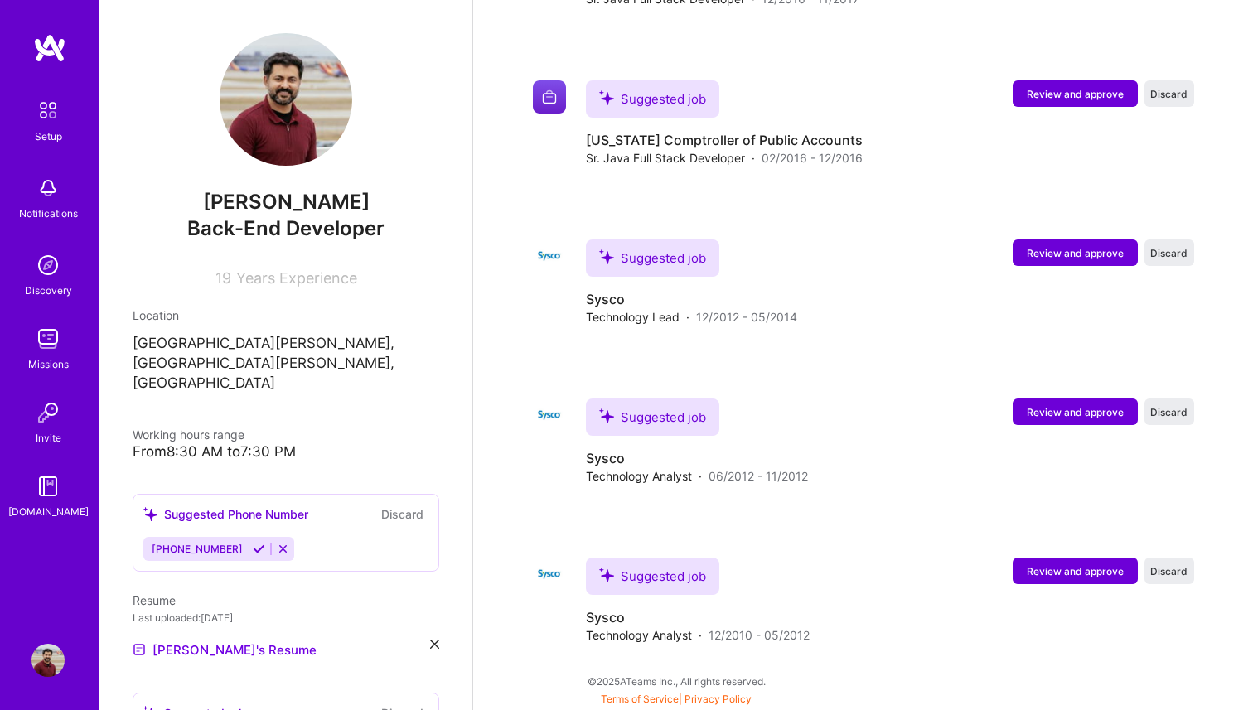
scroll to position [2563, 0]
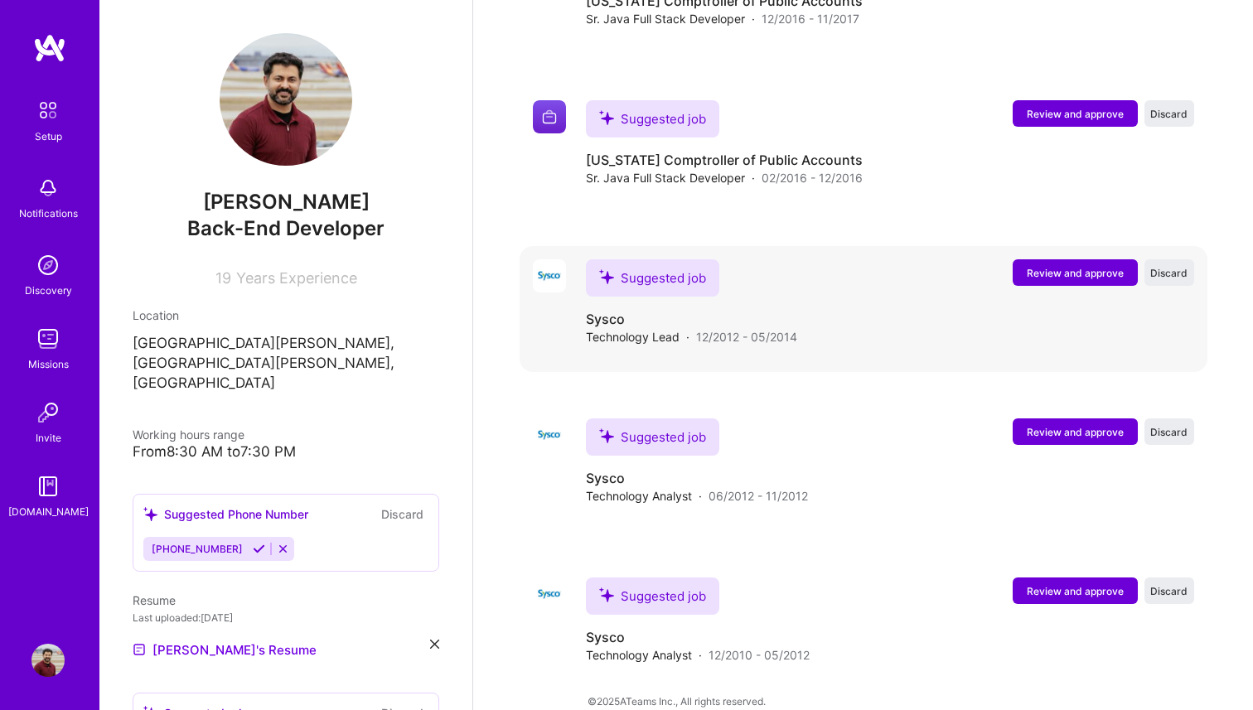
click at [1080, 266] on span "Review and approve" at bounding box center [1075, 273] width 97 height 14
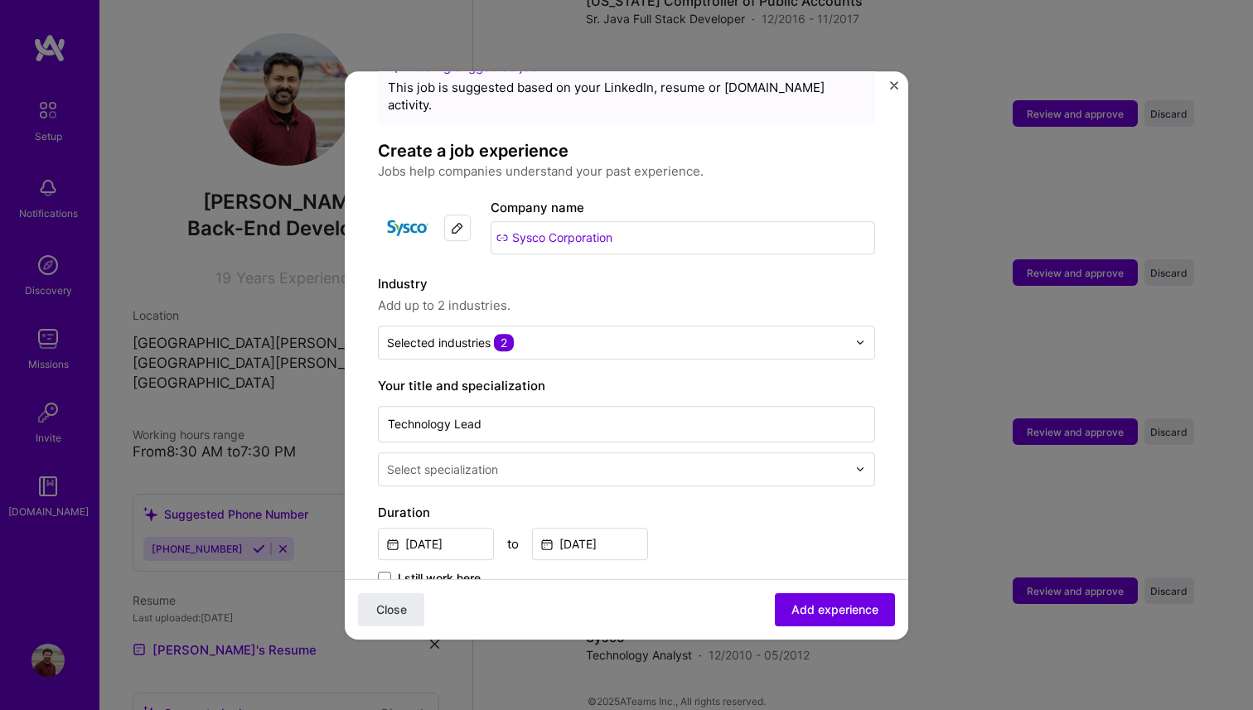
scroll to position [58, 0]
click at [831, 616] on span "Add experience" at bounding box center [835, 609] width 87 height 17
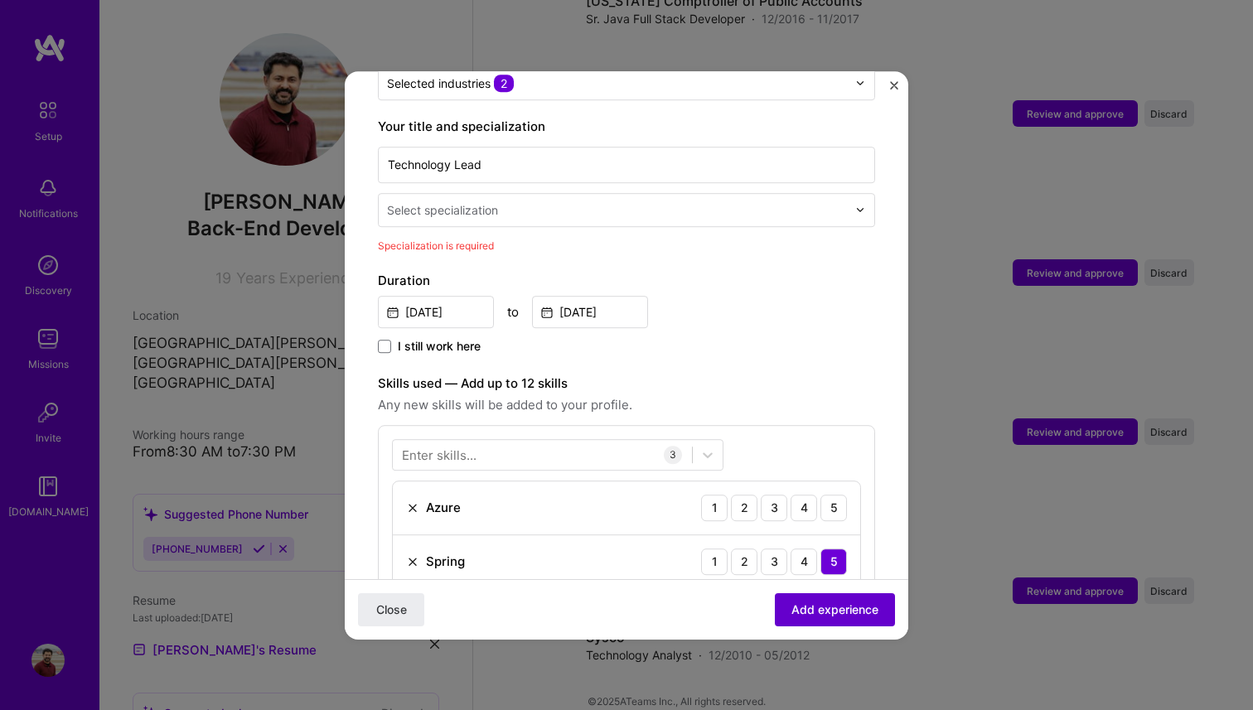
scroll to position [344, 0]
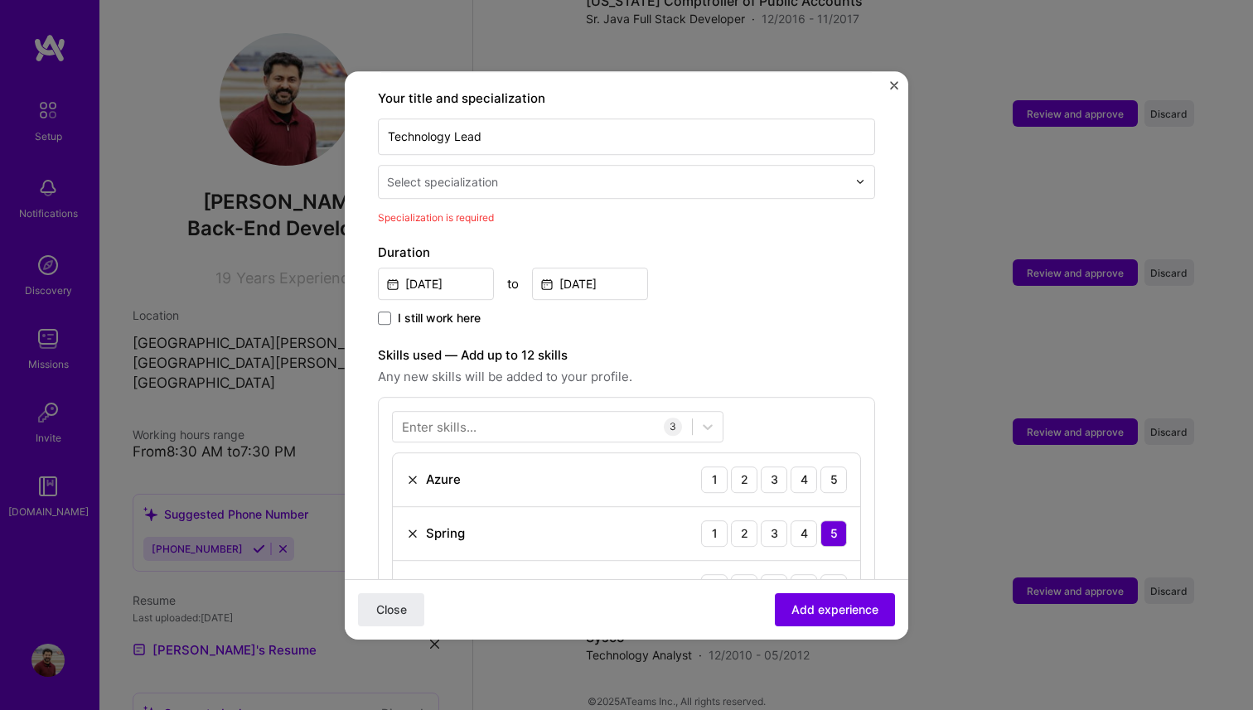
click at [470, 173] on div at bounding box center [618, 182] width 463 height 21
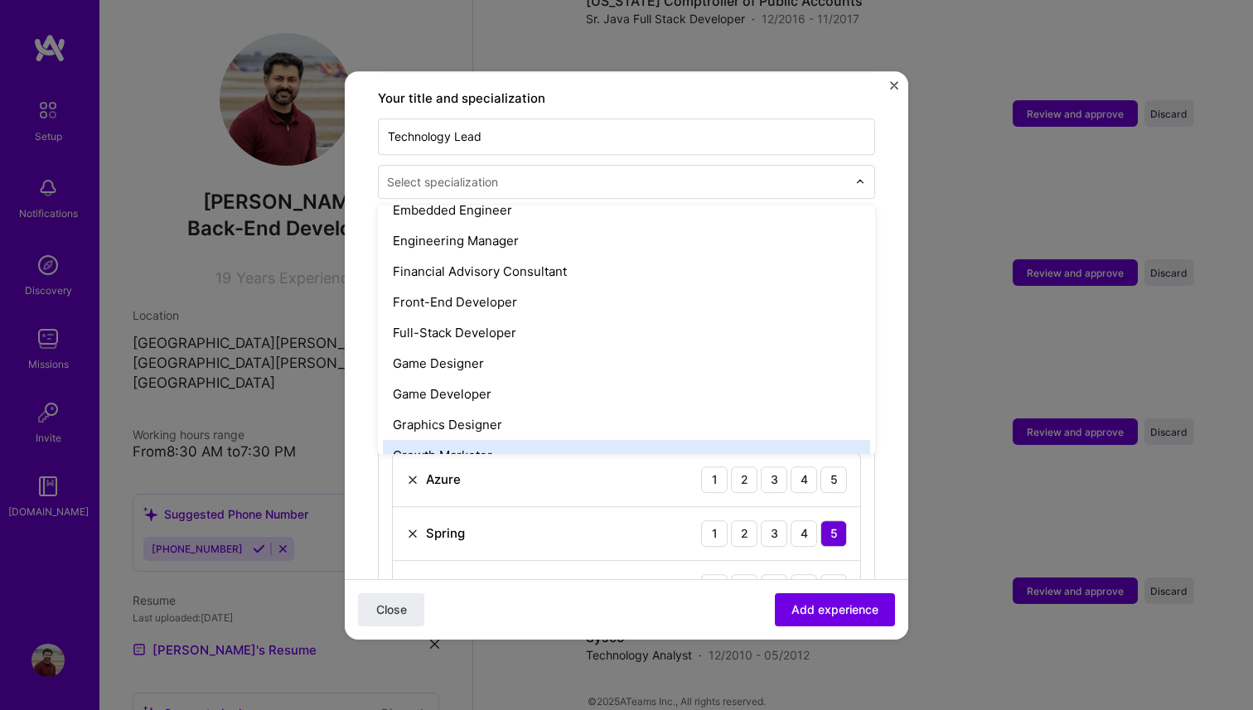
scroll to position [873, 0]
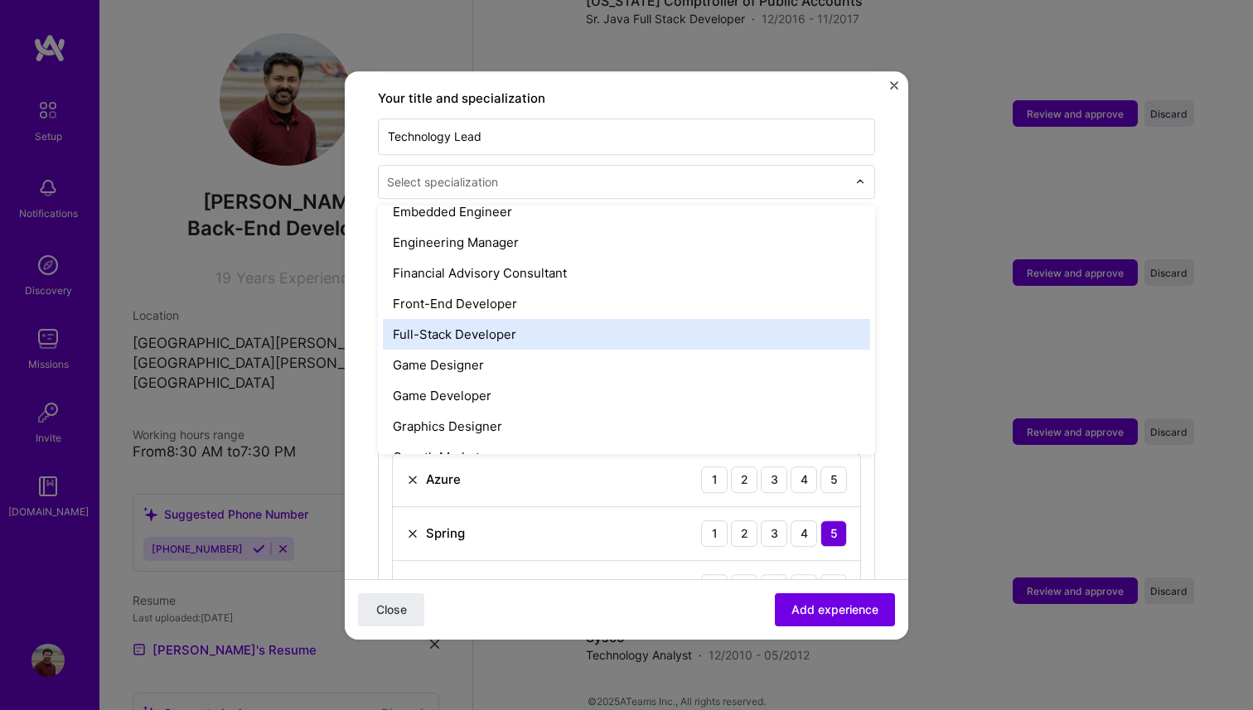
click at [490, 319] on div "Full-Stack Developer" at bounding box center [626, 334] width 487 height 31
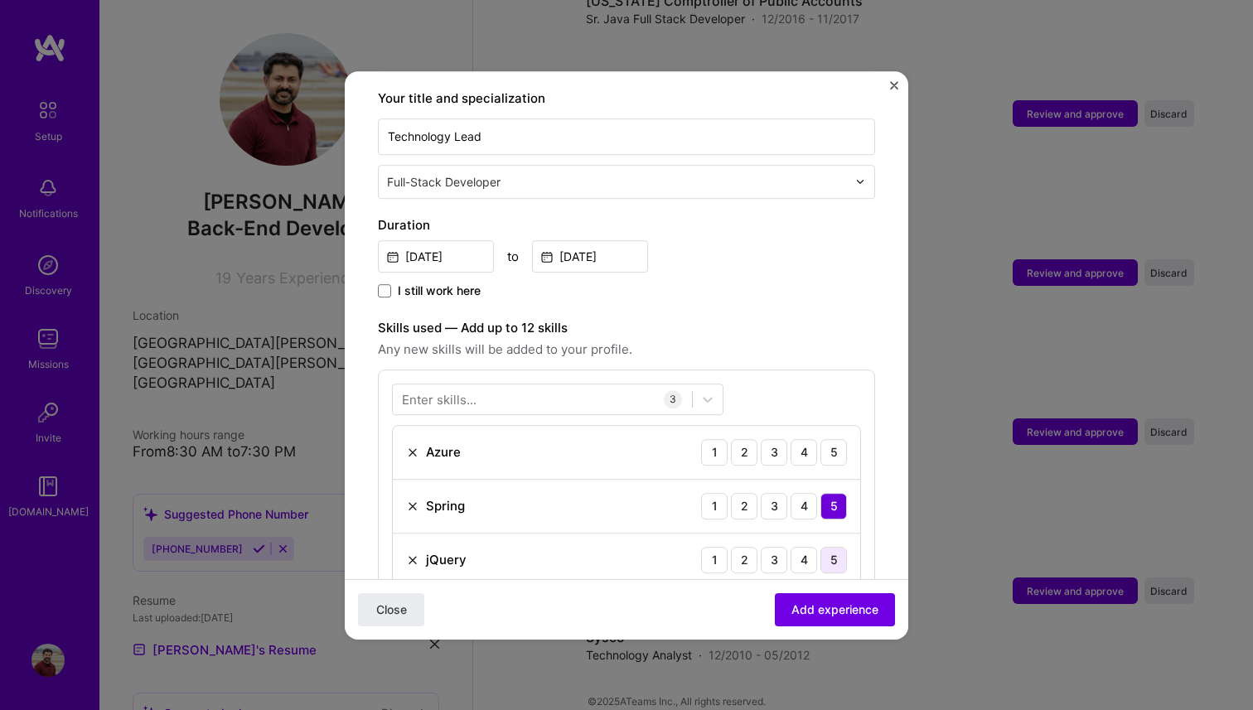
click at [837, 547] on div "5" at bounding box center [834, 560] width 27 height 27
click at [782, 439] on div "3" at bounding box center [774, 452] width 27 height 27
click at [844, 612] on span "Add experience" at bounding box center [835, 609] width 87 height 17
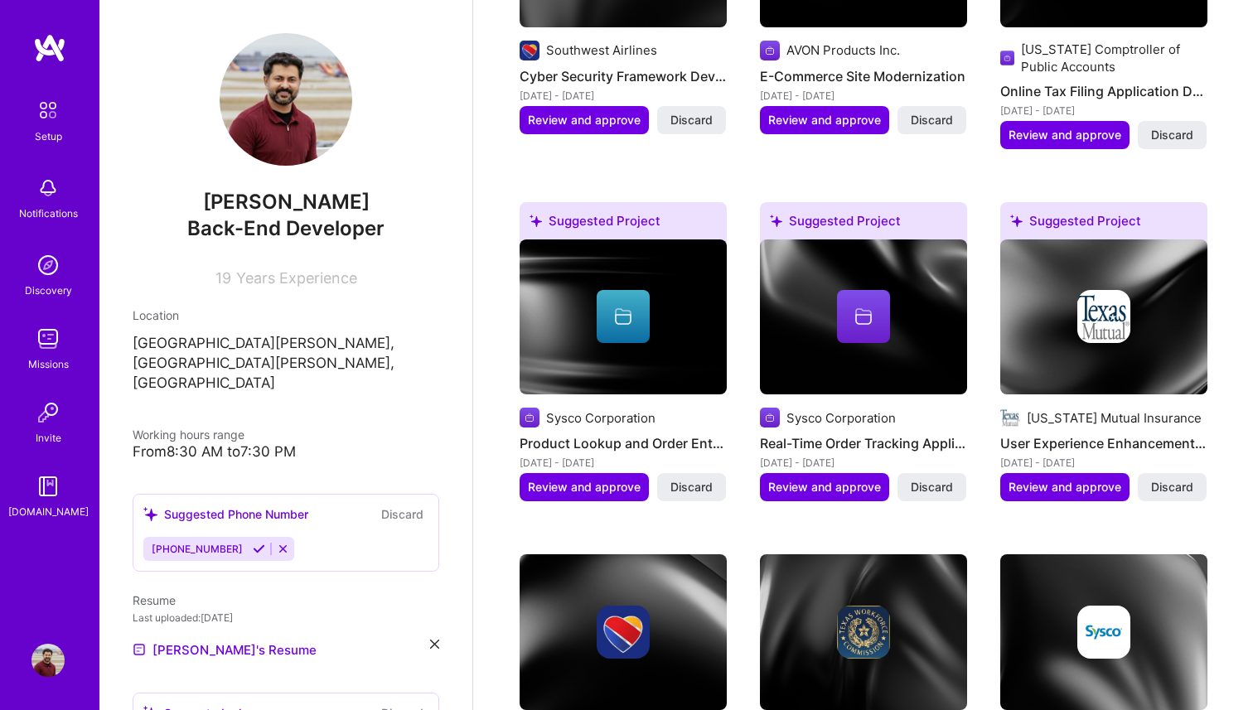
scroll to position [907, 0]
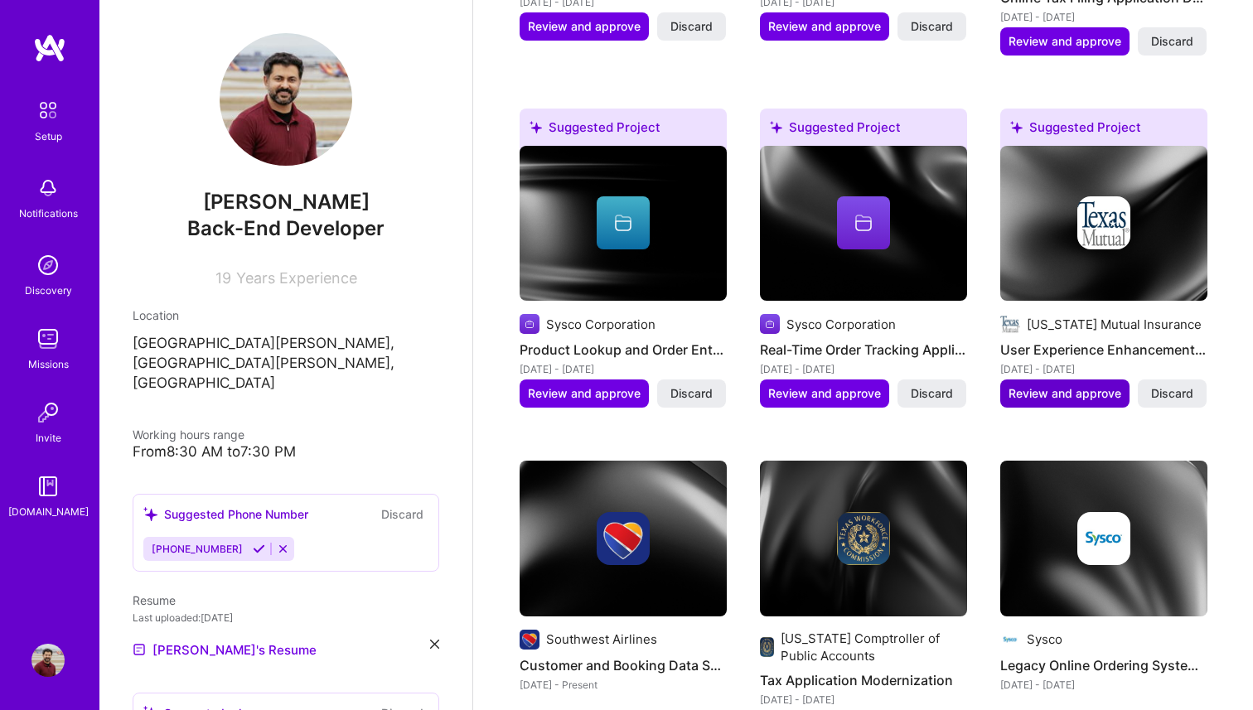
click at [1074, 385] on span "Review and approve" at bounding box center [1065, 393] width 113 height 17
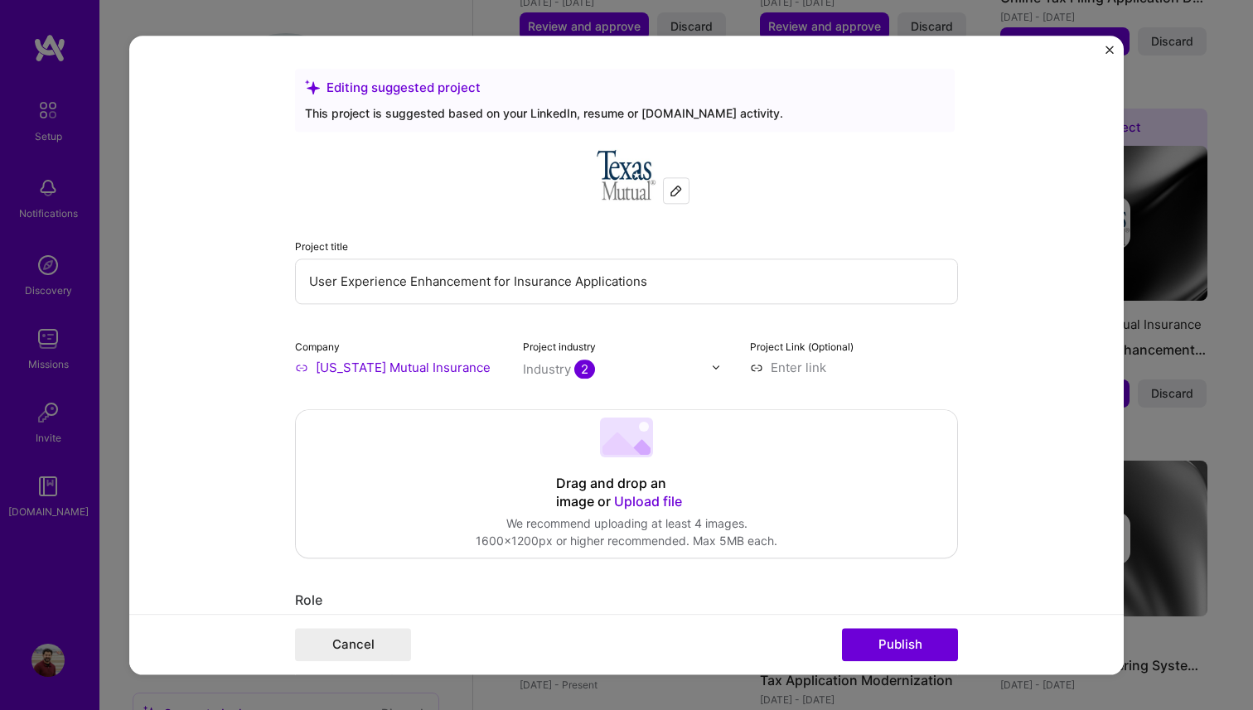
click at [615, 371] on input "text" at bounding box center [617, 369] width 189 height 17
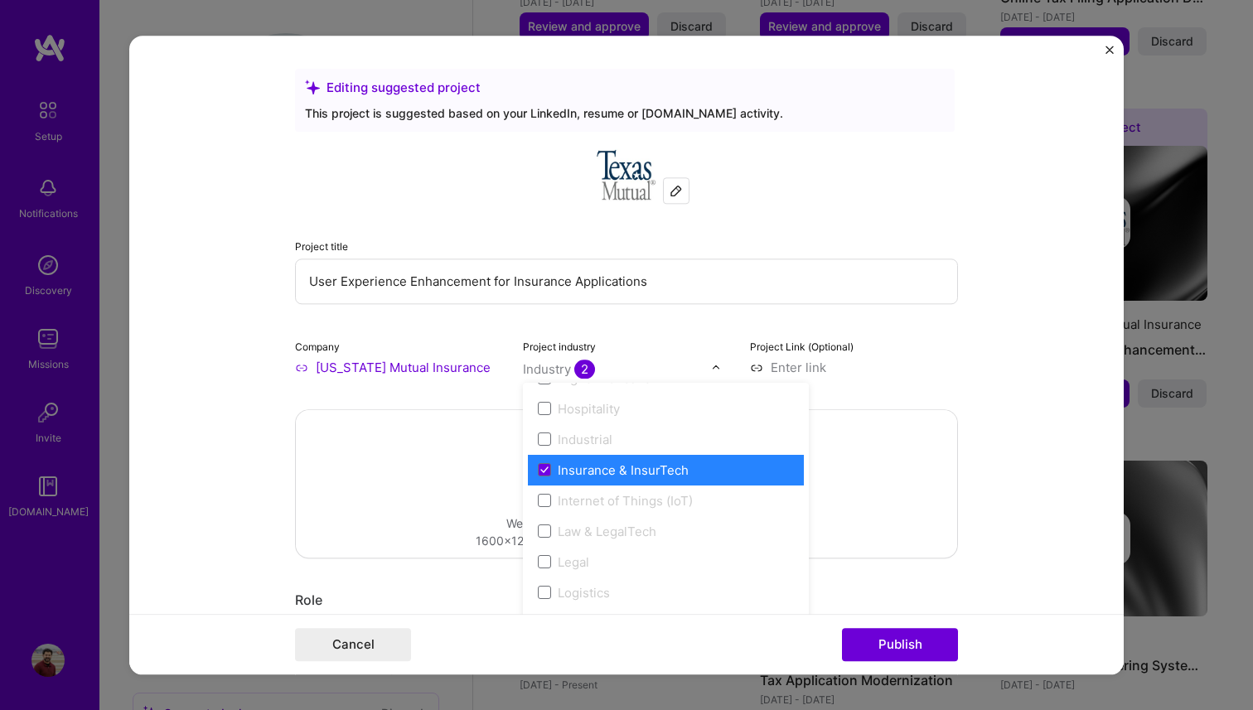
scroll to position [2165, 0]
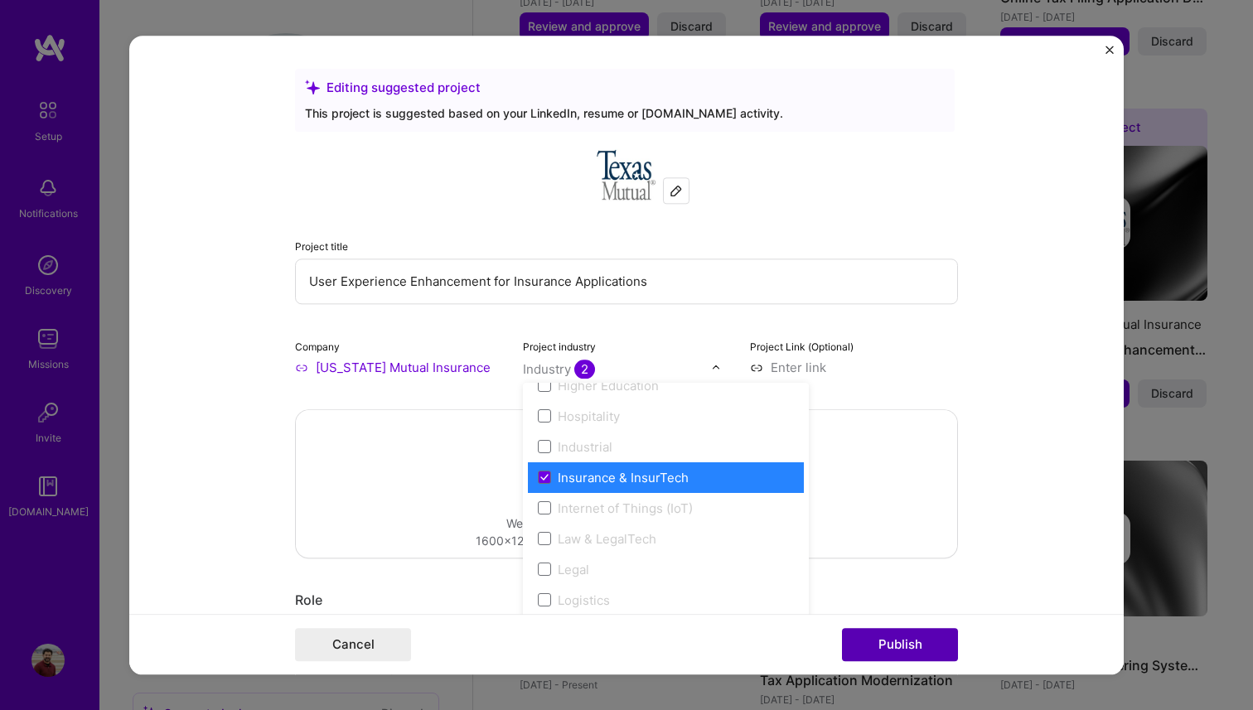
click at [933, 645] on button "Publish" at bounding box center [900, 644] width 116 height 33
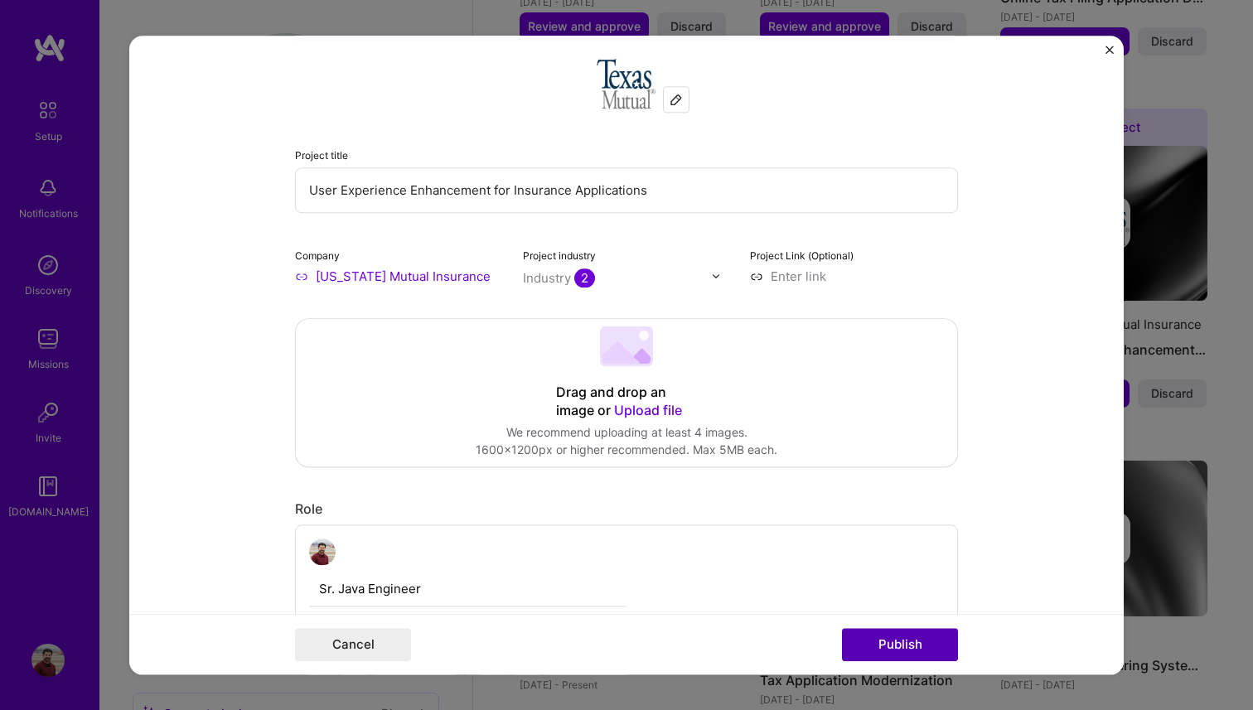
click at [933, 645] on button "Publish" at bounding box center [900, 644] width 116 height 33
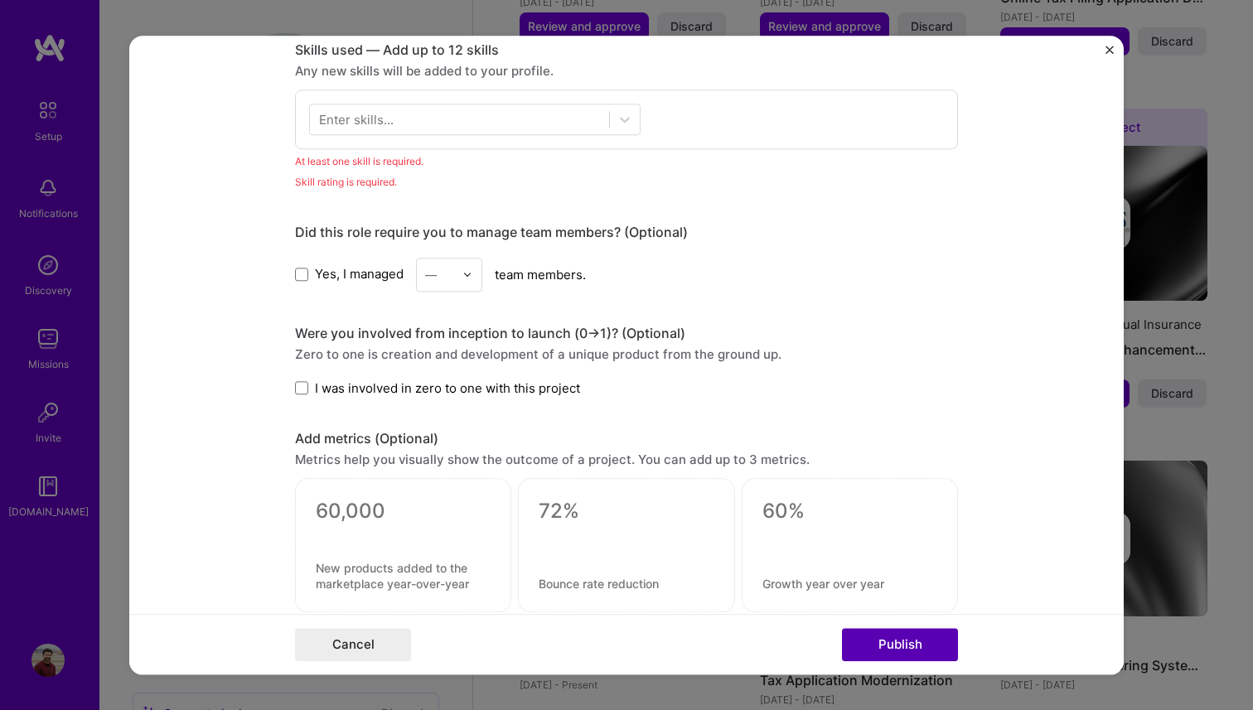
scroll to position [830, 0]
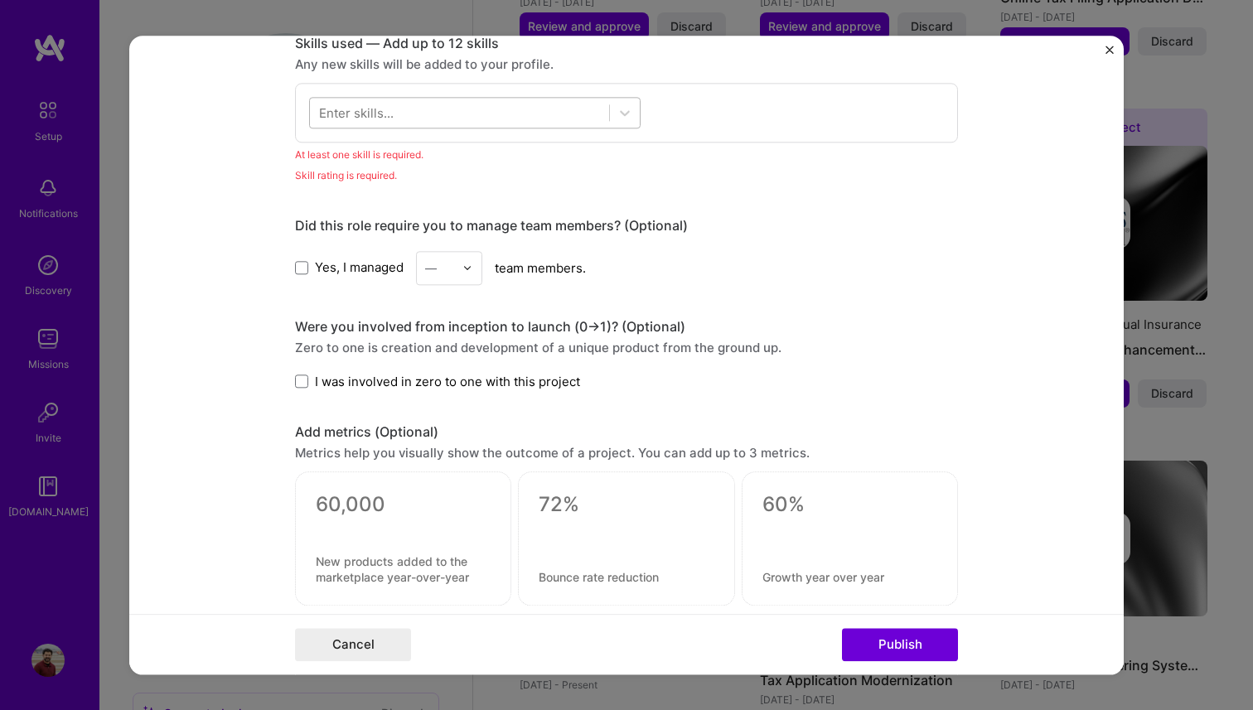
click at [435, 109] on div at bounding box center [459, 112] width 299 height 27
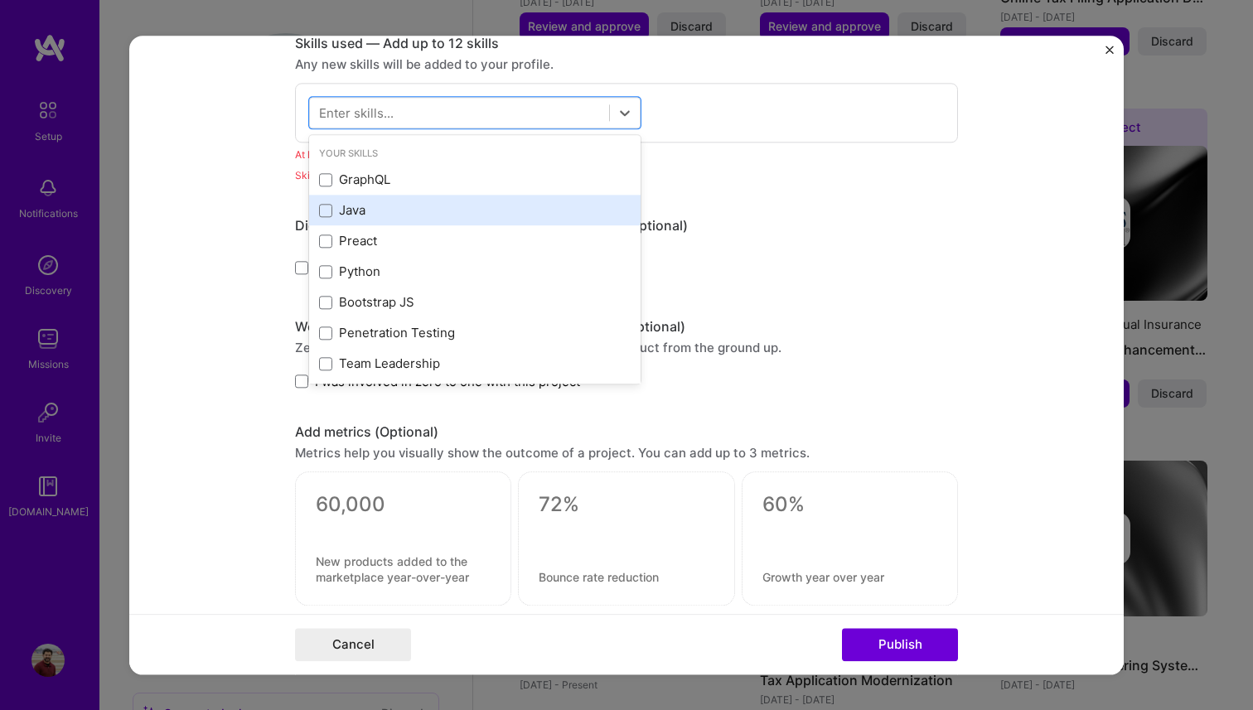
click at [324, 219] on div "Java" at bounding box center [475, 210] width 312 height 17
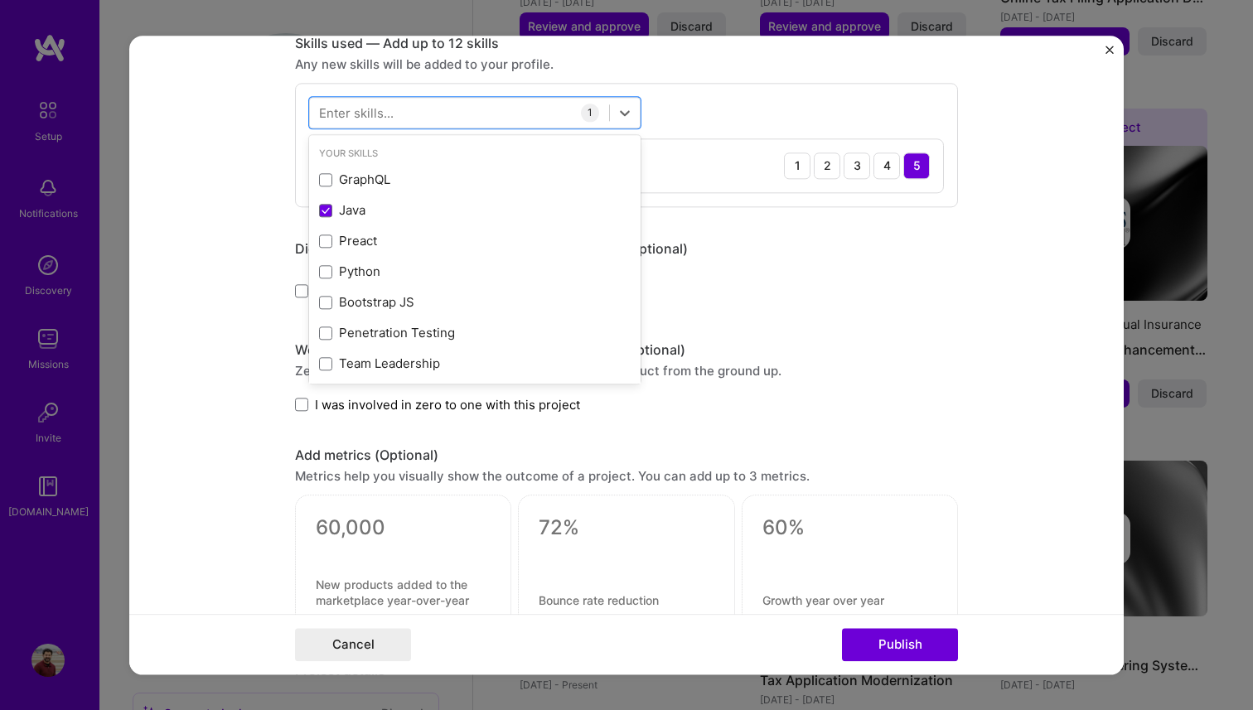
click at [937, 250] on div "Did this role require you to manage team members? (Optional)" at bounding box center [626, 248] width 663 height 17
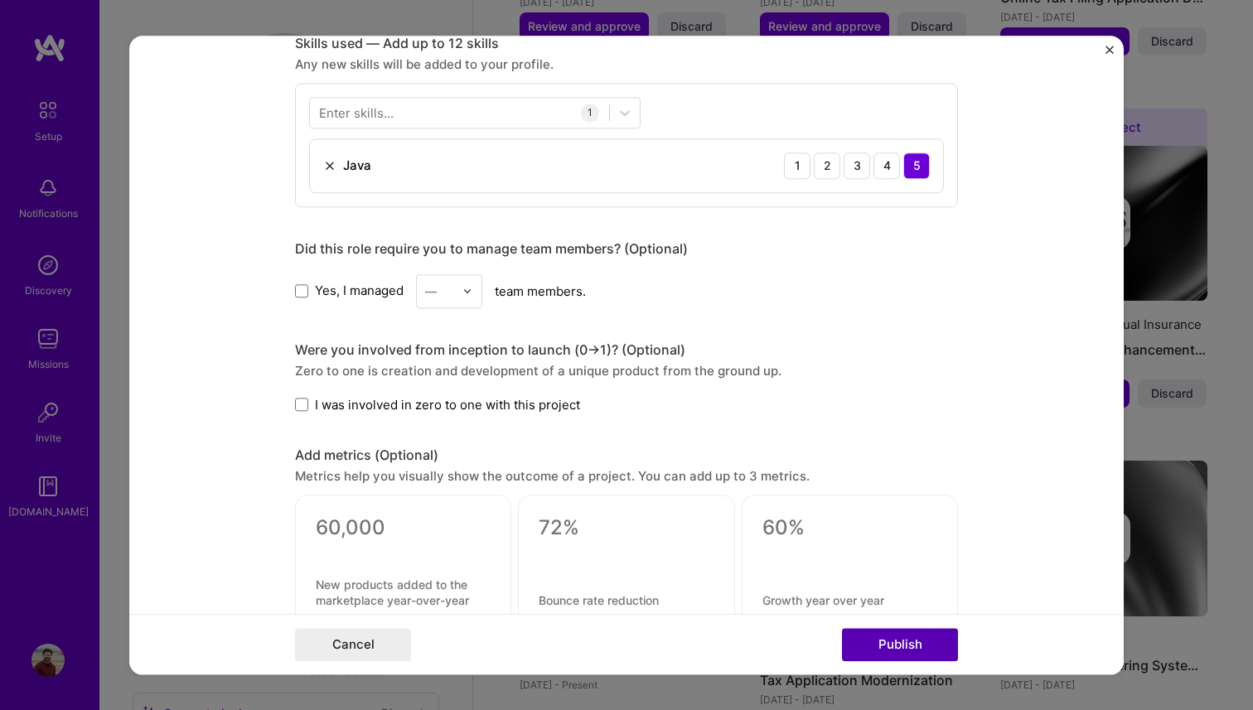
click at [898, 644] on button "Publish" at bounding box center [900, 644] width 116 height 33
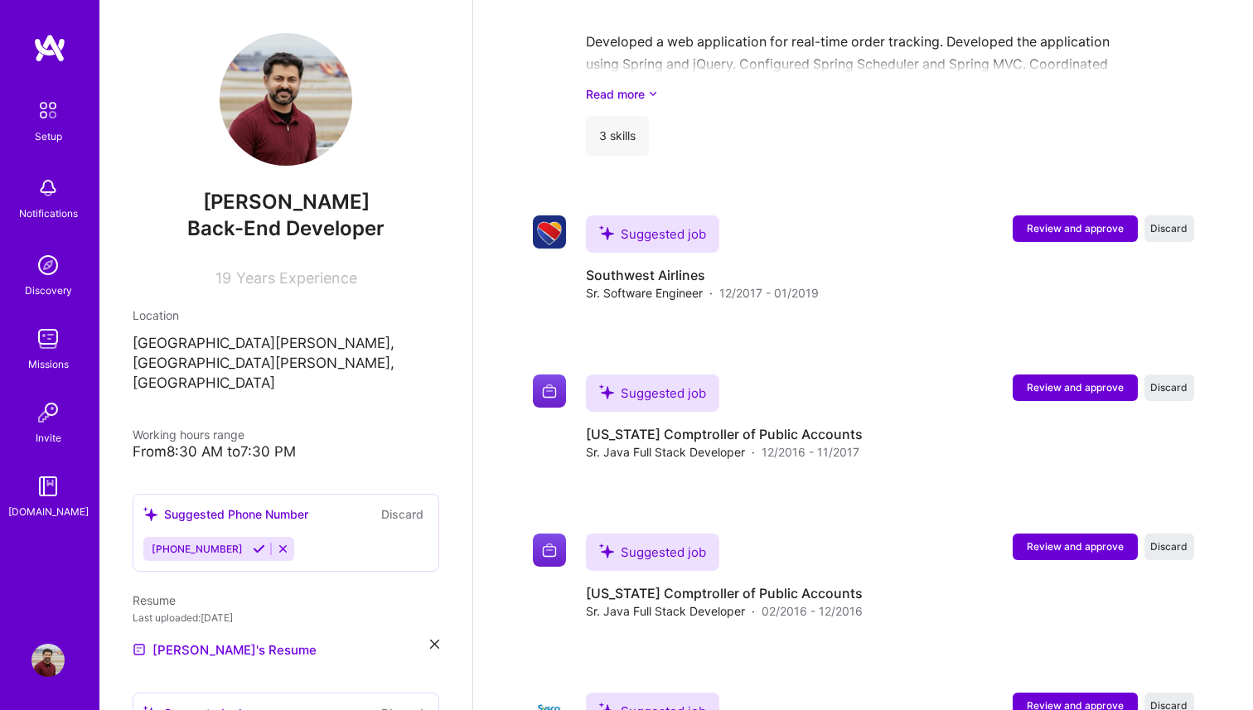
scroll to position [2386, 0]
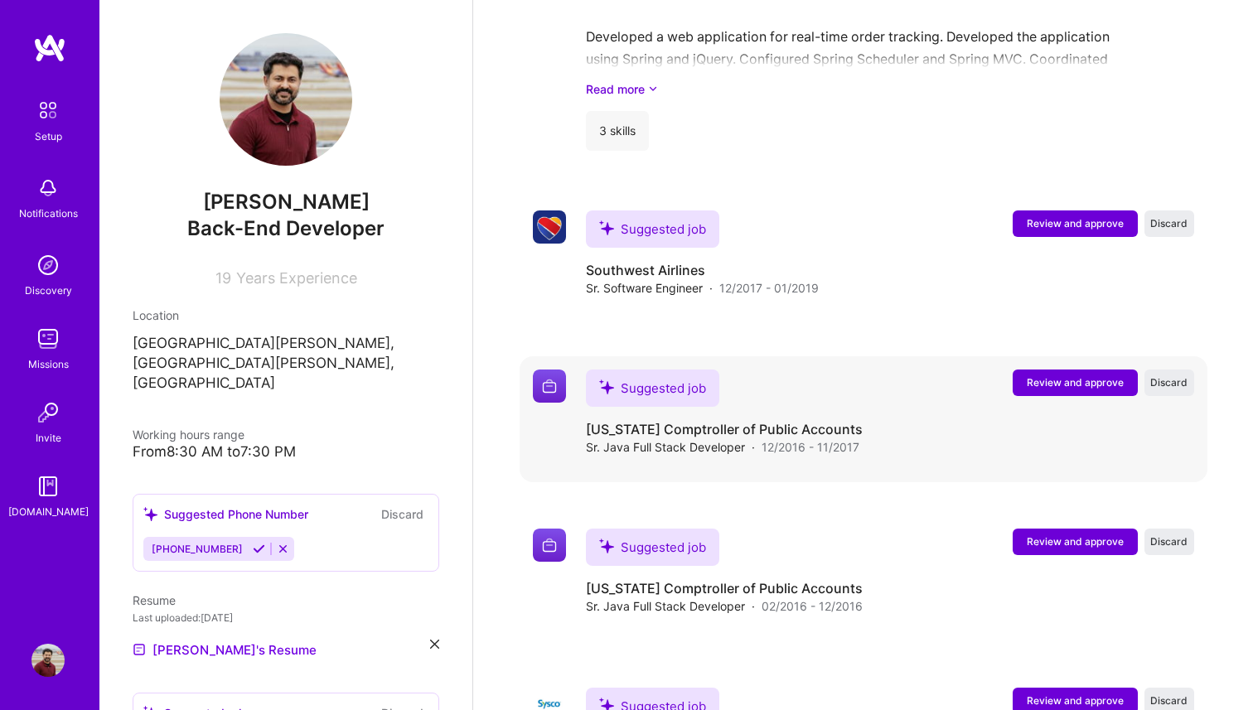
click at [1047, 376] on span "Review and approve" at bounding box center [1075, 383] width 97 height 14
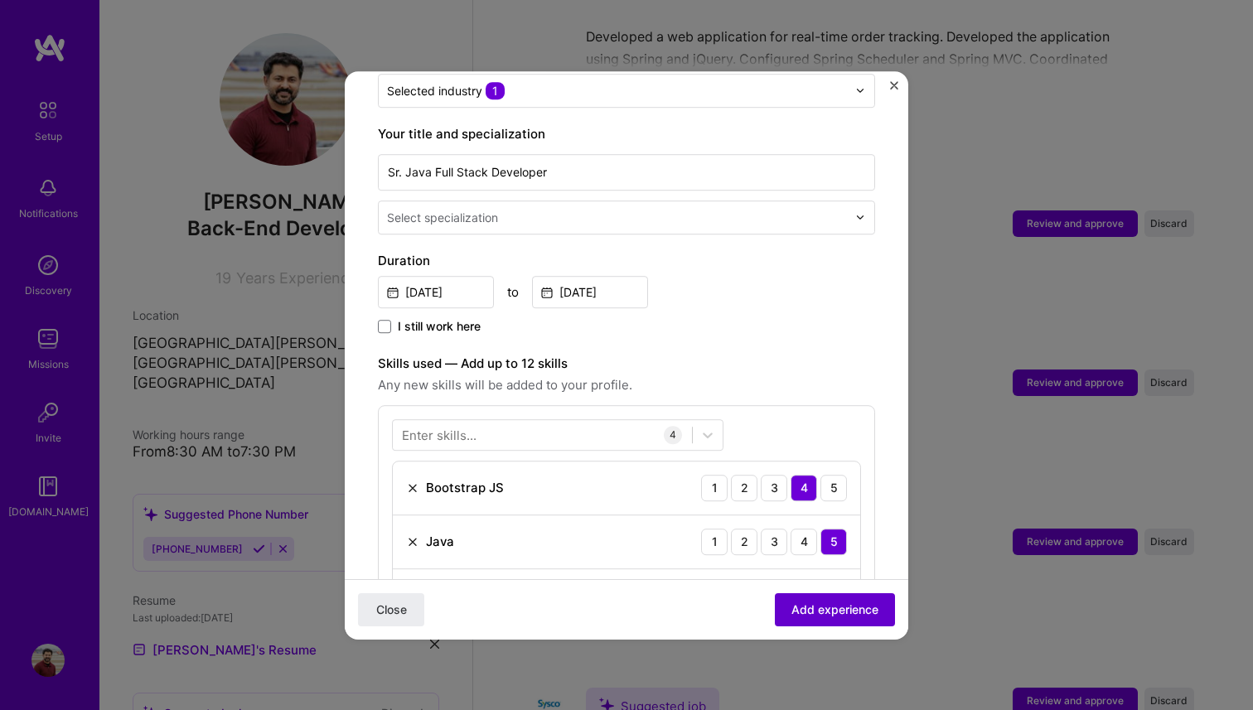
click at [805, 610] on span "Add experience" at bounding box center [835, 609] width 87 height 17
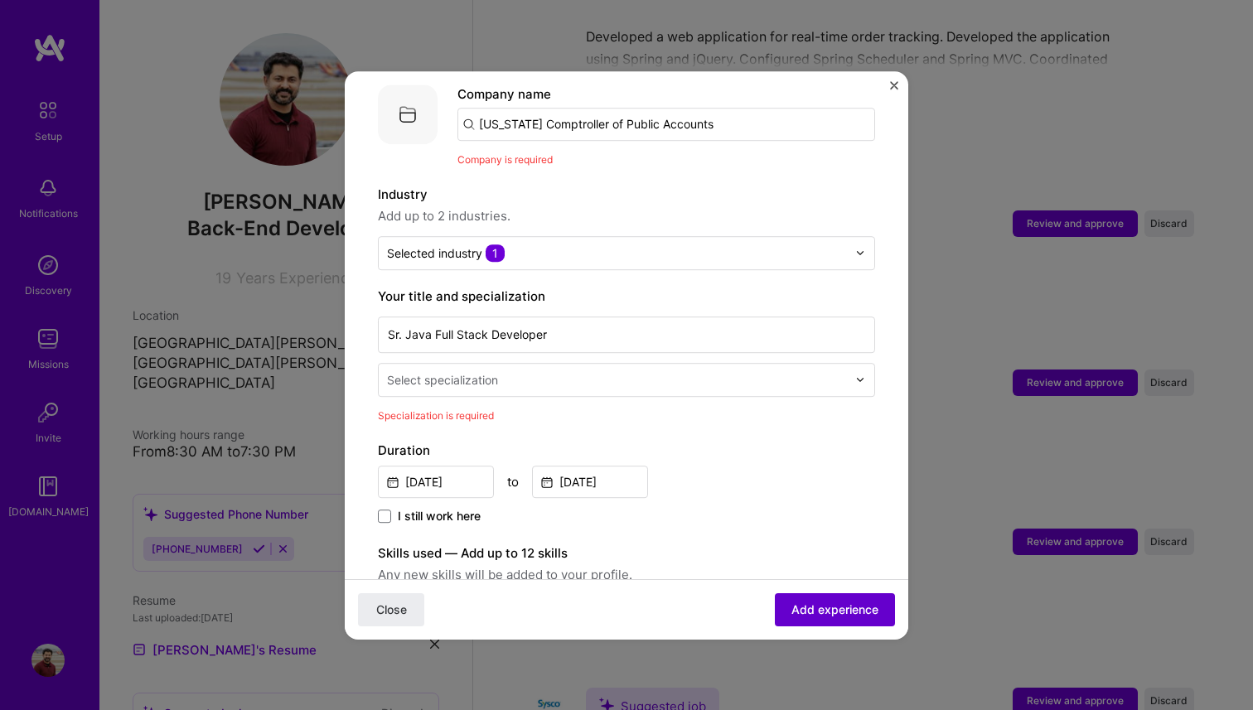
scroll to position [166, 0]
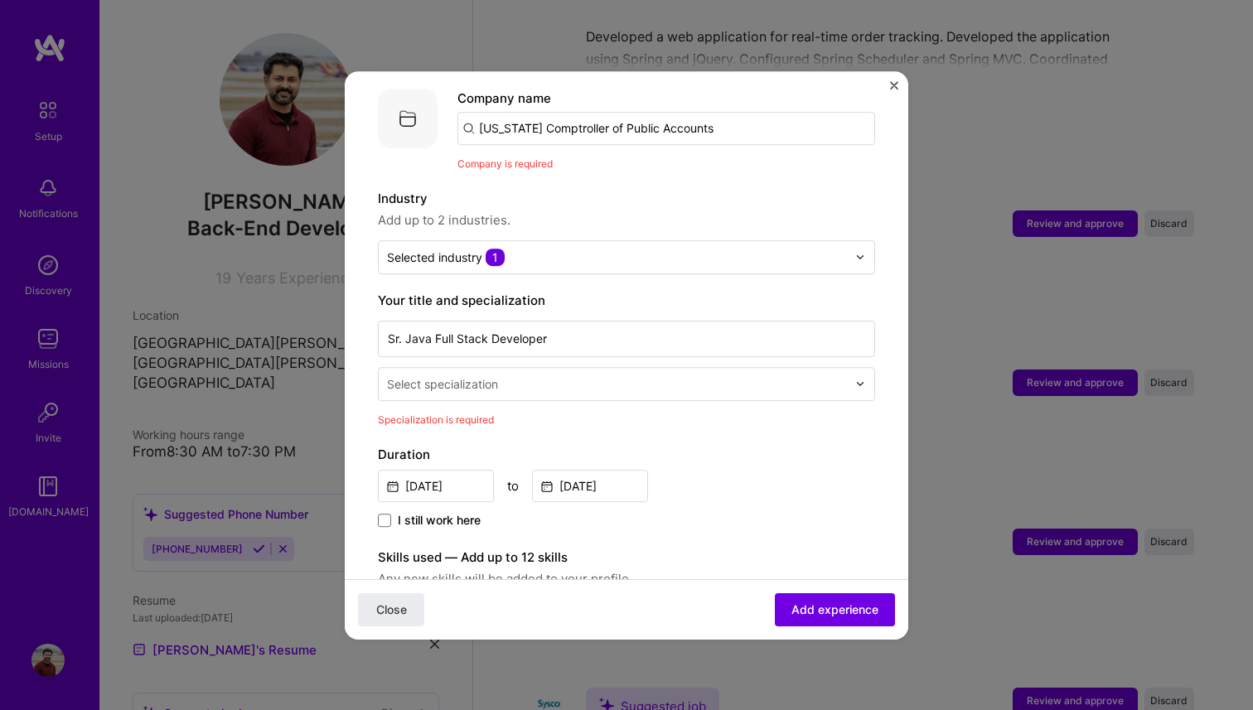
click at [531, 376] on input "text" at bounding box center [618, 384] width 463 height 17
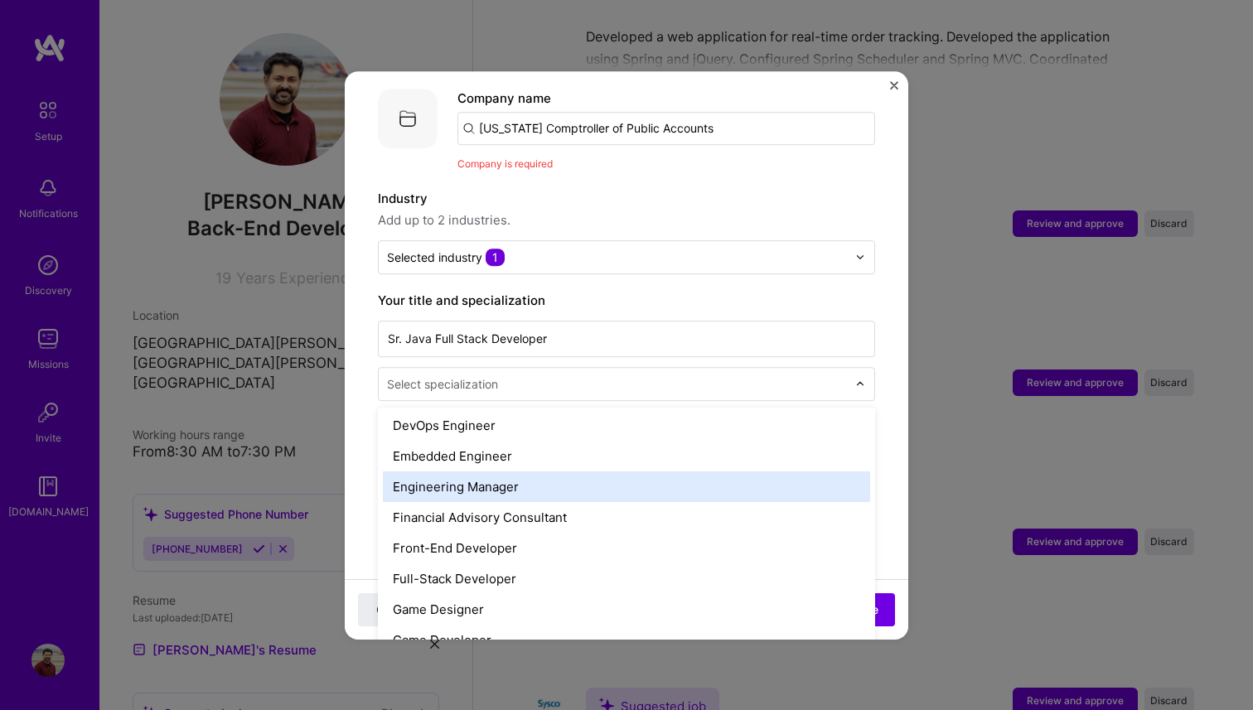
scroll to position [838, 0]
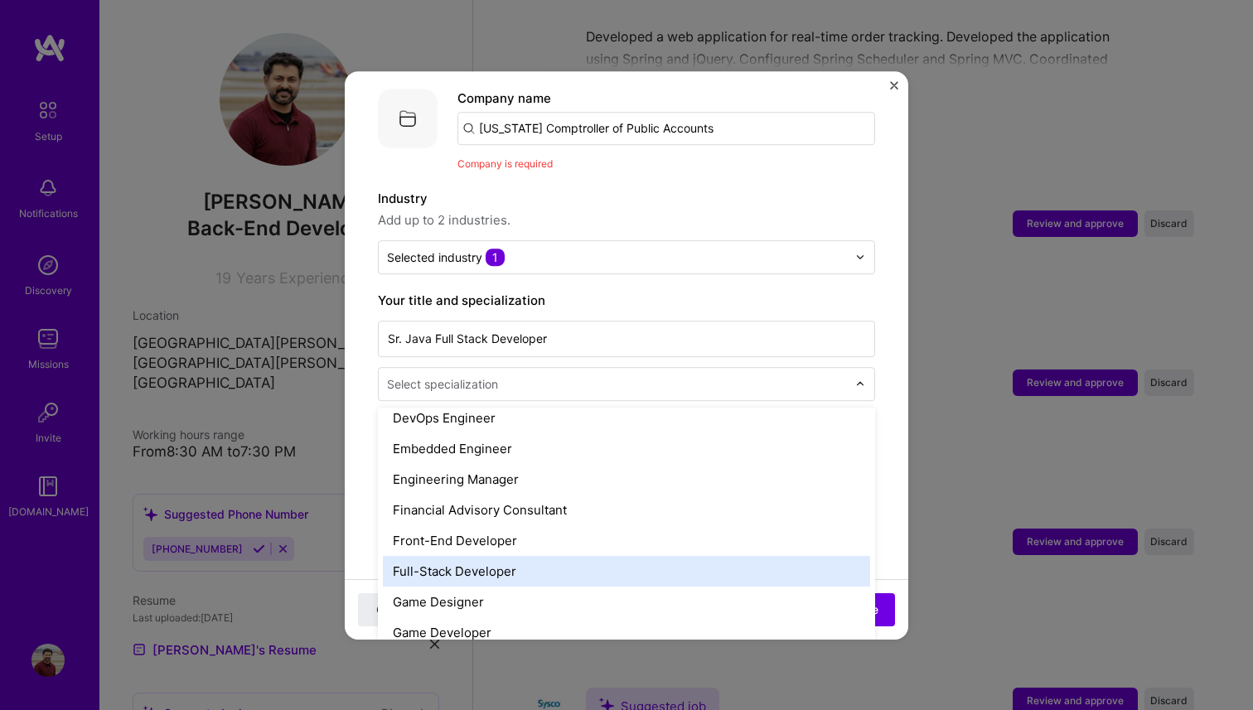
click at [507, 556] on div "Full-Stack Developer" at bounding box center [626, 571] width 487 height 31
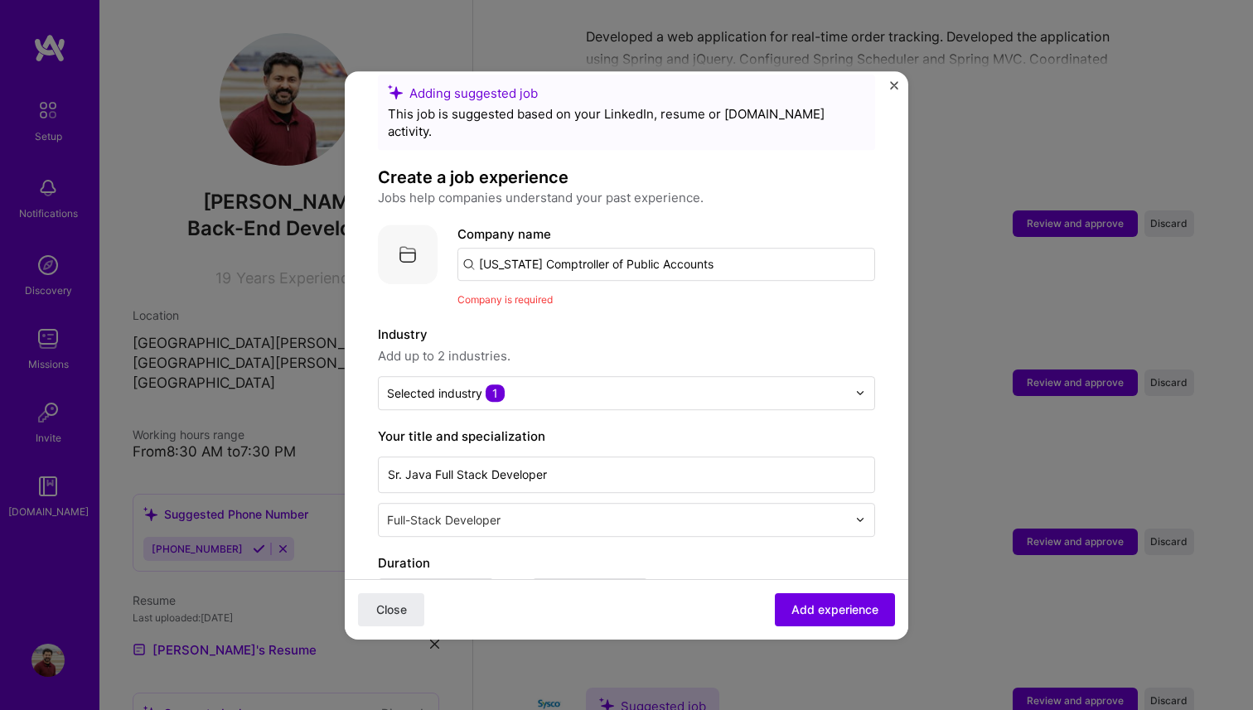
scroll to position [0, 0]
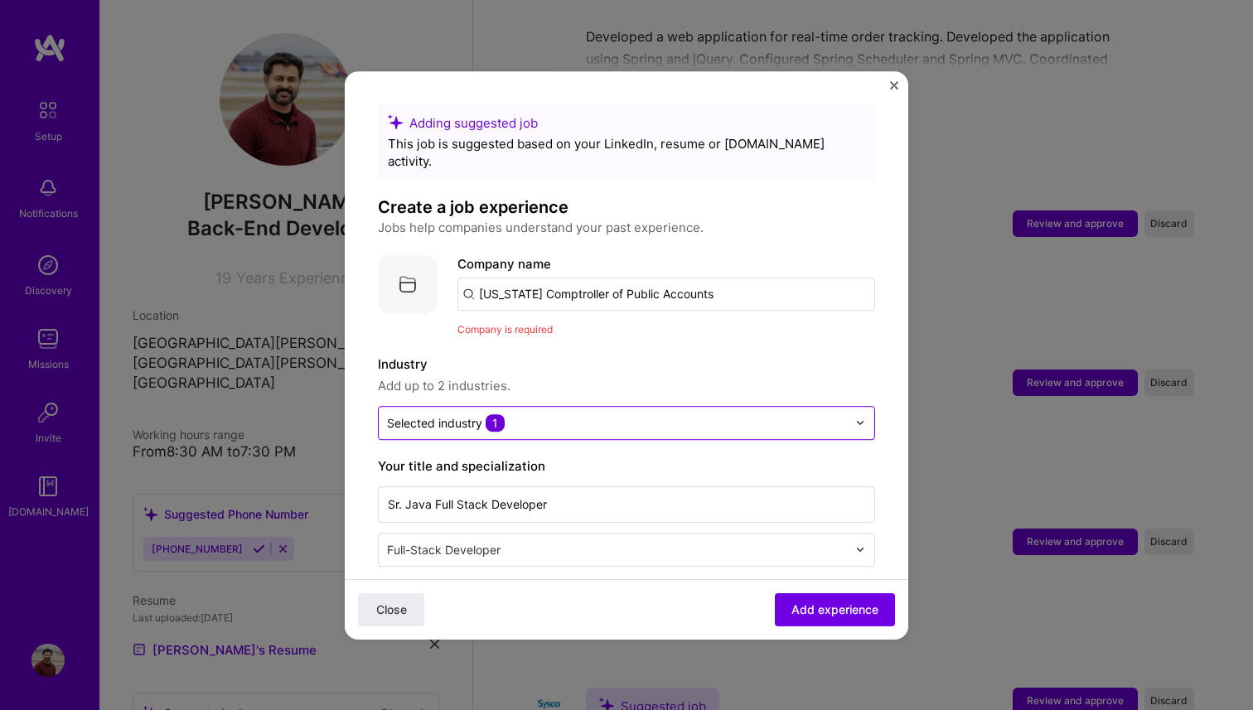
click at [591, 415] on input "text" at bounding box center [617, 423] width 460 height 17
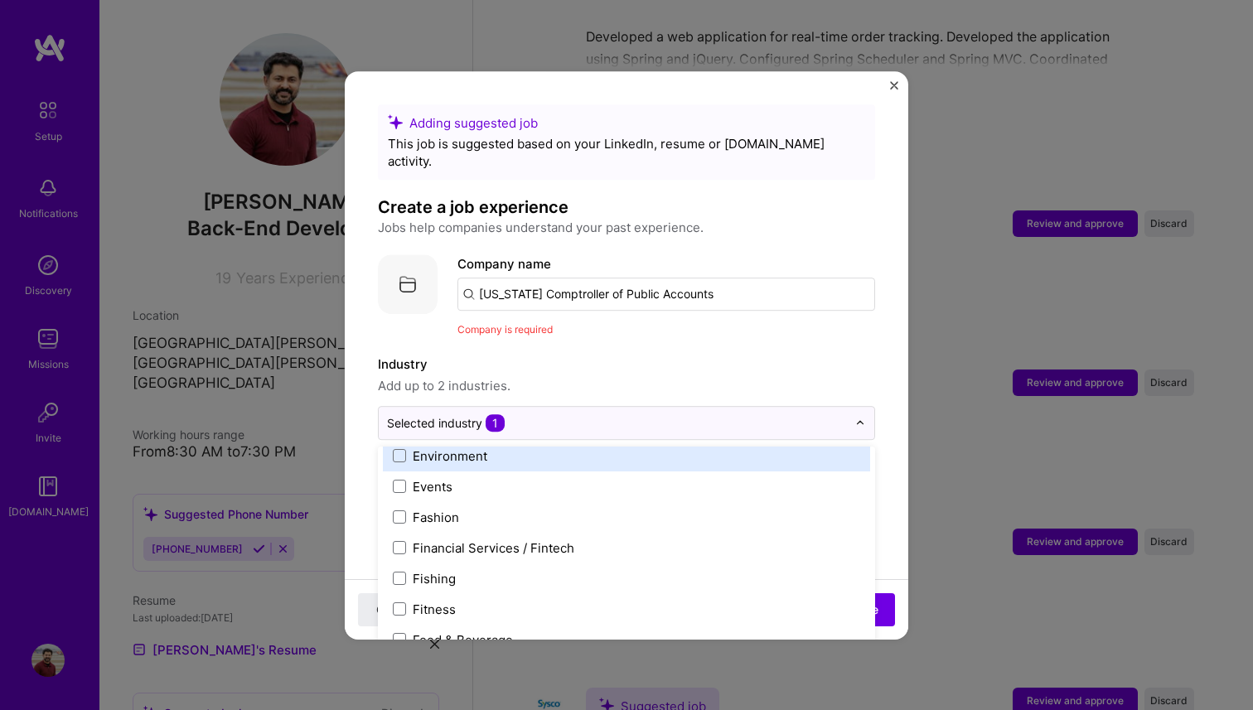
scroll to position [1671, 0]
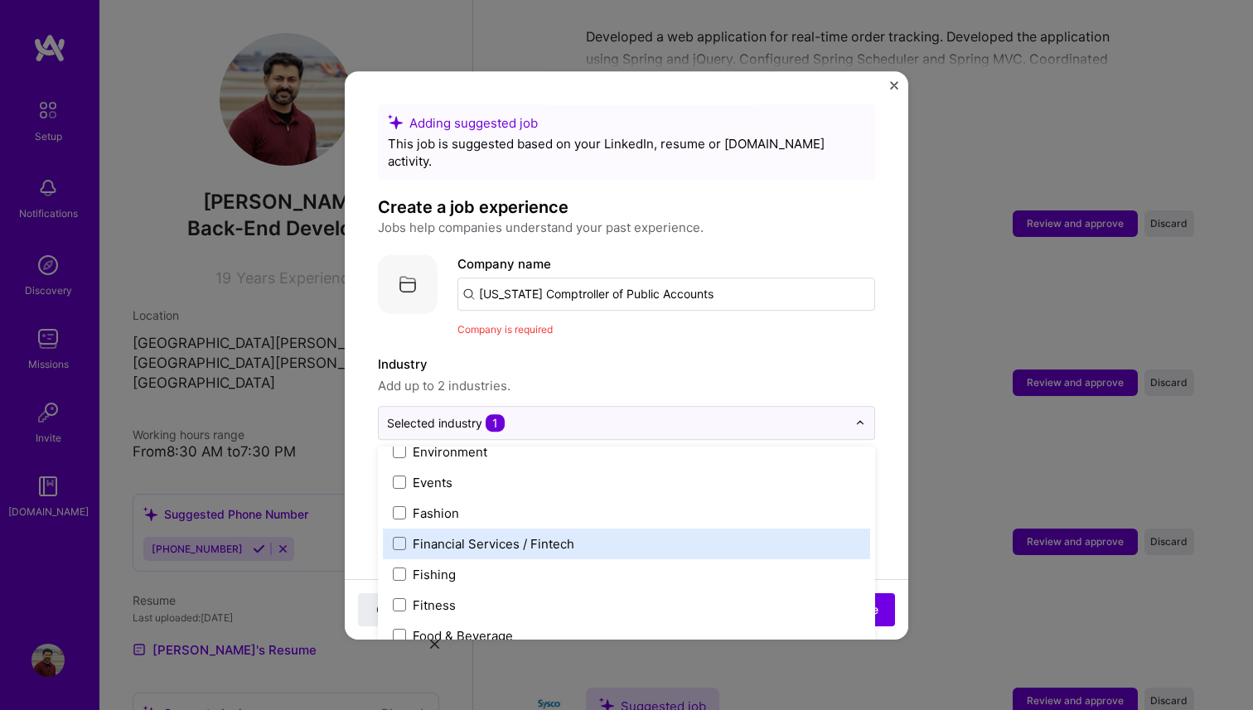
click at [510, 536] on div "Financial Services / Fintech" at bounding box center [494, 544] width 162 height 17
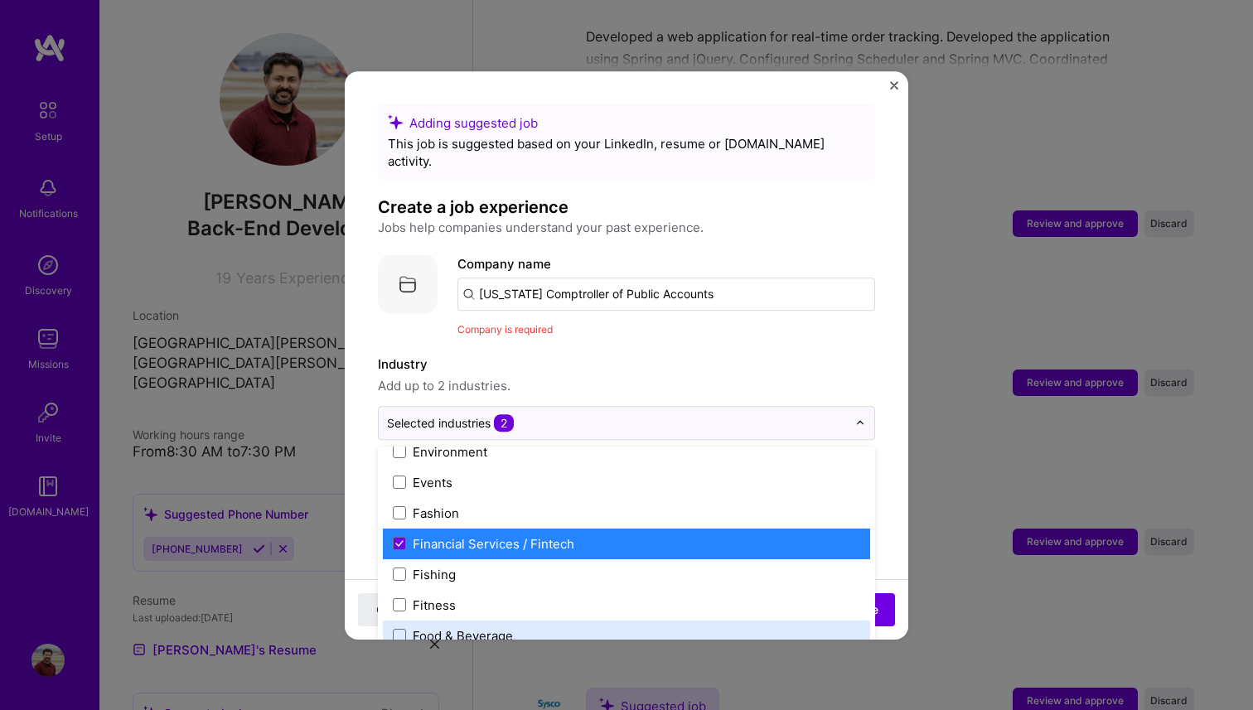
click at [899, 591] on div "Close Add experience" at bounding box center [627, 609] width 564 height 61
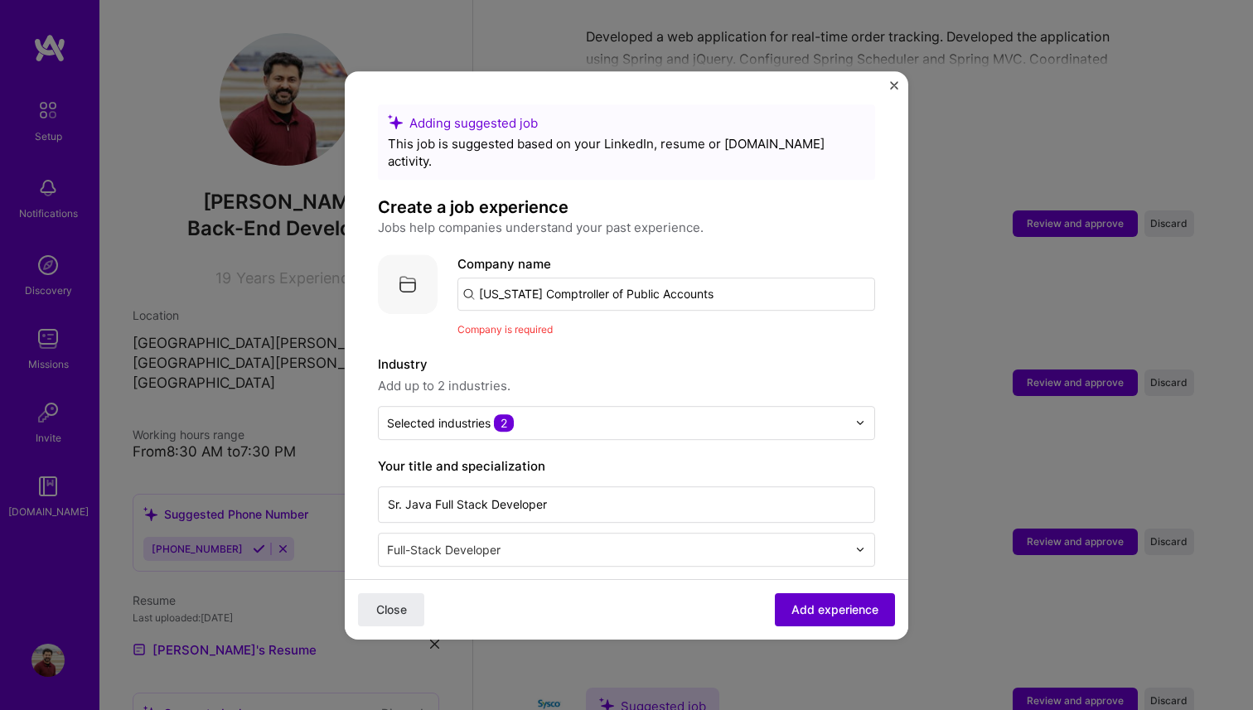
click at [880, 605] on button "Add experience" at bounding box center [835, 609] width 120 height 33
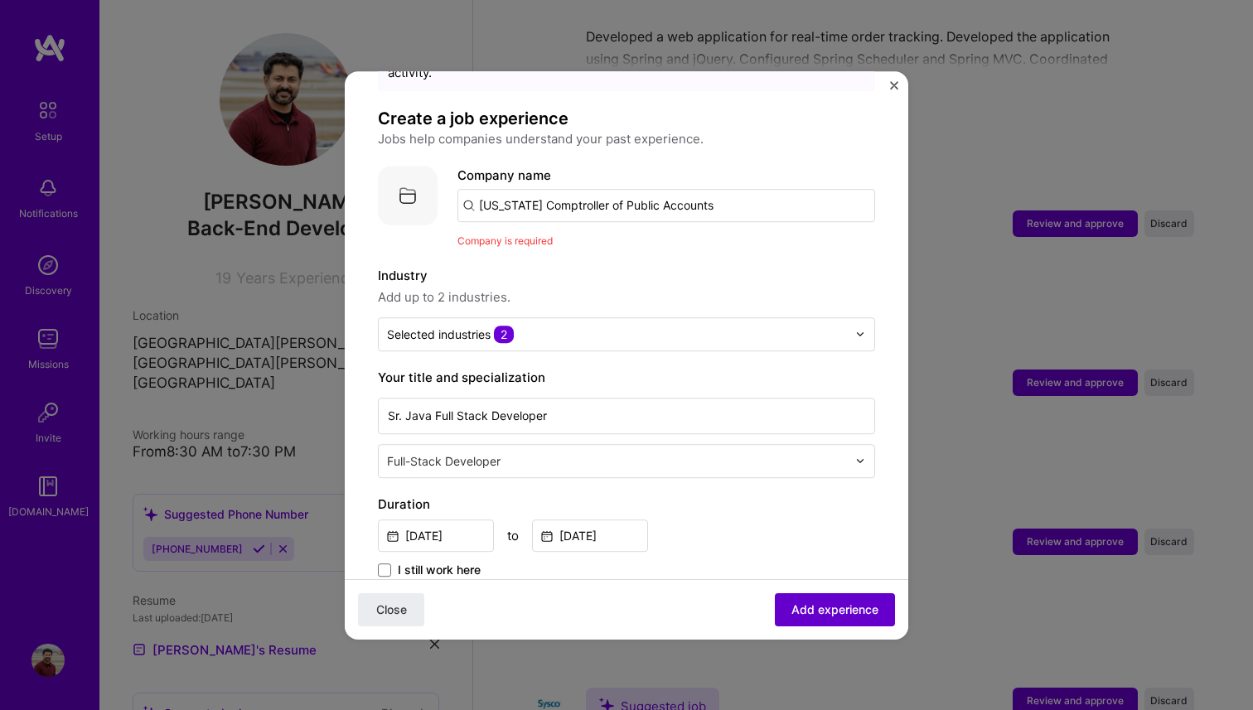
scroll to position [166, 0]
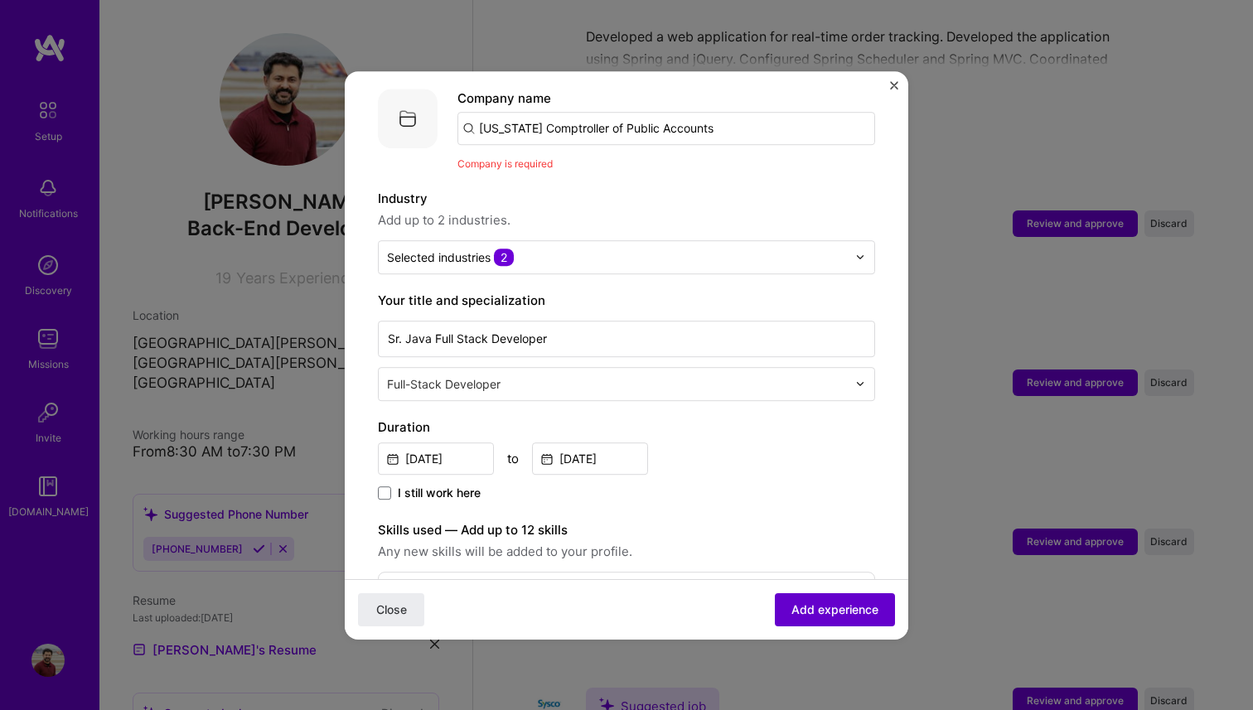
click at [846, 608] on span "Add experience" at bounding box center [835, 609] width 87 height 17
click at [641, 114] on input "[US_STATE] Comptroller of Public Accounts" at bounding box center [667, 128] width 418 height 33
drag, startPoint x: 700, startPoint y: 114, endPoint x: 373, endPoint y: 109, distance: 326.7
click at [373, 109] on form "Adding suggested job This job is suggested based on your LinkedIn, resume or [D…" at bounding box center [627, 689] width 564 height 1501
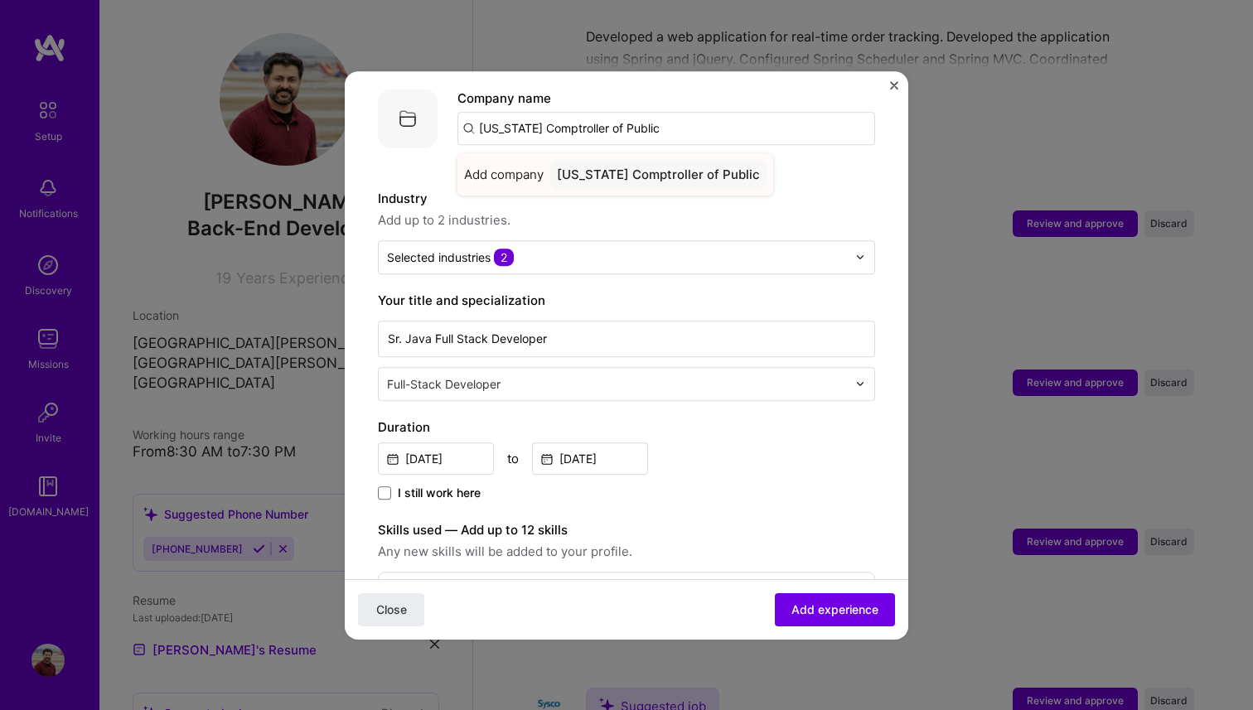
type input "[US_STATE] Comptroller of Public"
click at [611, 161] on div "[US_STATE] Comptroller of Public" at bounding box center [658, 174] width 216 height 29
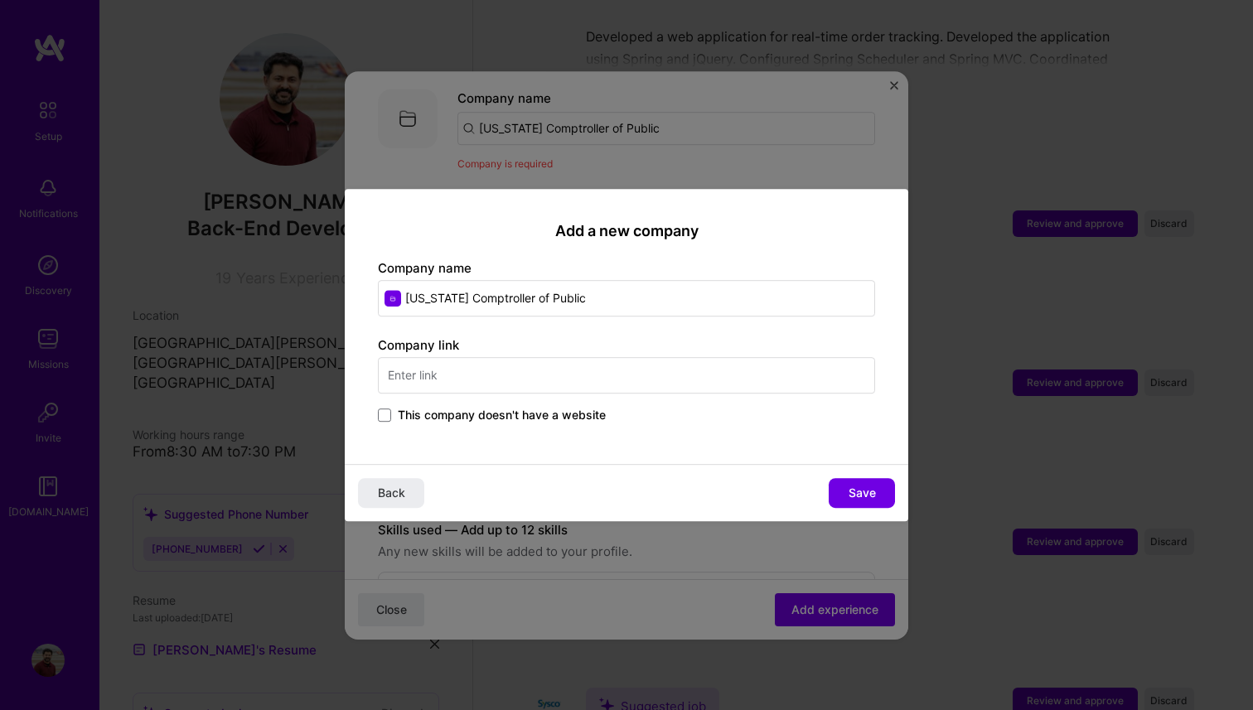
click at [528, 381] on input "text" at bounding box center [626, 375] width 497 height 36
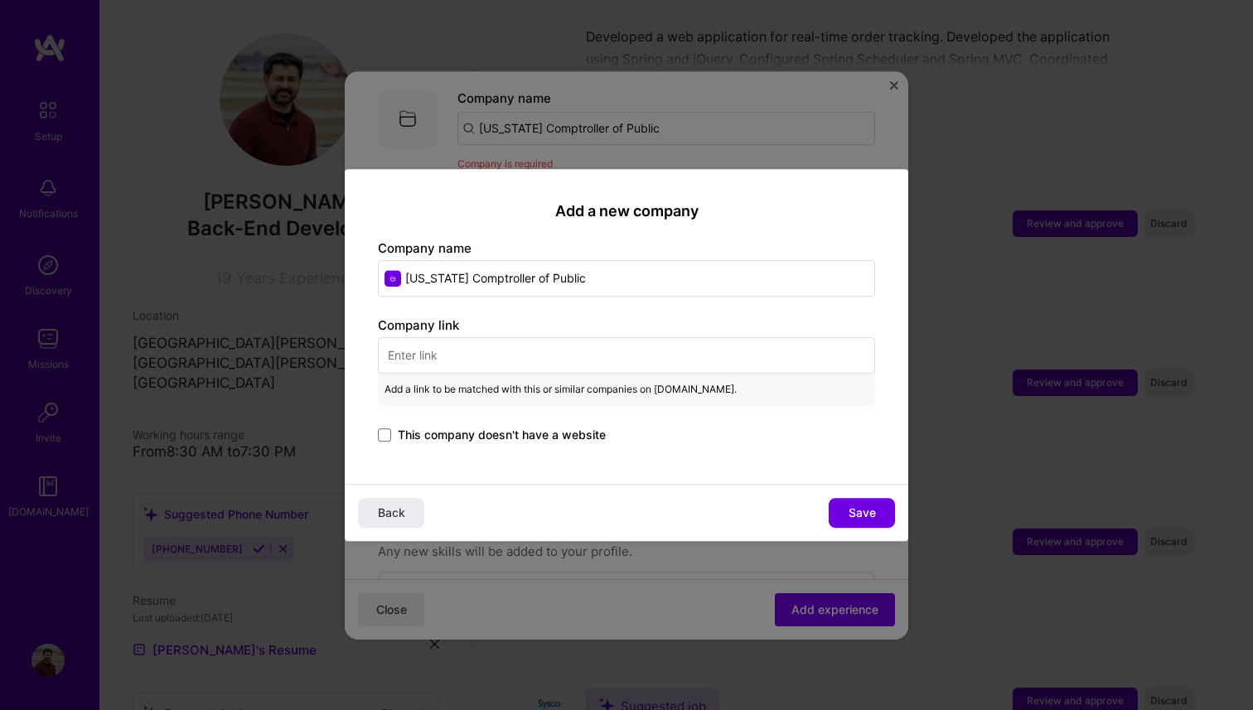
paste input "[URL][DOMAIN_NAME][US_STATE]"
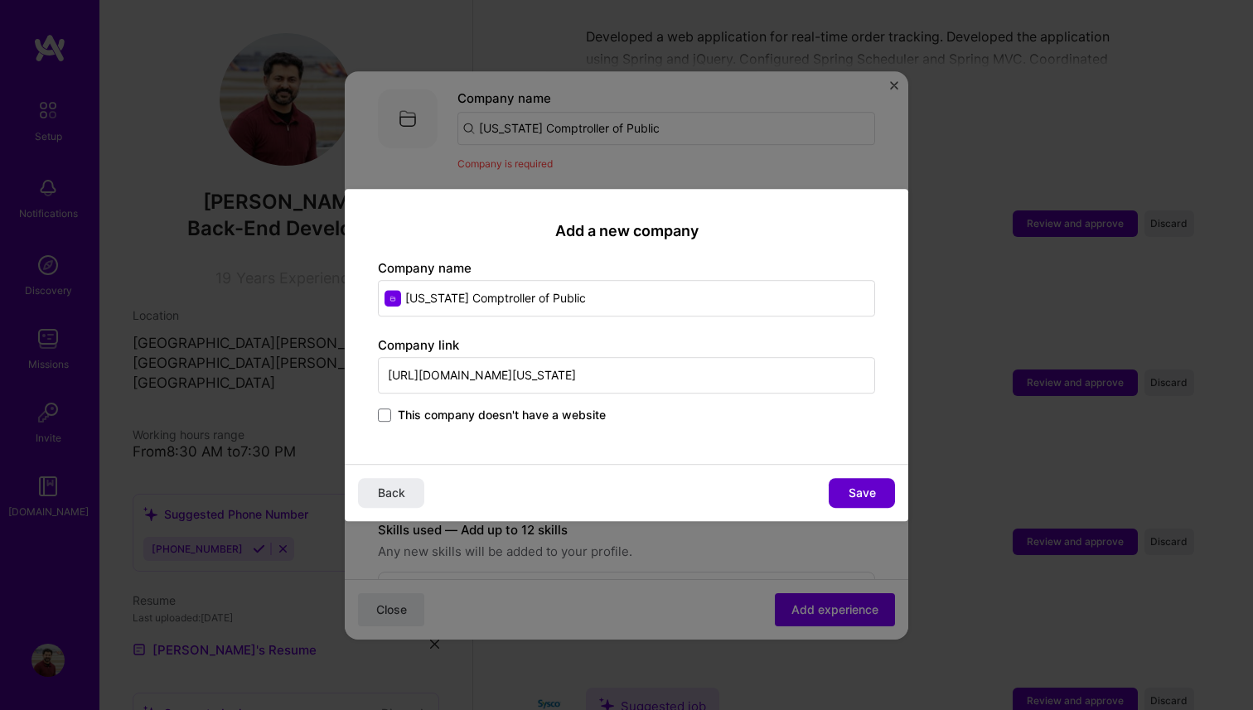
type input "[URL][DOMAIN_NAME][US_STATE]"
click at [838, 487] on button "Save" at bounding box center [862, 493] width 66 height 30
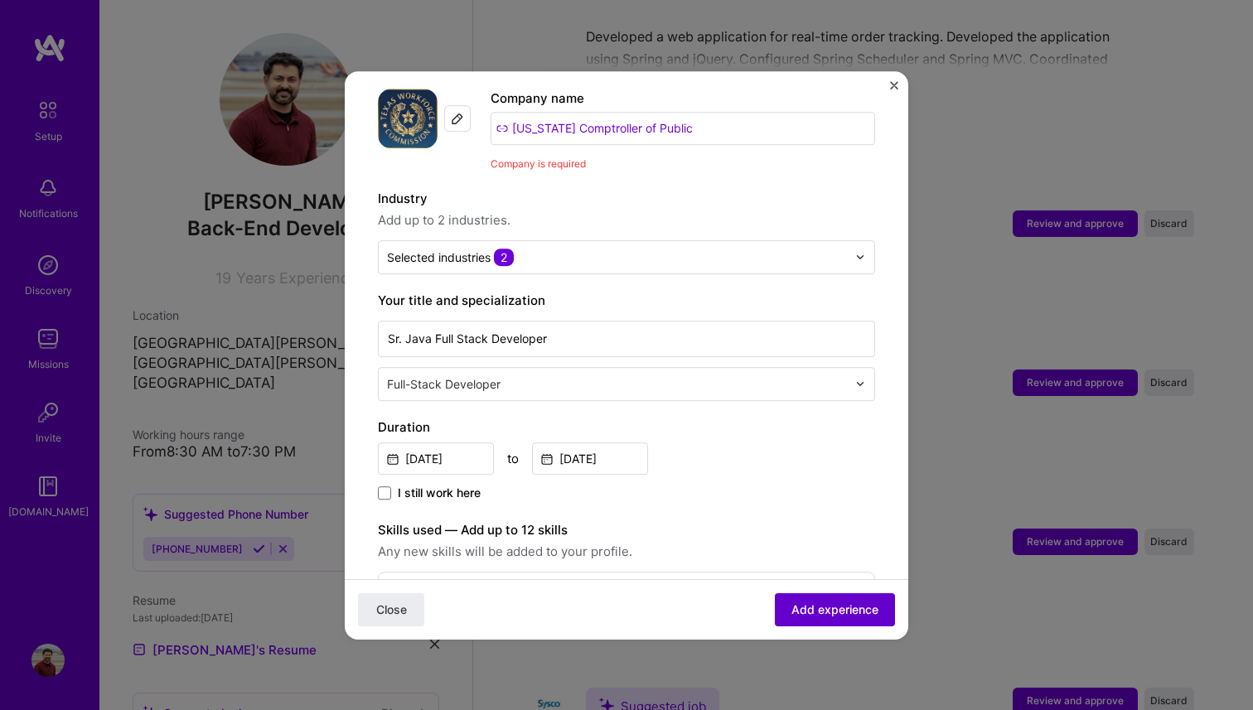
click at [855, 613] on span "Add experience" at bounding box center [835, 609] width 87 height 17
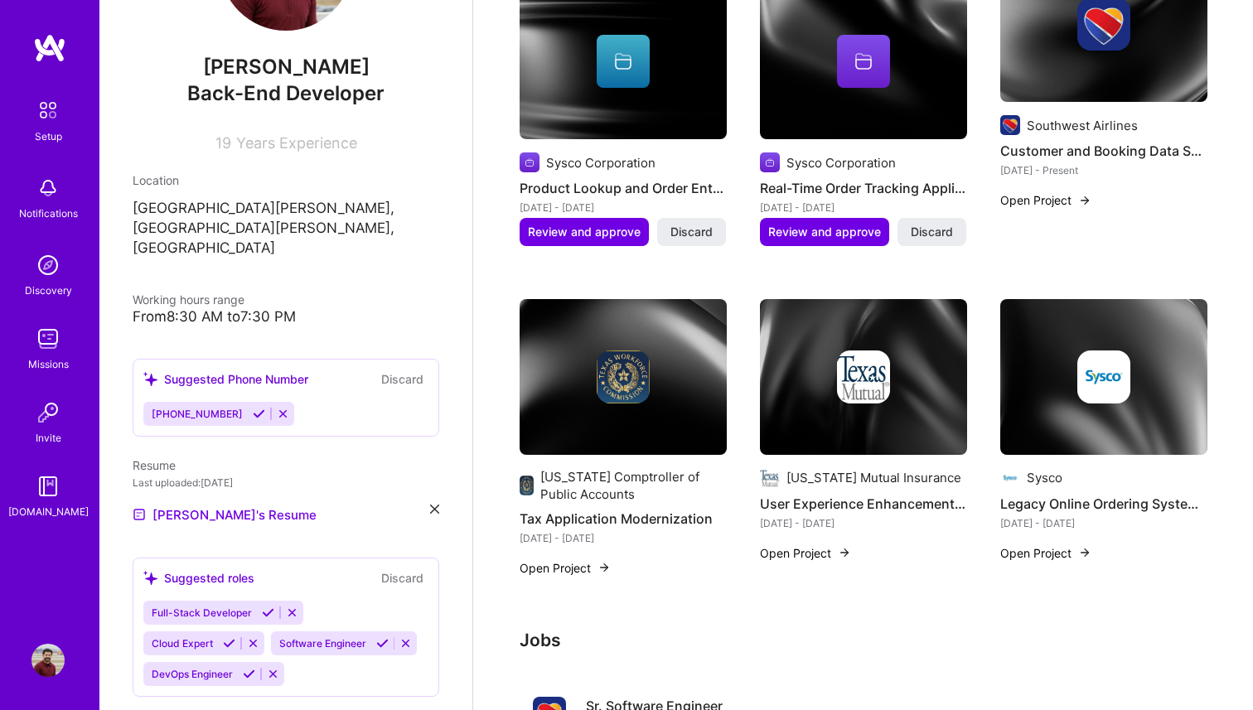
scroll to position [0, 0]
